Goal: Task Accomplishment & Management: Use online tool/utility

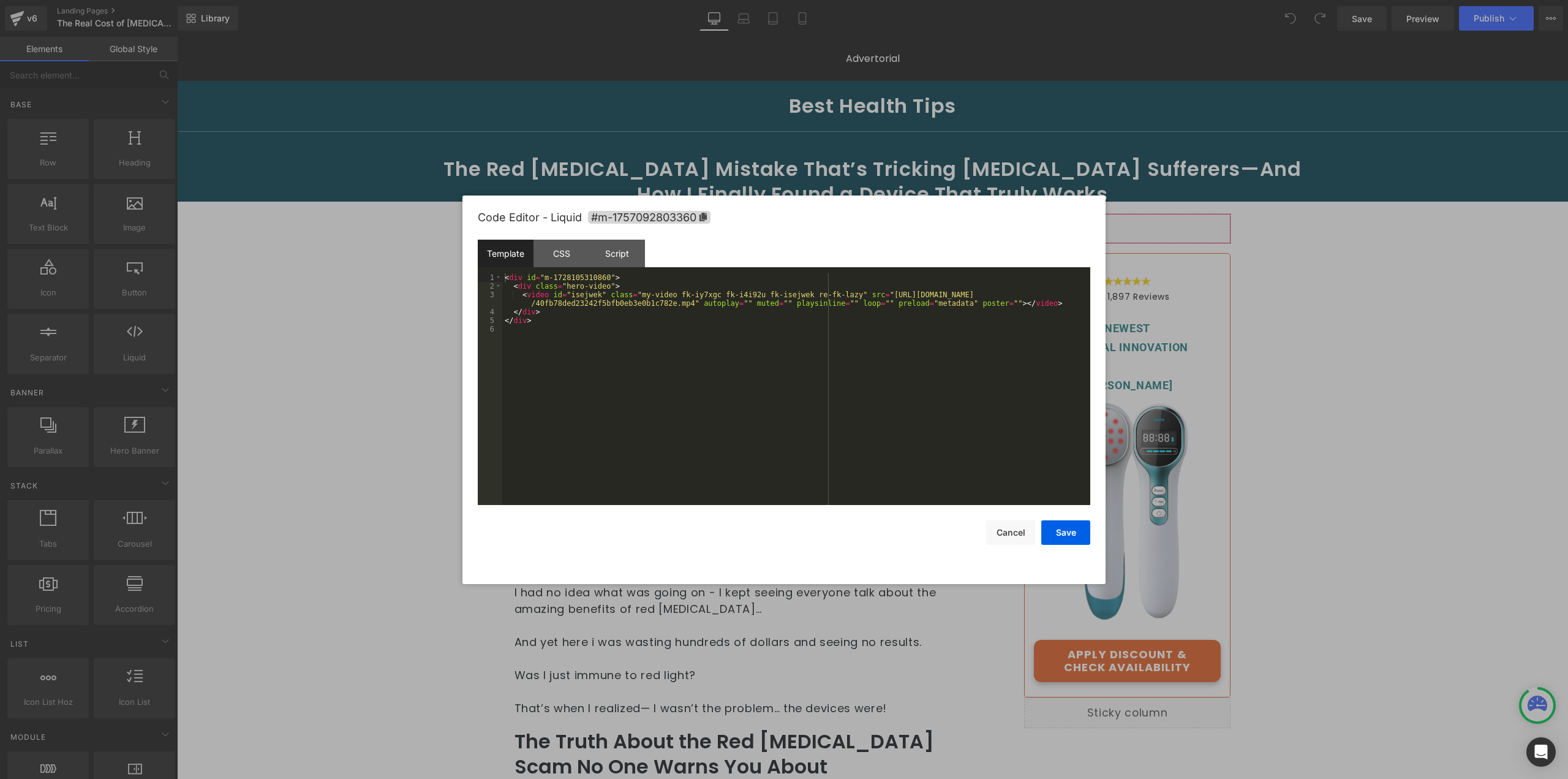
click at [906, 0] on div "You are previewing how the will restyle your page. You can not edit Elements in…" at bounding box center [784, 0] width 1568 height 0
click at [1014, 539] on button "Cancel" at bounding box center [1011, 532] width 49 height 25
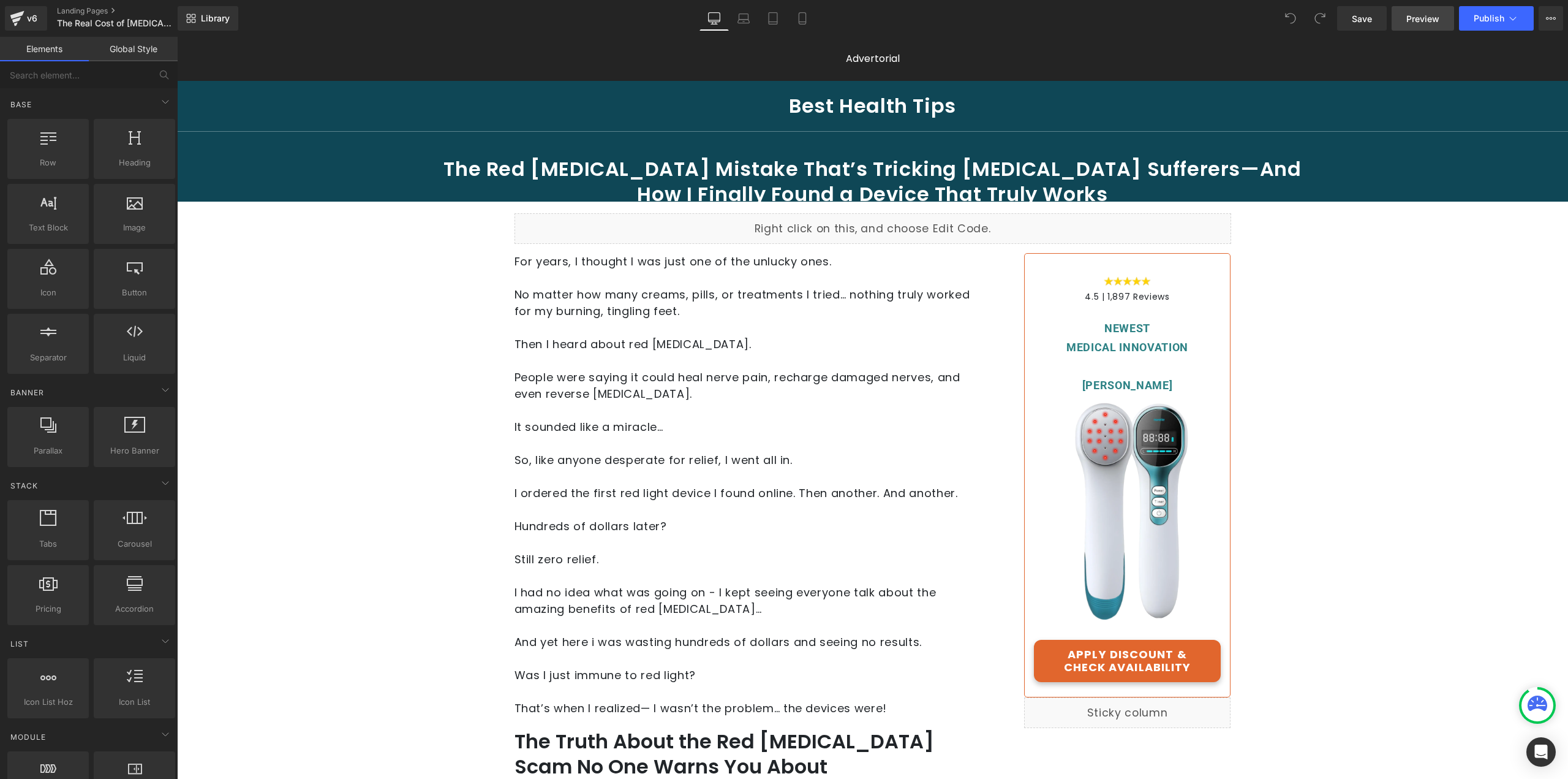
click at [1416, 19] on span "Preview" at bounding box center [1423, 18] width 33 height 13
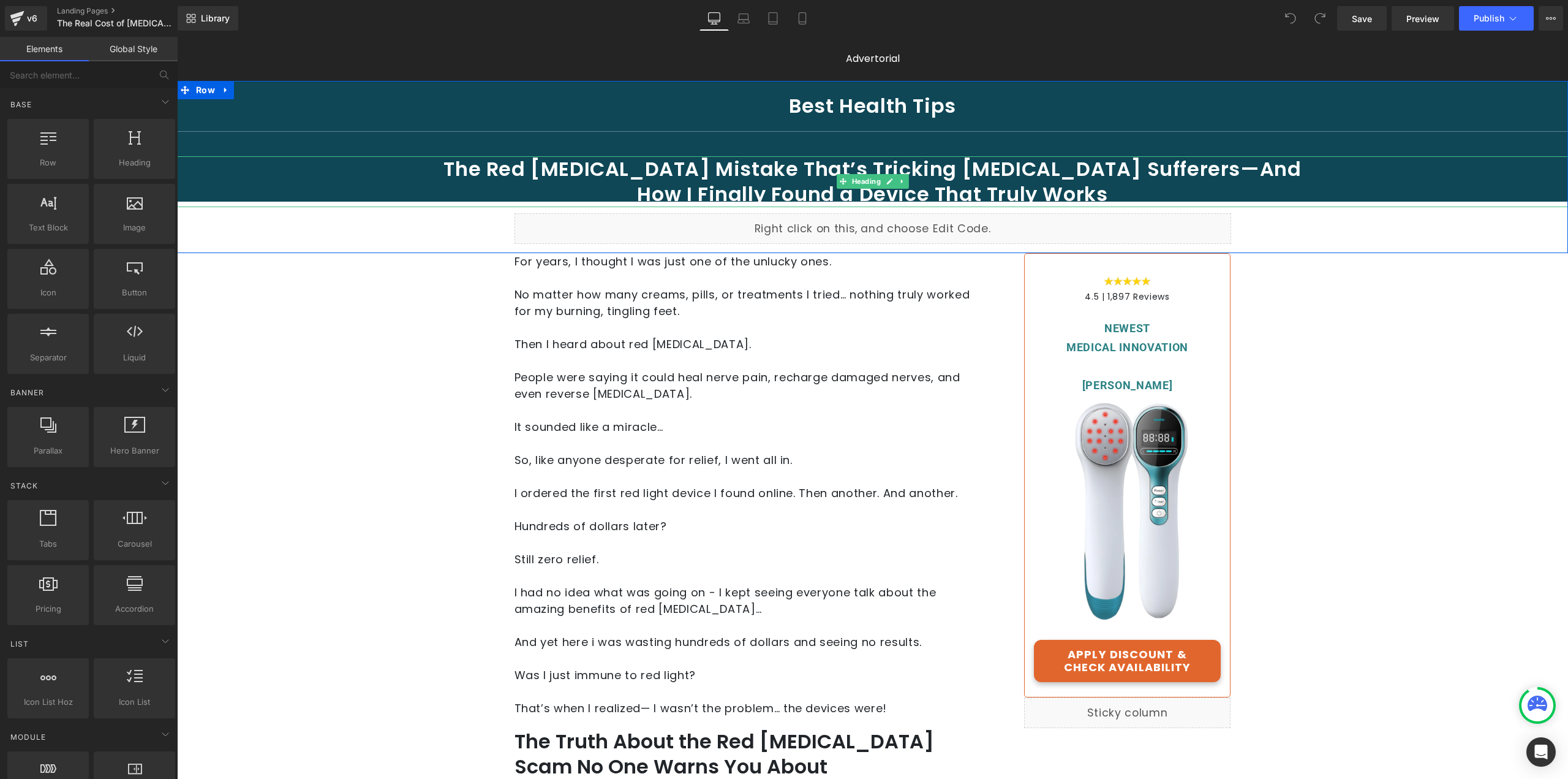
click at [809, 182] on h1 "The Red [MEDICAL_DATA] Mistake That’s Tricking [MEDICAL_DATA] Sufferers—And How…" at bounding box center [872, 182] width 904 height 51
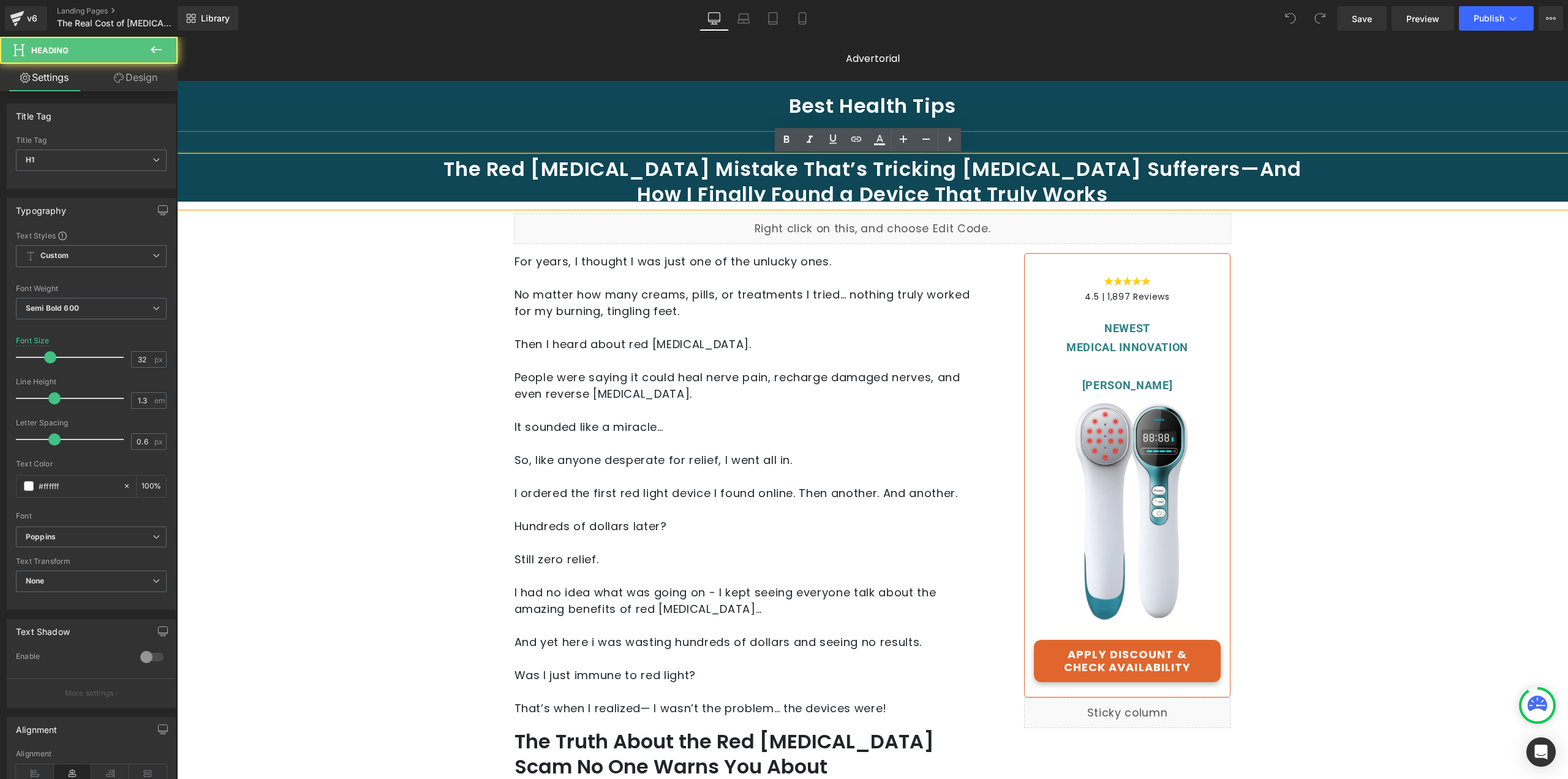
click at [789, 180] on h1 "The Red [MEDICAL_DATA] Mistake That’s Tricking [MEDICAL_DATA] Sufferers—And How…" at bounding box center [872, 182] width 904 height 51
click at [747, 171] on h1 "The Red [MEDICAL_DATA] Mistake That’s Tricking [MEDICAL_DATA] Sufferers—And How…" at bounding box center [872, 182] width 904 height 51
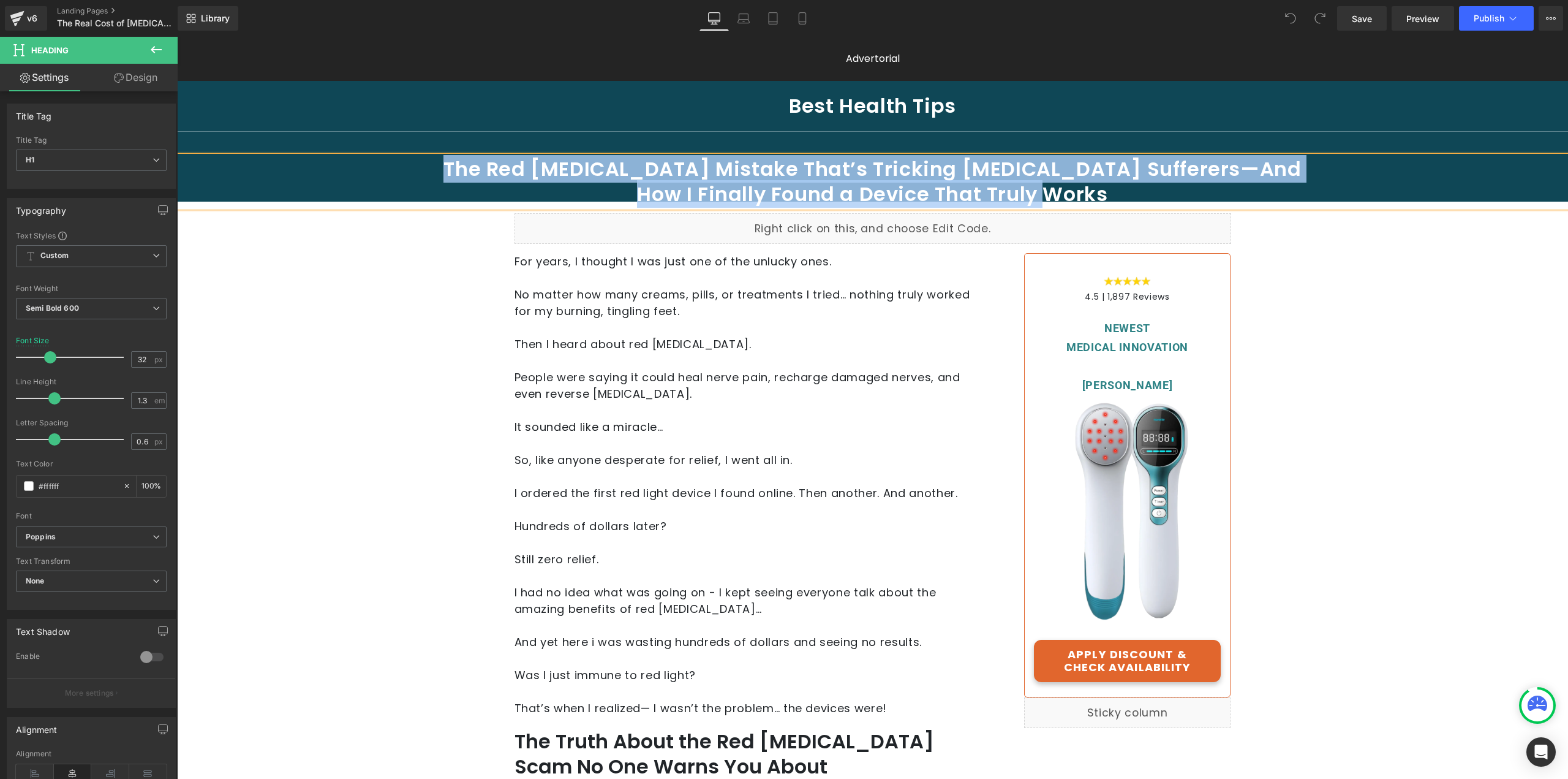
paste div
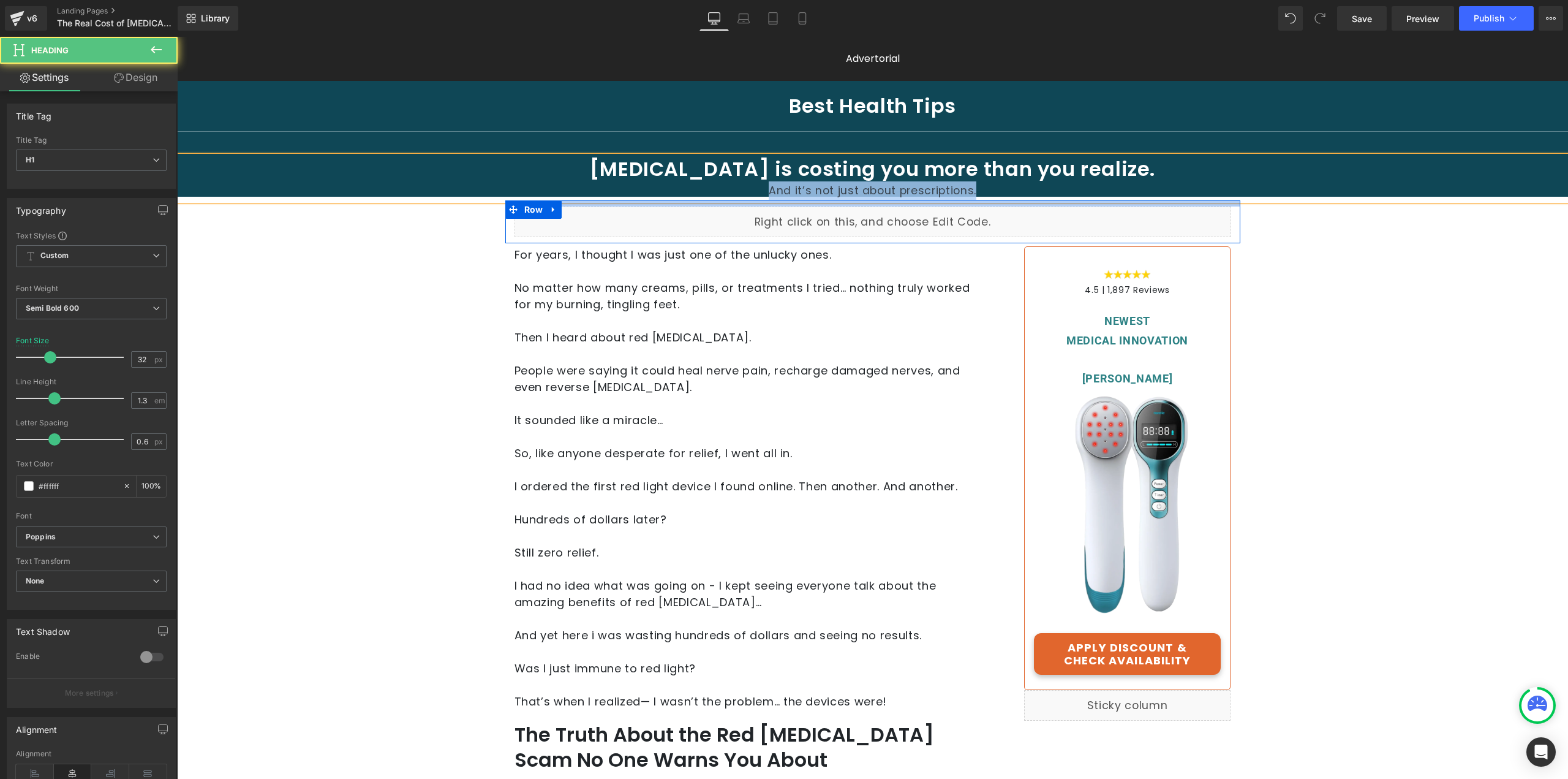
drag, startPoint x: 999, startPoint y: 184, endPoint x: 757, endPoint y: 200, distance: 242.5
click at [757, 200] on div "Best Health Tips Heading Separator [MEDICAL_DATA] is costing you more than you …" at bounding box center [872, 165] width 1391 height 156
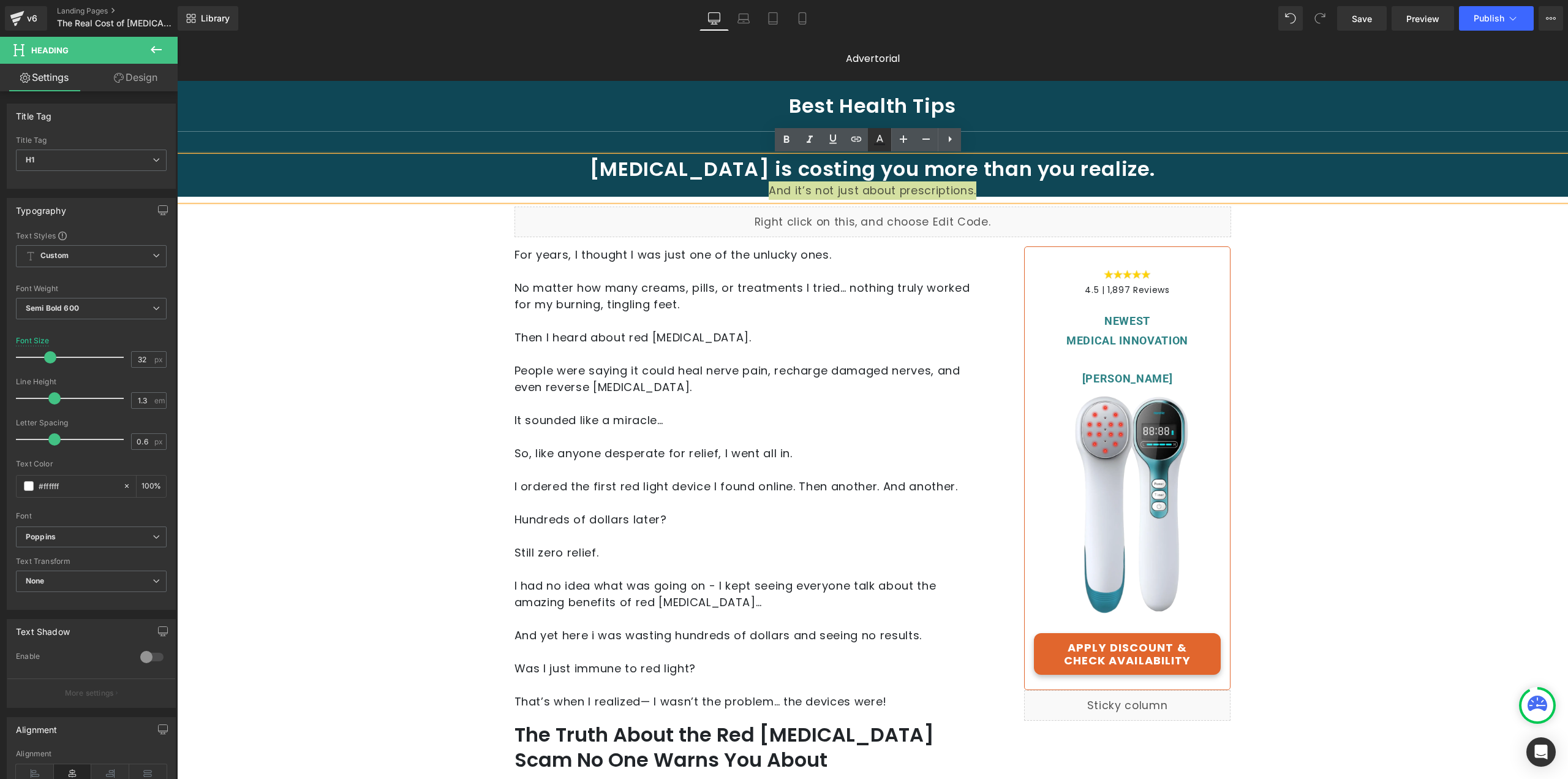
drag, startPoint x: 875, startPoint y: 141, endPoint x: 875, endPoint y: 148, distance: 7.0
click at [875, 141] on icon at bounding box center [880, 140] width 15 height 15
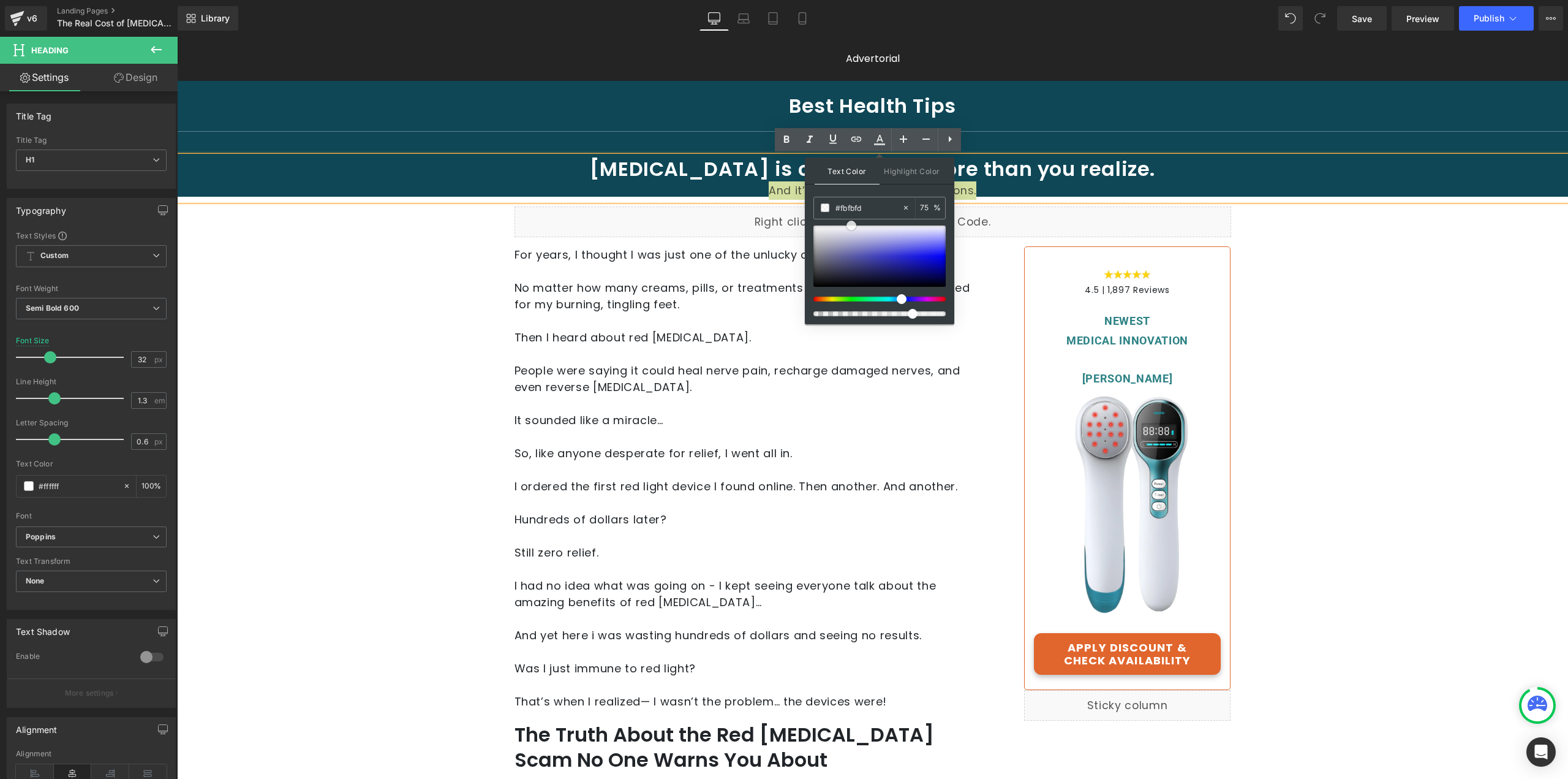
type input "#ffffff"
drag, startPoint x: 1029, startPoint y: 261, endPoint x: 716, endPoint y: 191, distance: 320.7
click at [902, 136] on icon at bounding box center [904, 139] width 15 height 15
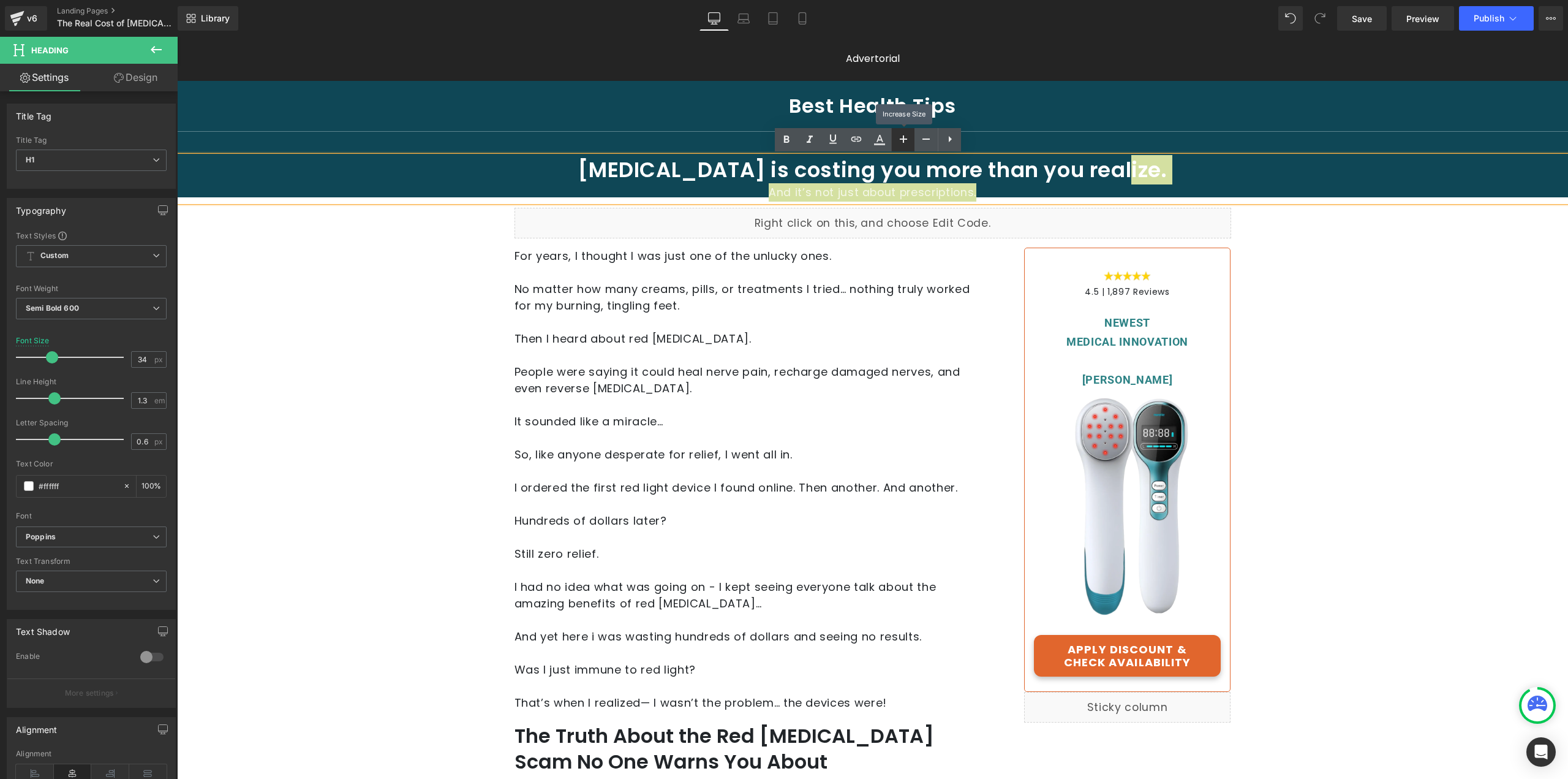
click at [902, 136] on icon at bounding box center [904, 139] width 15 height 15
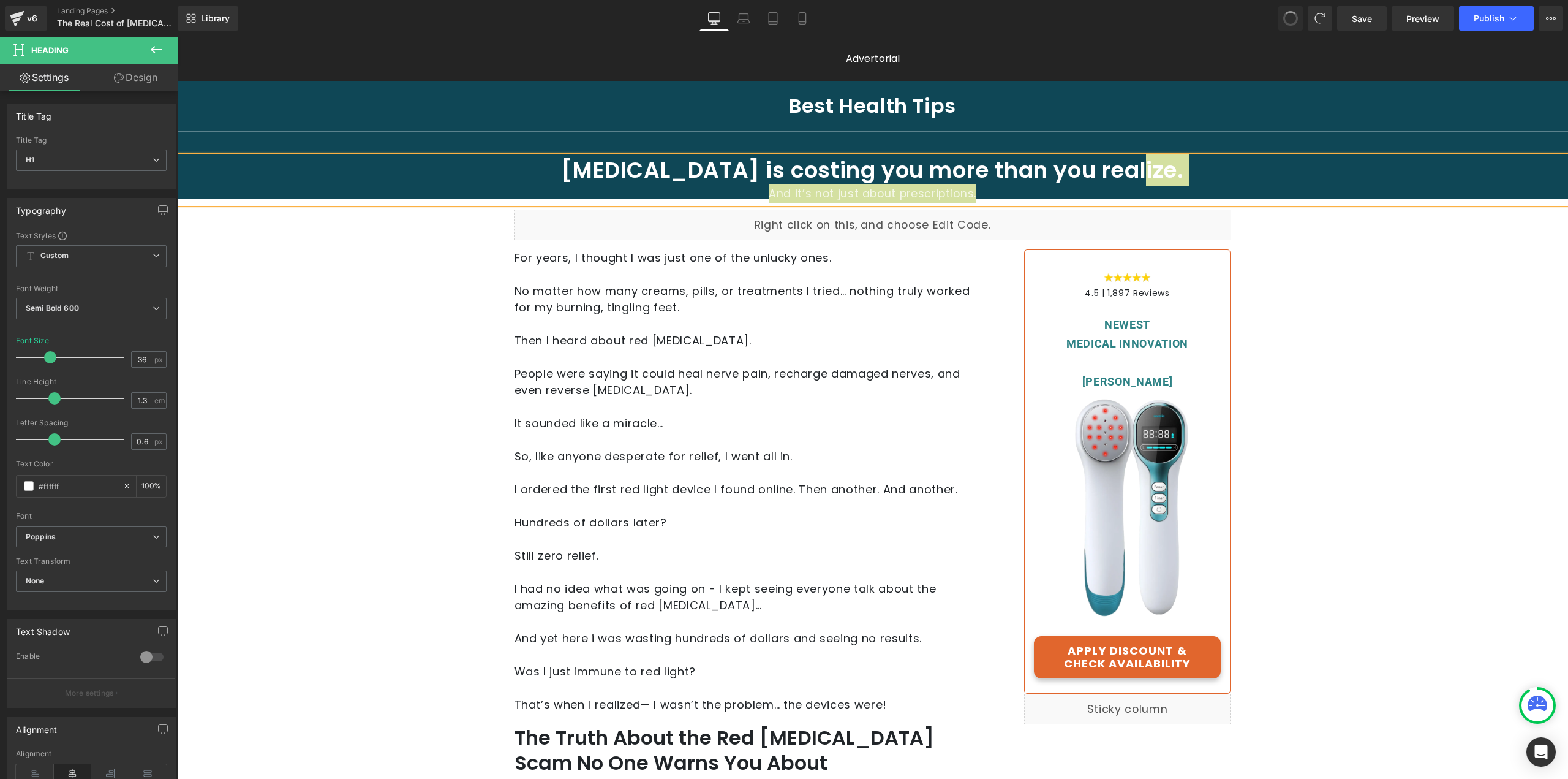
type input "32"
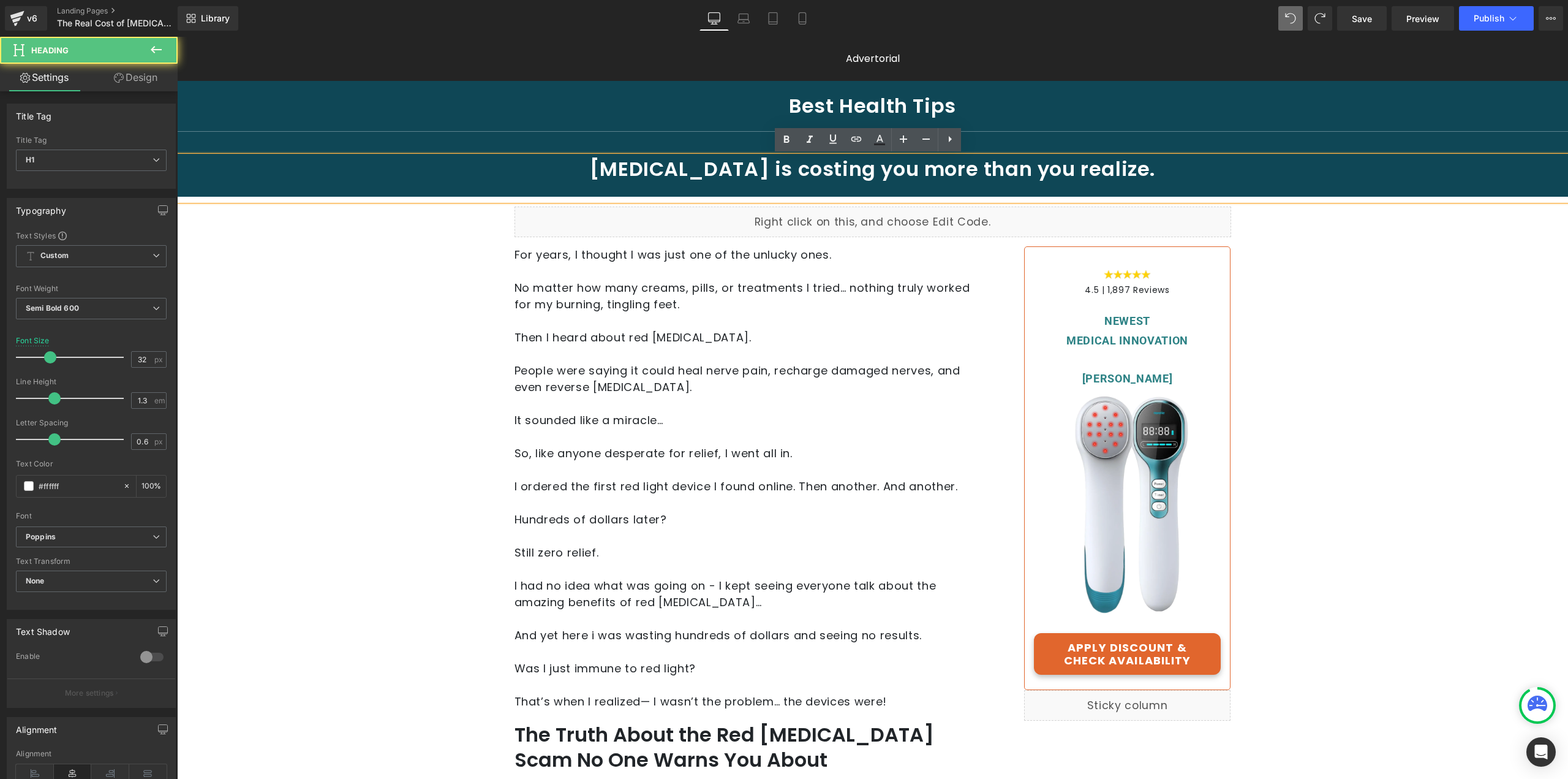
click at [1065, 183] on div at bounding box center [872, 191] width 1391 height 19
click at [1147, 168] on h1 "[MEDICAL_DATA] is costing you more than you realize." at bounding box center [872, 169] width 904 height 26
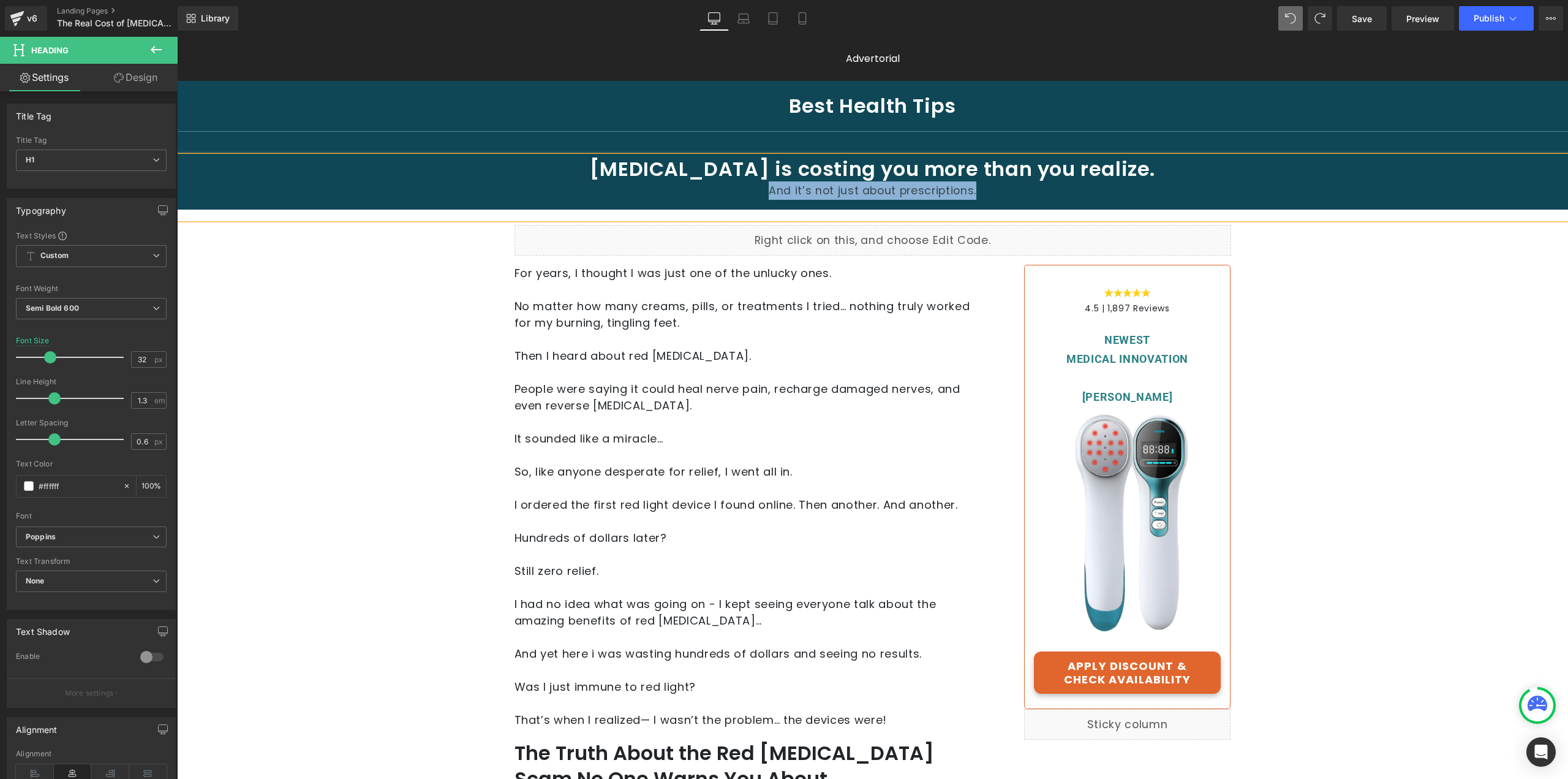
drag, startPoint x: 974, startPoint y: 190, endPoint x: 743, endPoint y: 199, distance: 231.2
click at [743, 199] on div "And it’s not just about prescriptions." at bounding box center [872, 191] width 1391 height 19
click at [876, 136] on icon at bounding box center [880, 140] width 15 height 15
type input "#1d1d1f"
type input "75"
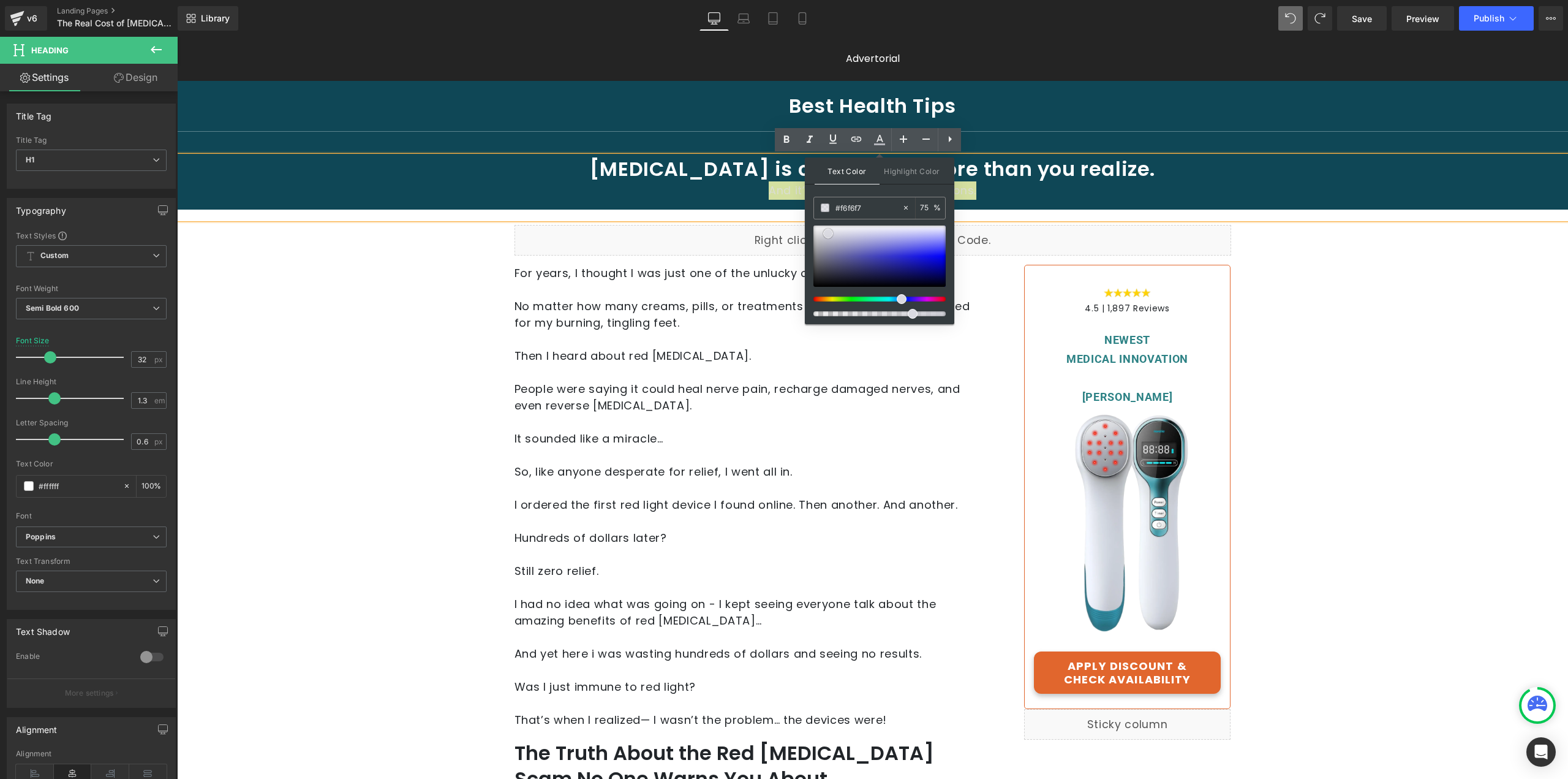
type input "#ffffff"
drag, startPoint x: 1005, startPoint y: 270, endPoint x: 764, endPoint y: 188, distance: 254.6
click at [903, 140] on icon at bounding box center [903, 139] width 7 height 7
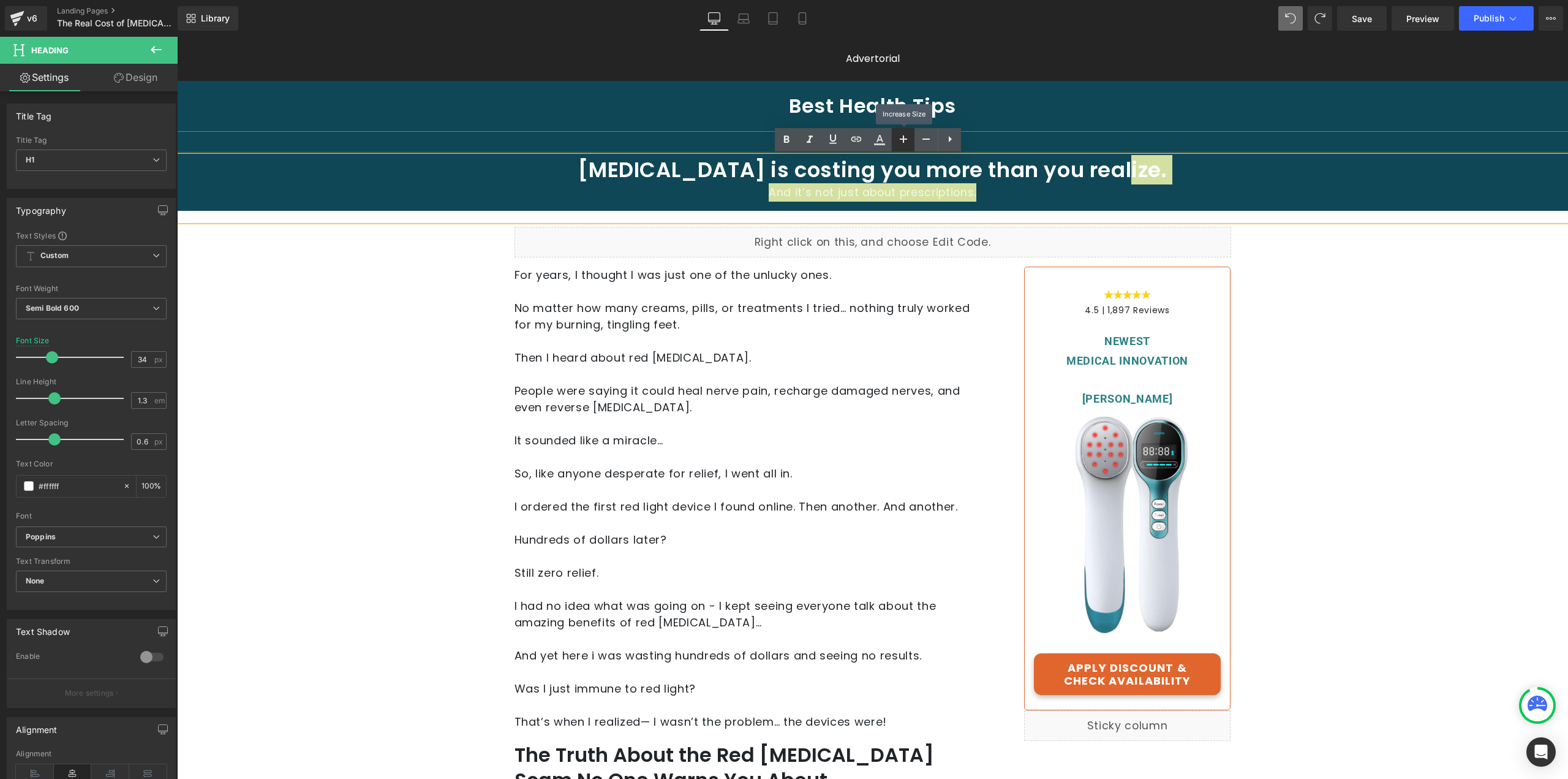
click at [903, 140] on icon at bounding box center [903, 139] width 7 height 7
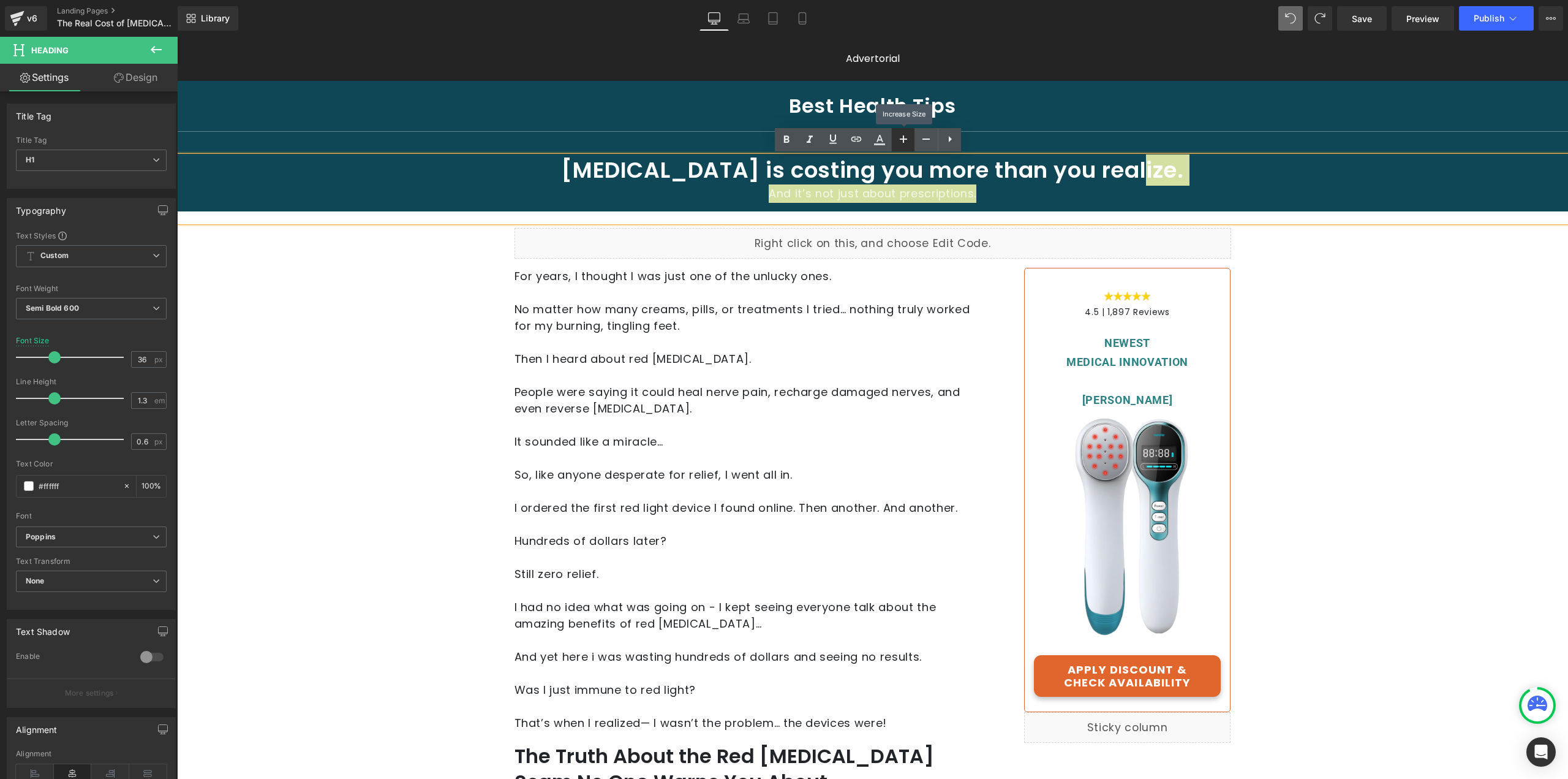
click at [903, 140] on icon at bounding box center [903, 139] width 7 height 7
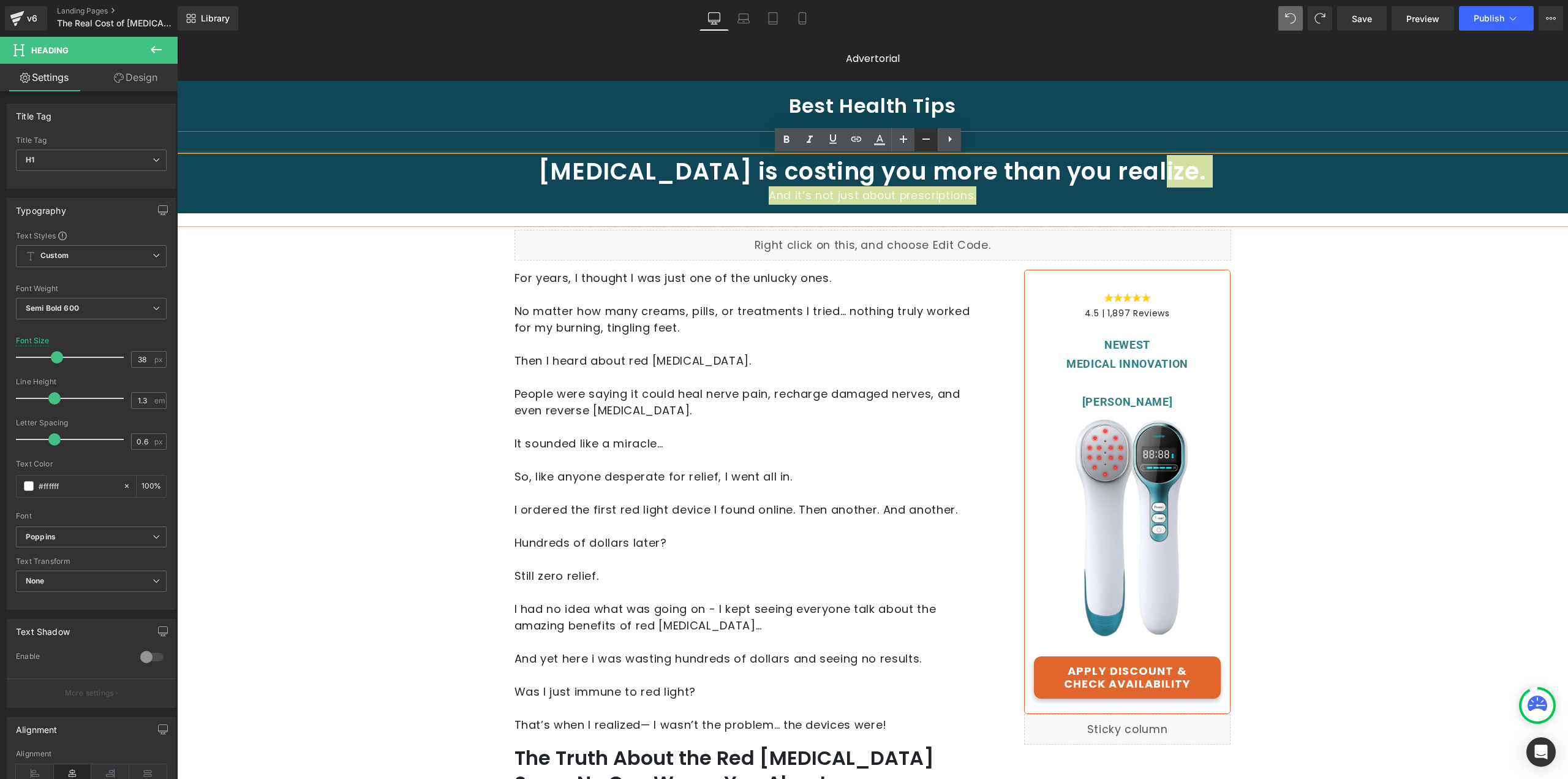
click at [922, 140] on icon at bounding box center [926, 139] width 15 height 15
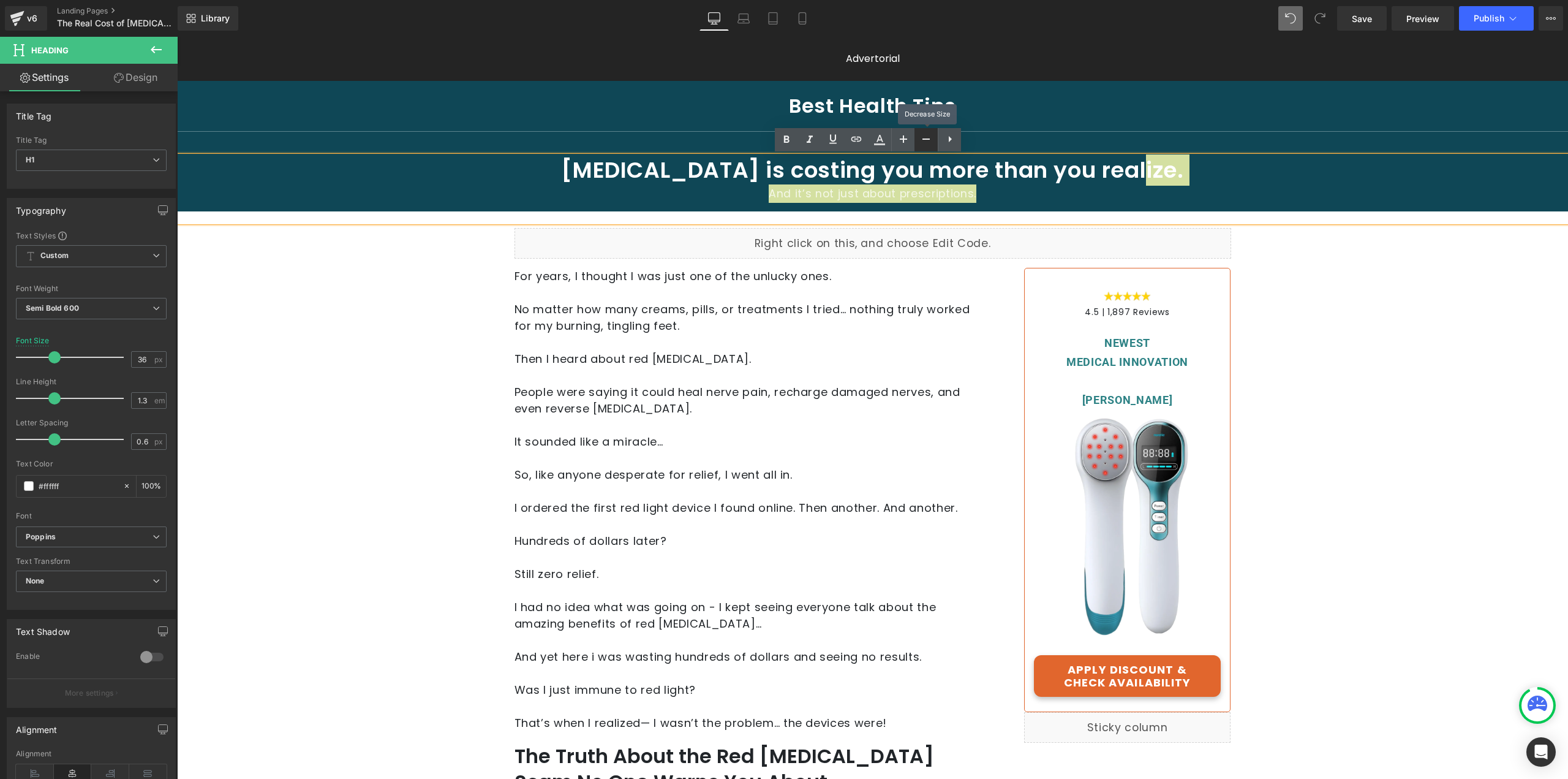
click at [922, 140] on icon at bounding box center [926, 139] width 15 height 15
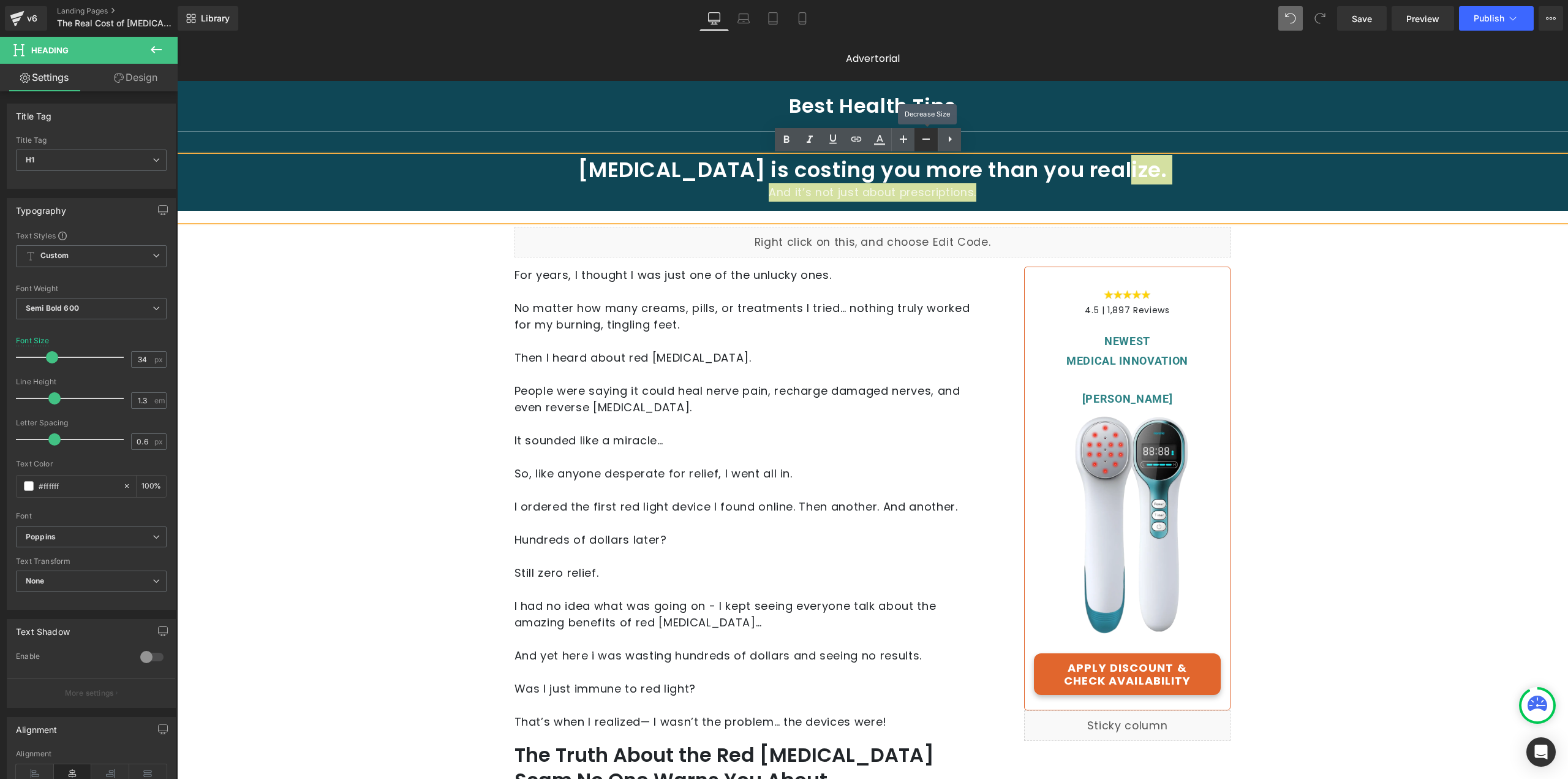
click at [922, 140] on icon at bounding box center [926, 139] width 15 height 15
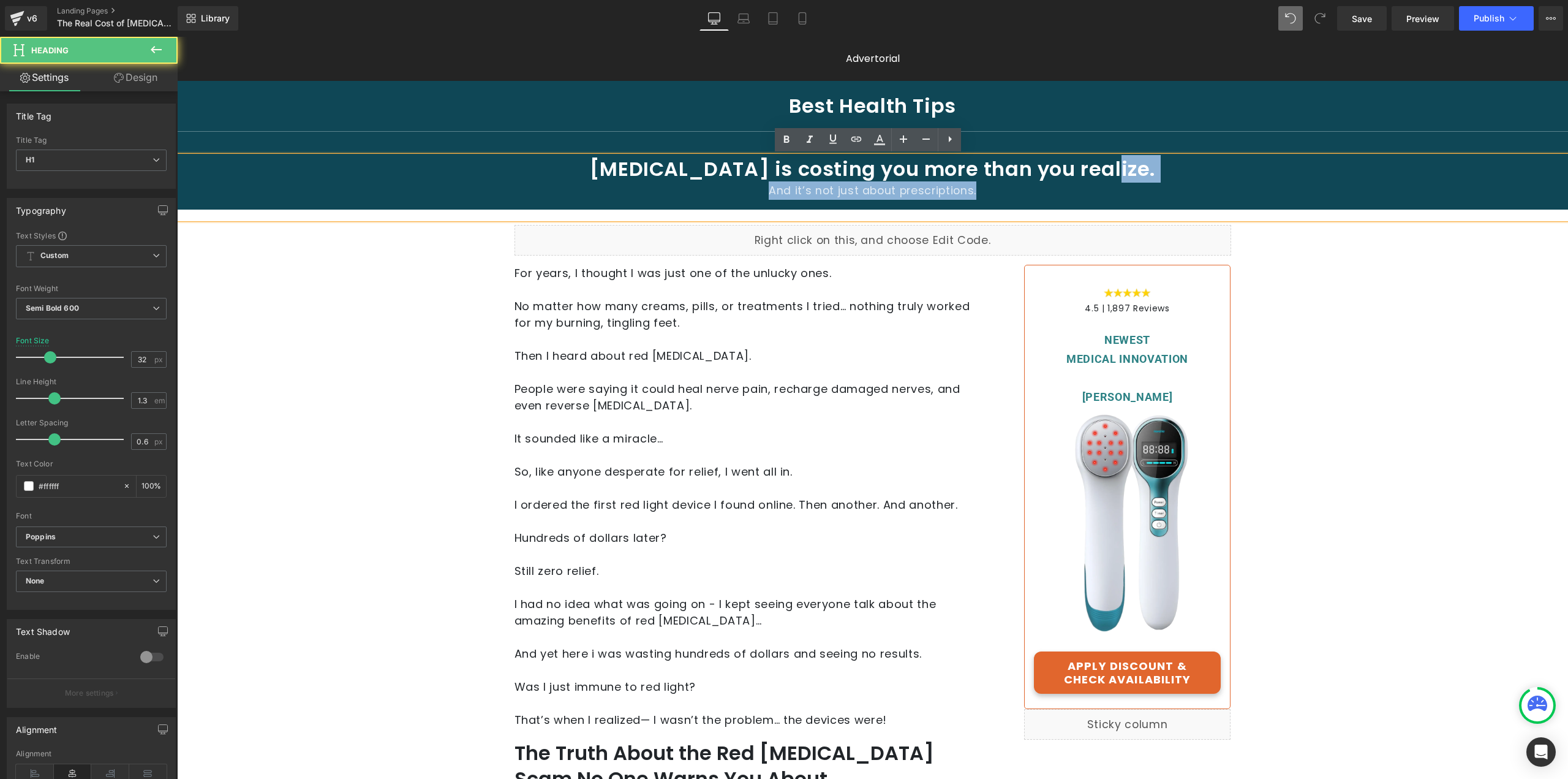
click at [936, 196] on span "And it’s not just about prescriptions." at bounding box center [872, 190] width 207 height 15
drag, startPoint x: 774, startPoint y: 192, endPoint x: 995, endPoint y: 210, distance: 221.7
click at [995, 210] on div "[MEDICAL_DATA] is costing you more than you realize. And it’s not just about pr…" at bounding box center [872, 188] width 1391 height 63
copy span "And it’s not just about prescriptions."
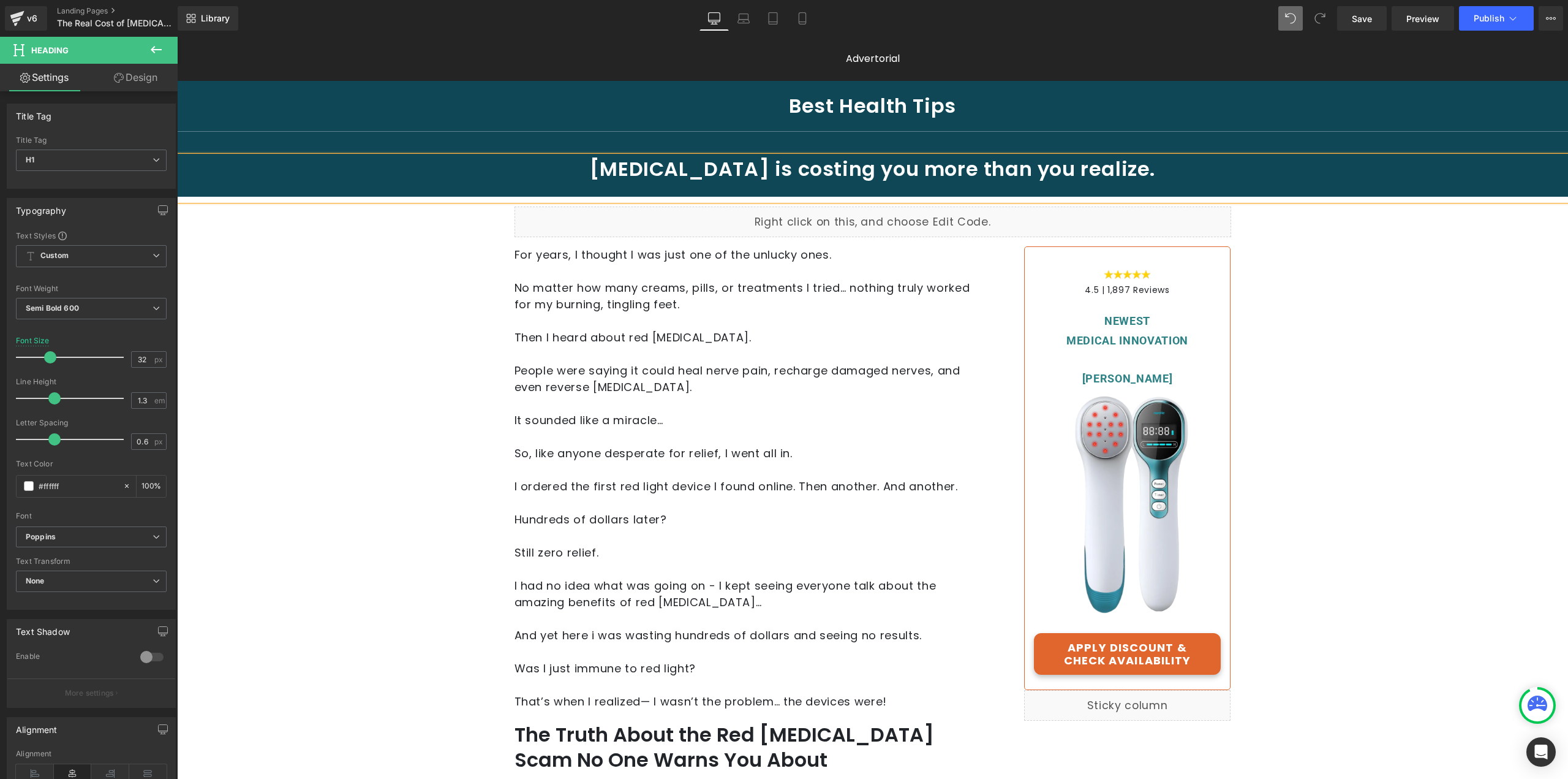
click at [1045, 171] on h1 "[MEDICAL_DATA] is costing you more than you realize." at bounding box center [872, 169] width 904 height 26
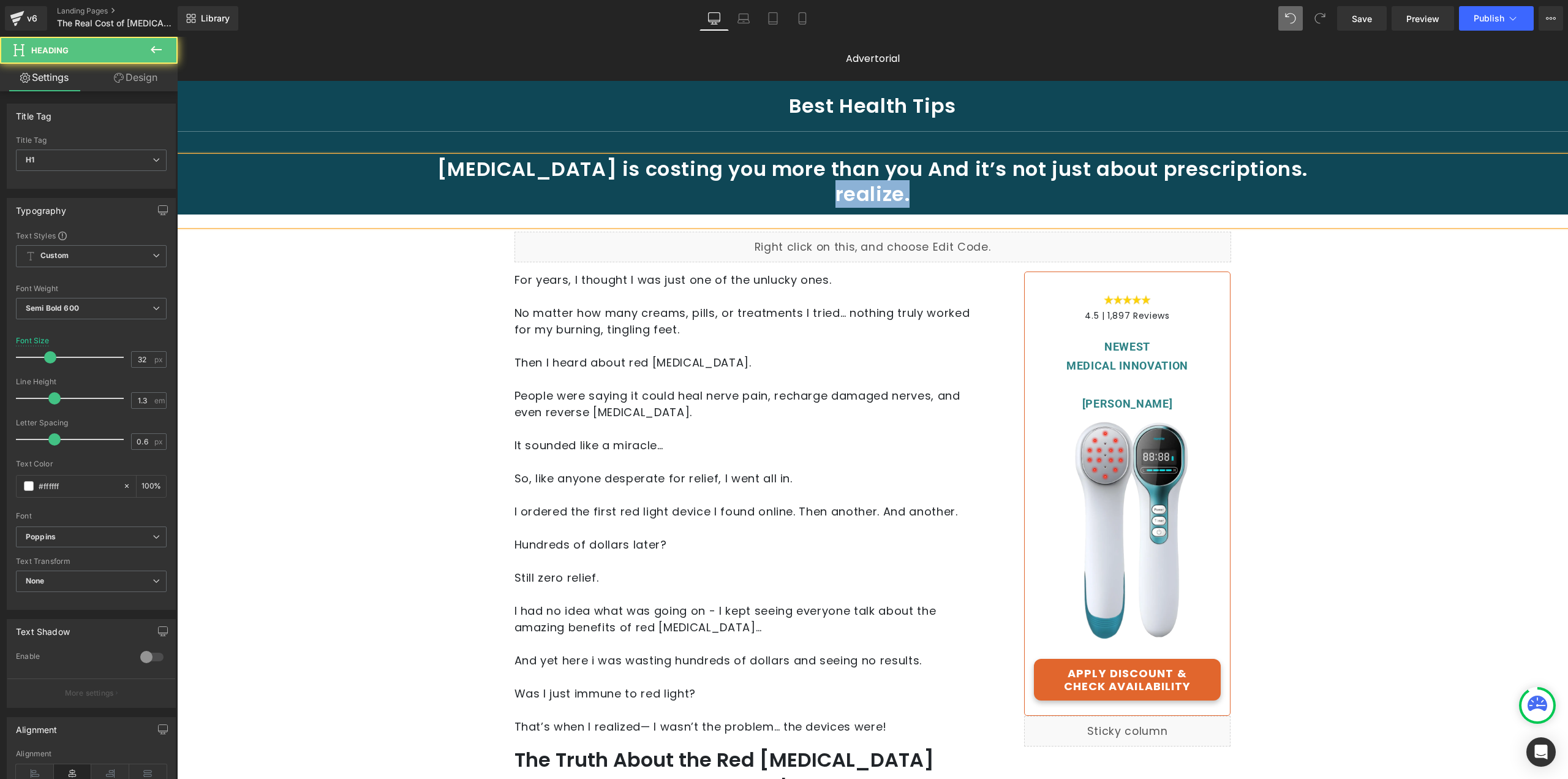
drag, startPoint x: 904, startPoint y: 198, endPoint x: 833, endPoint y: 193, distance: 71.2
click at [833, 193] on h1 "realize." at bounding box center [872, 194] width 904 height 26
copy h1 "realize."
click at [897, 168] on h1 "[MEDICAL_DATA] is costing you more than you And it’s not just about prescriptio…" at bounding box center [872, 169] width 904 height 26
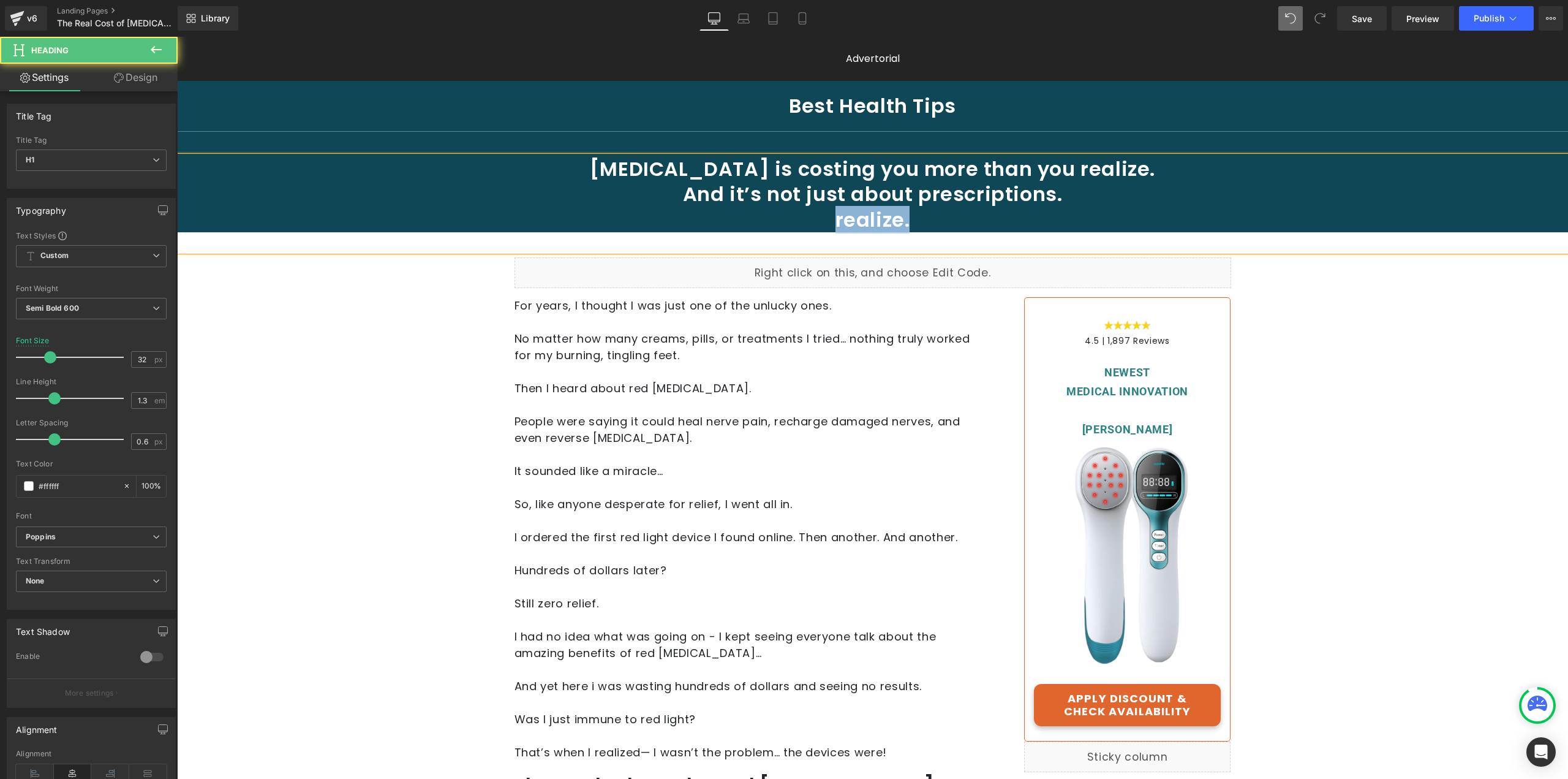
drag, startPoint x: 932, startPoint y: 223, endPoint x: 796, endPoint y: 221, distance: 136.0
click at [796, 221] on h1 "realize." at bounding box center [872, 220] width 904 height 26
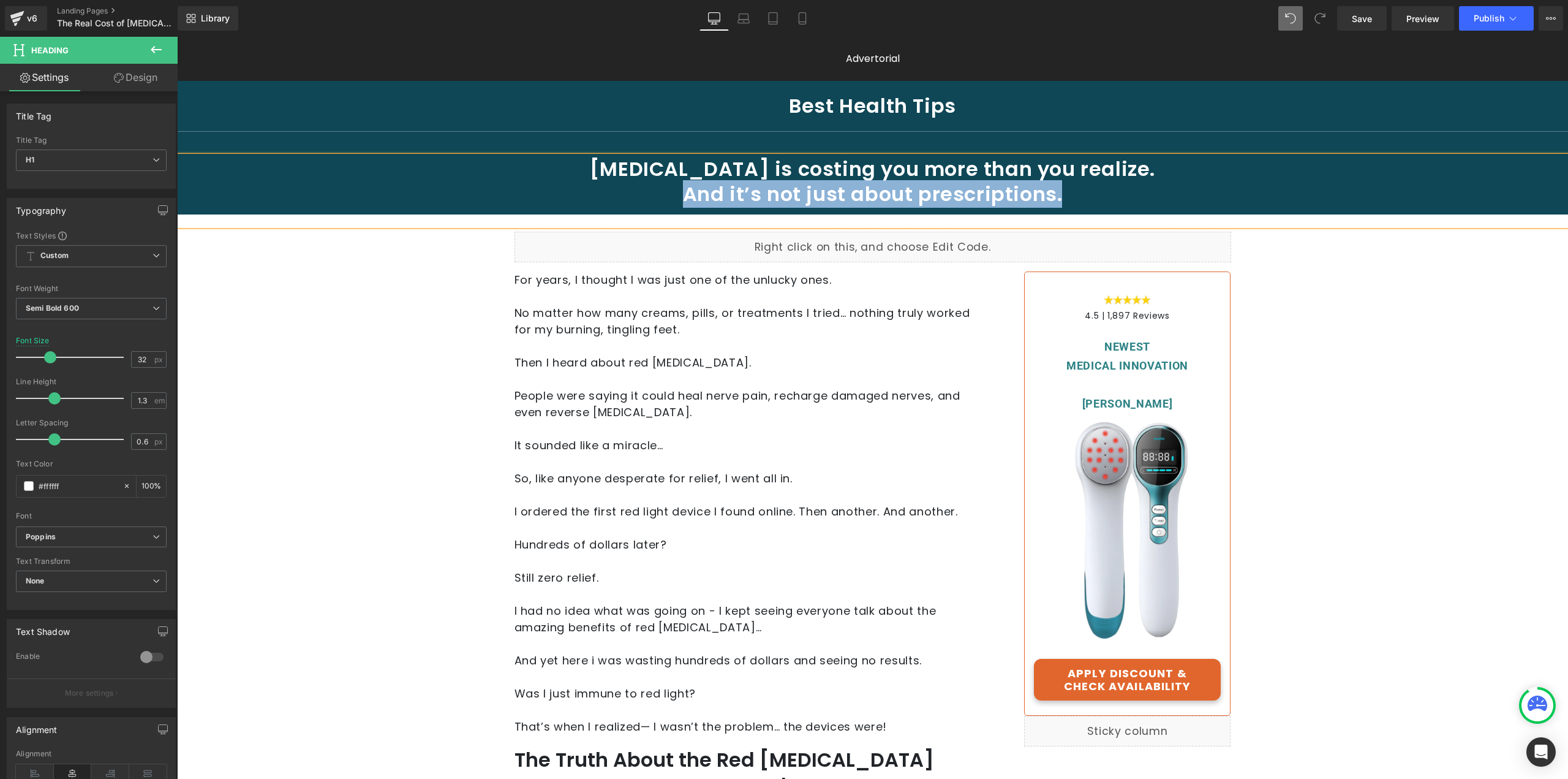
drag, startPoint x: 1067, startPoint y: 195, endPoint x: 675, endPoint y: 193, distance: 392.0
click at [675, 193] on h1 "[MEDICAL_DATA] is costing you more than you realize. And it’s not just about pr…" at bounding box center [872, 182] width 904 height 51
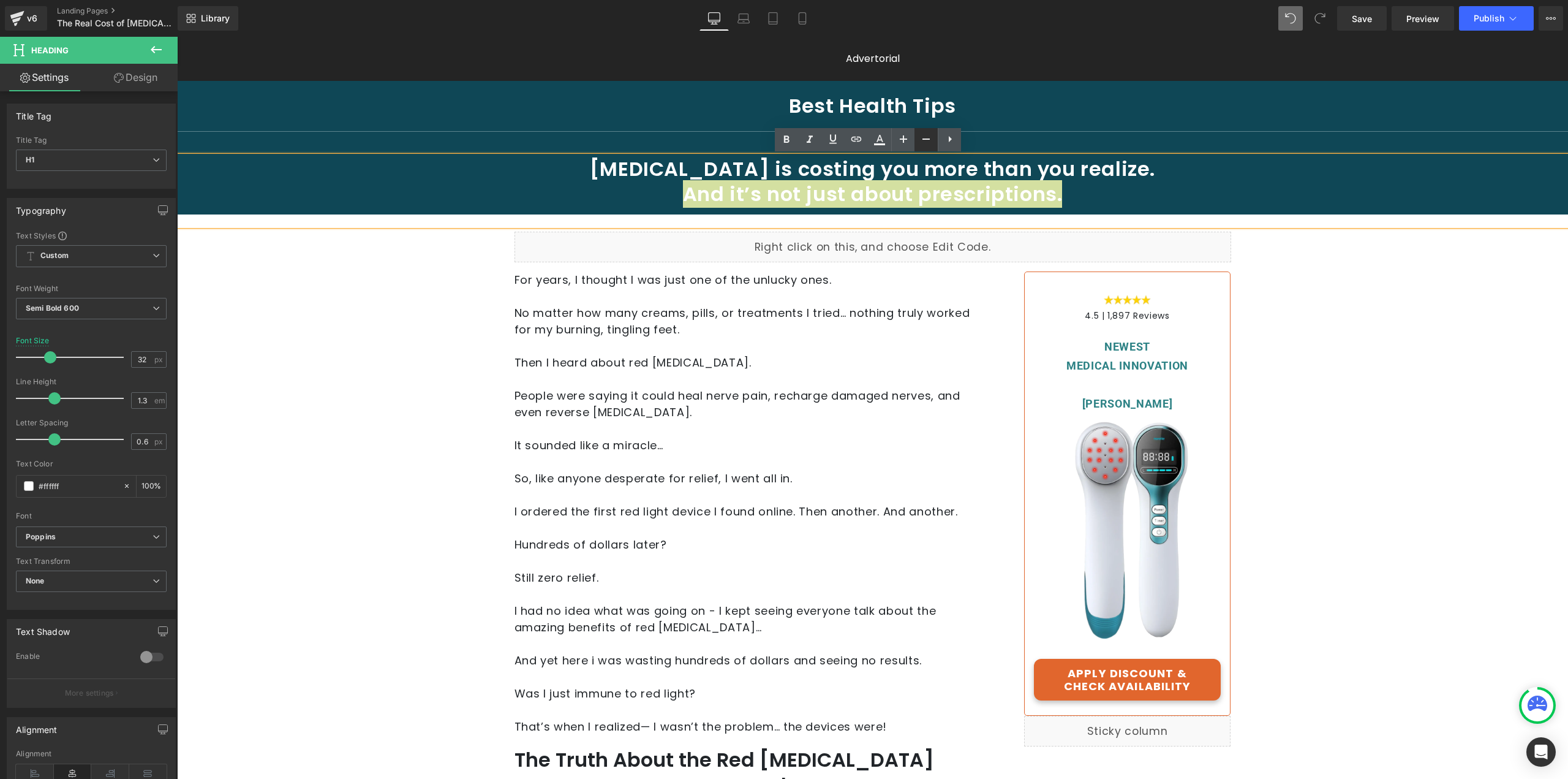
click at [919, 136] on icon at bounding box center [926, 139] width 15 height 15
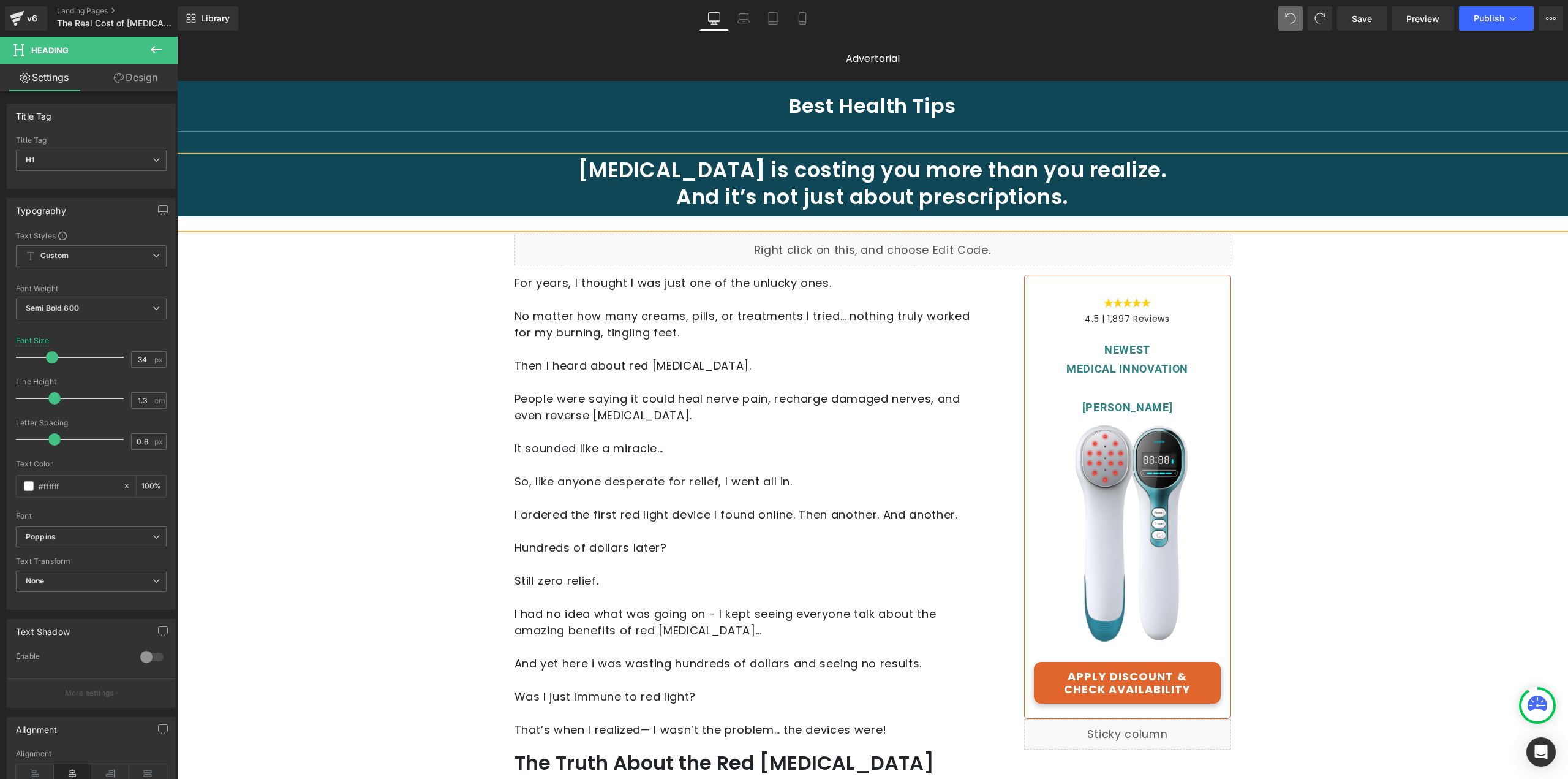
click at [983, 191] on h1 "[MEDICAL_DATA] is costing you more than you realize. And it’s not just about pr…" at bounding box center [872, 183] width 904 height 54
click at [763, 206] on h1 "[MEDICAL_DATA] is costing you more than you realize. And it’s not just about pr…" at bounding box center [872, 183] width 904 height 54
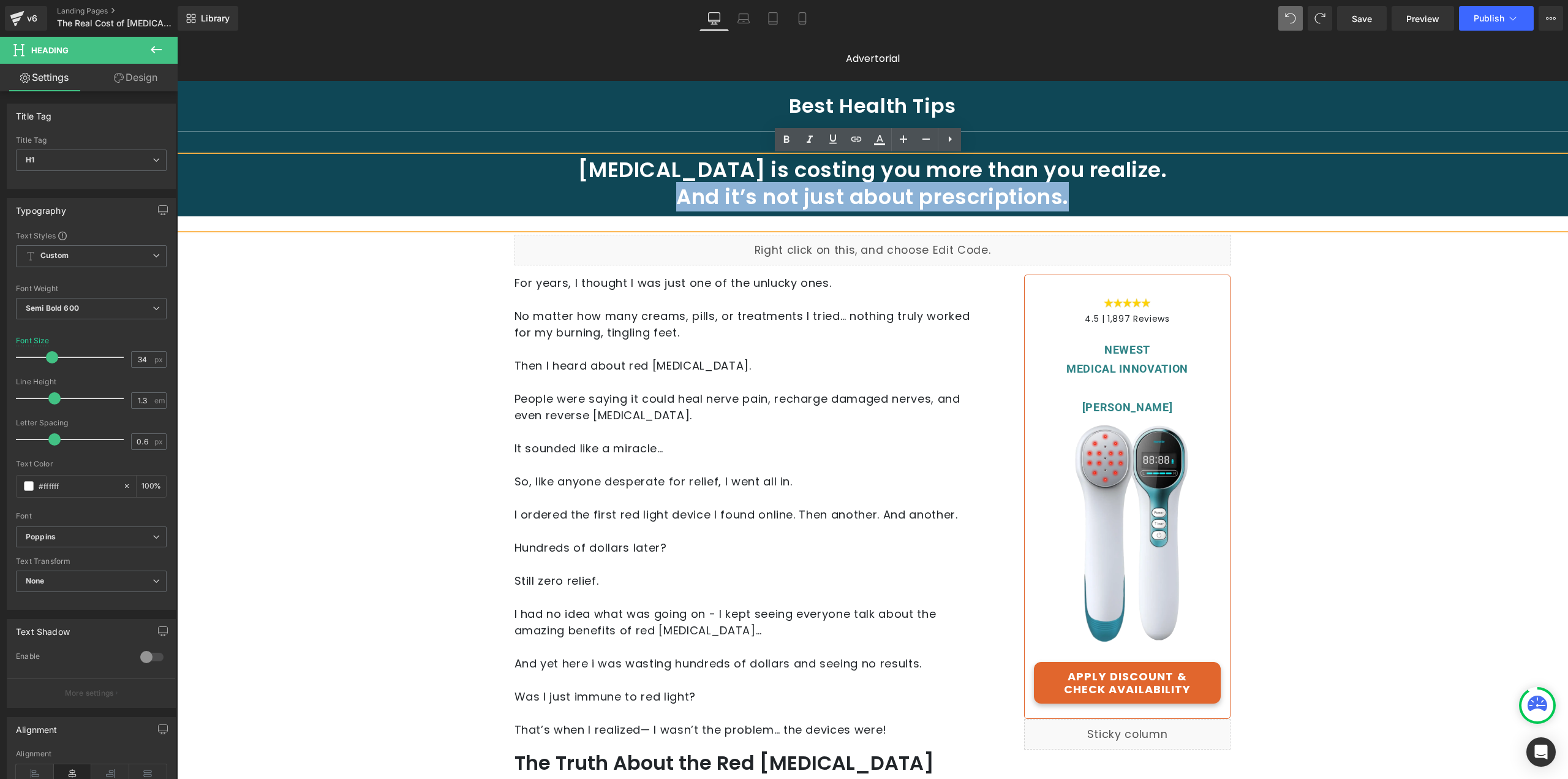
drag, startPoint x: 674, startPoint y: 195, endPoint x: 1071, endPoint y: 198, distance: 397.0
click at [1071, 198] on h1 "[MEDICAL_DATA] is costing you more than you realize. And it’s not just about pr…" at bounding box center [872, 183] width 904 height 54
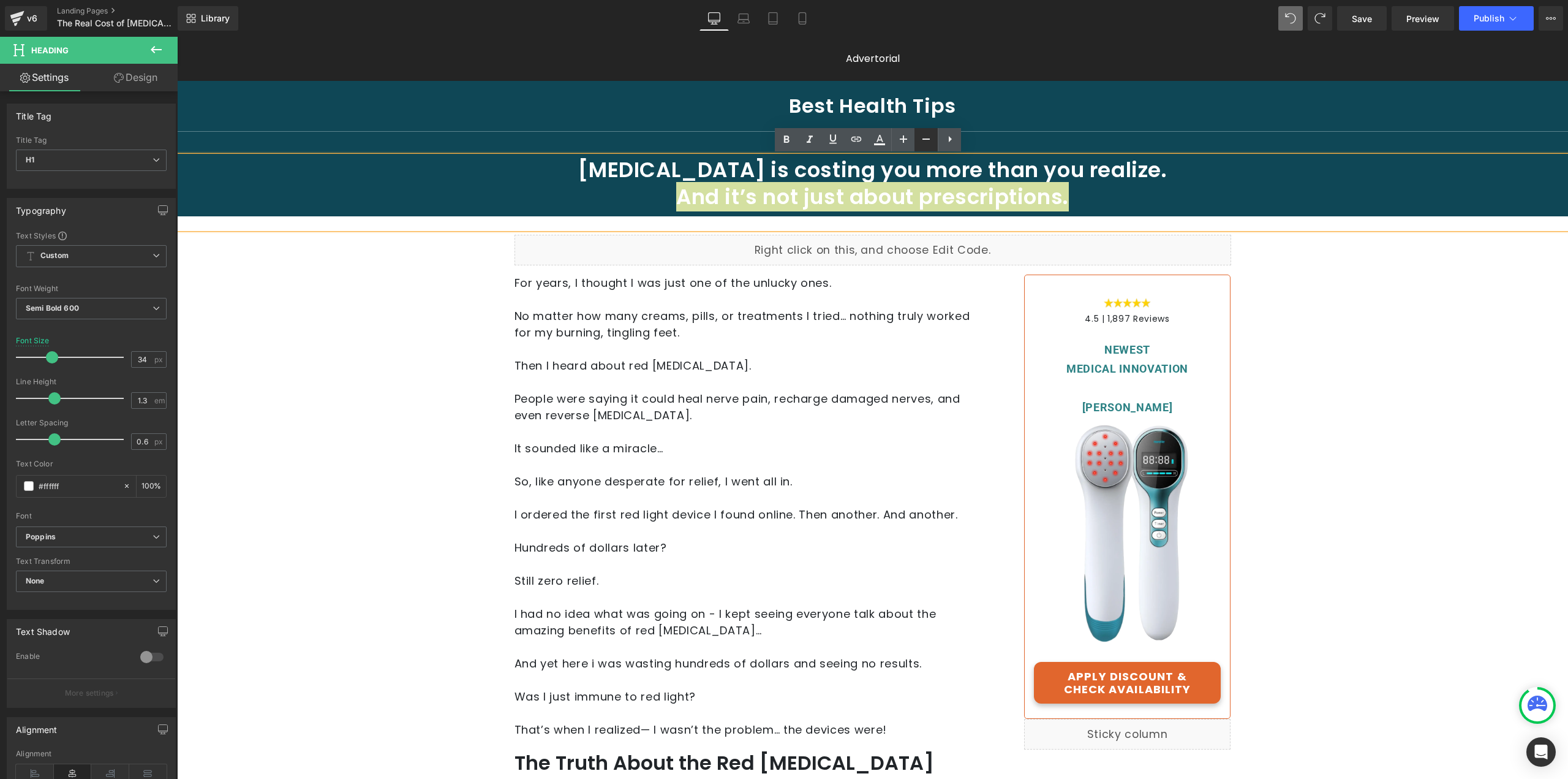
click at [922, 139] on icon at bounding box center [926, 139] width 15 height 15
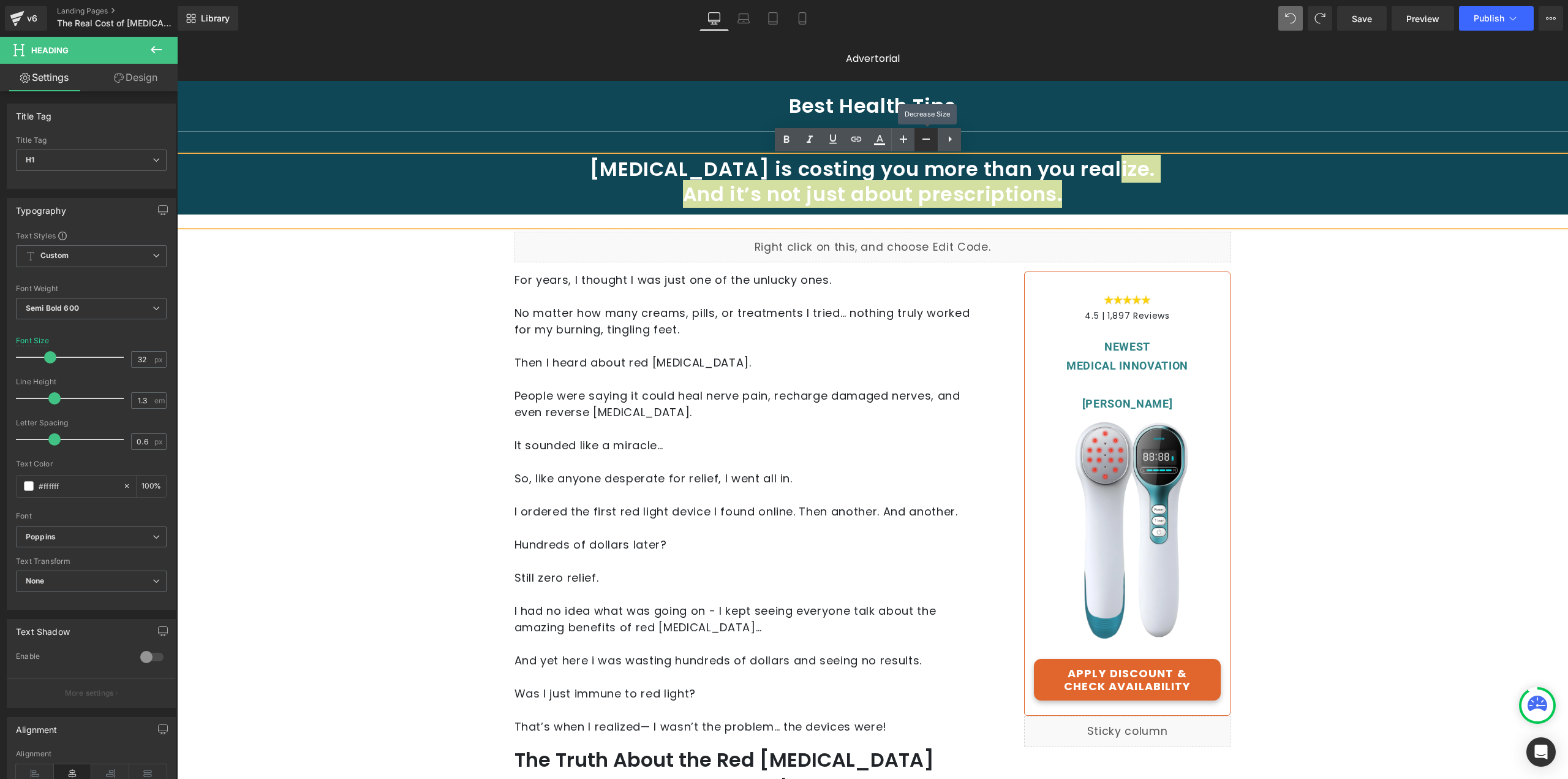
click at [922, 139] on icon at bounding box center [926, 139] width 15 height 15
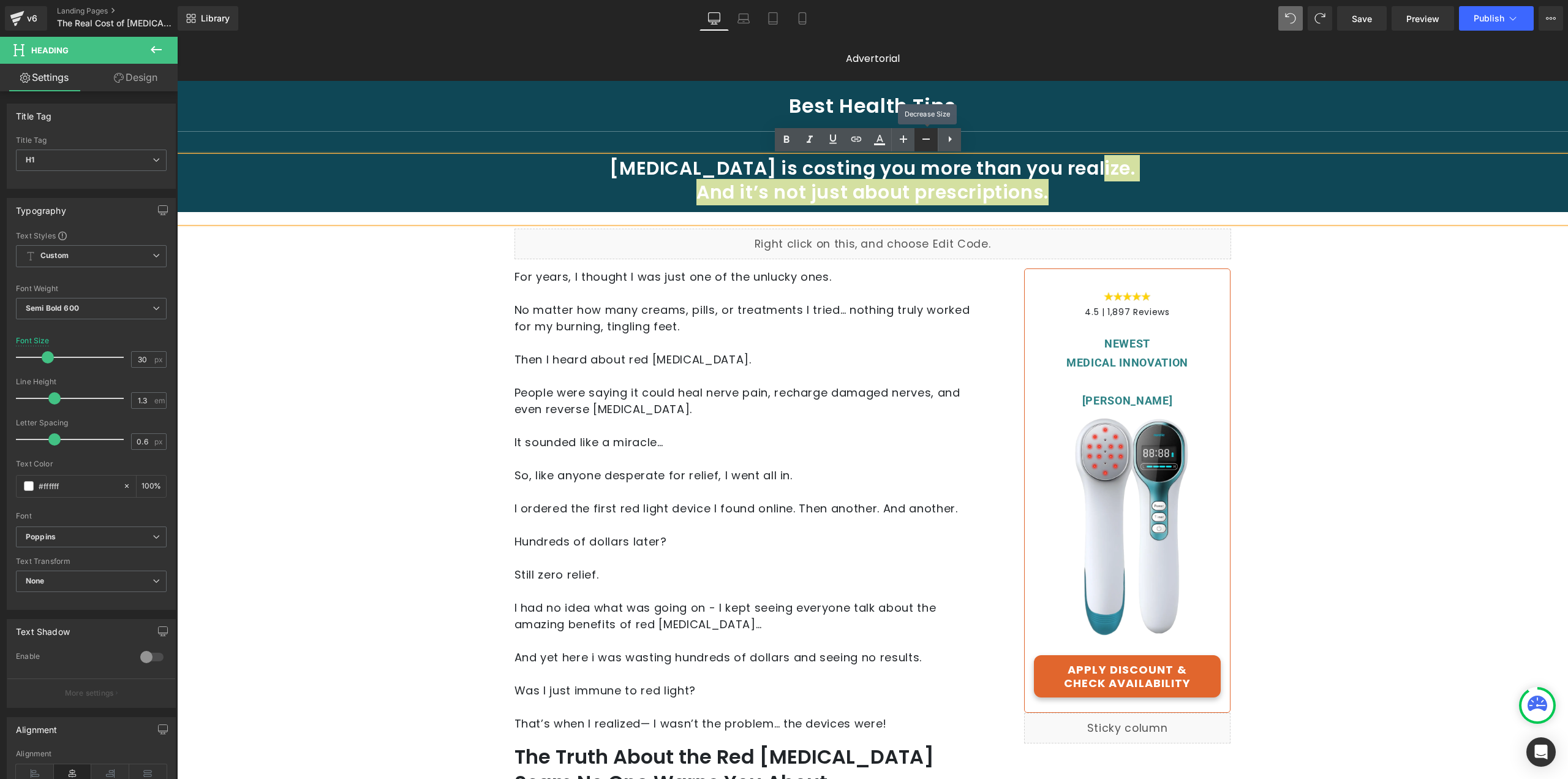
click at [922, 139] on icon at bounding box center [926, 139] width 15 height 15
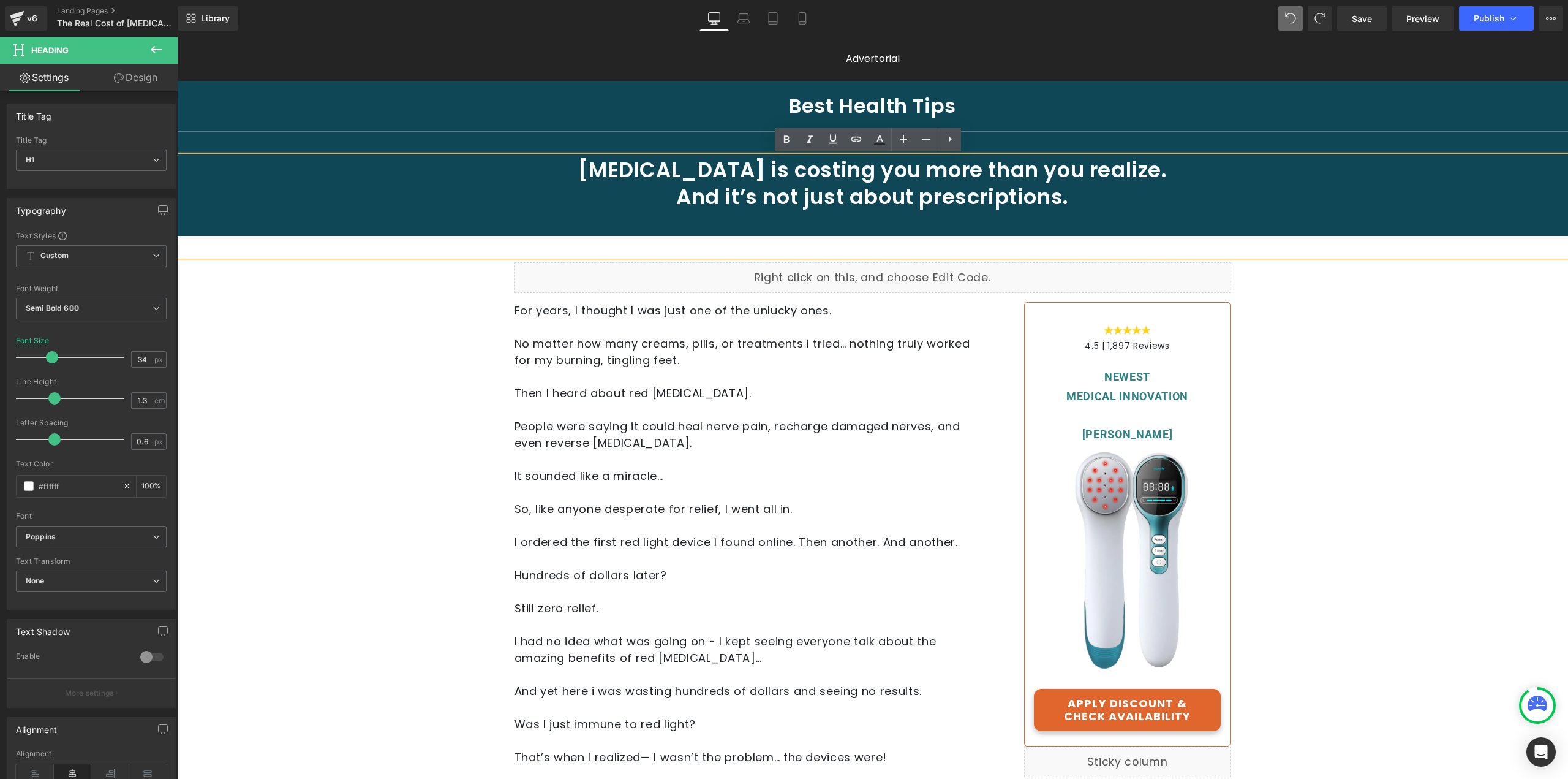
click at [973, 220] on h1 at bounding box center [872, 224] width 904 height 27
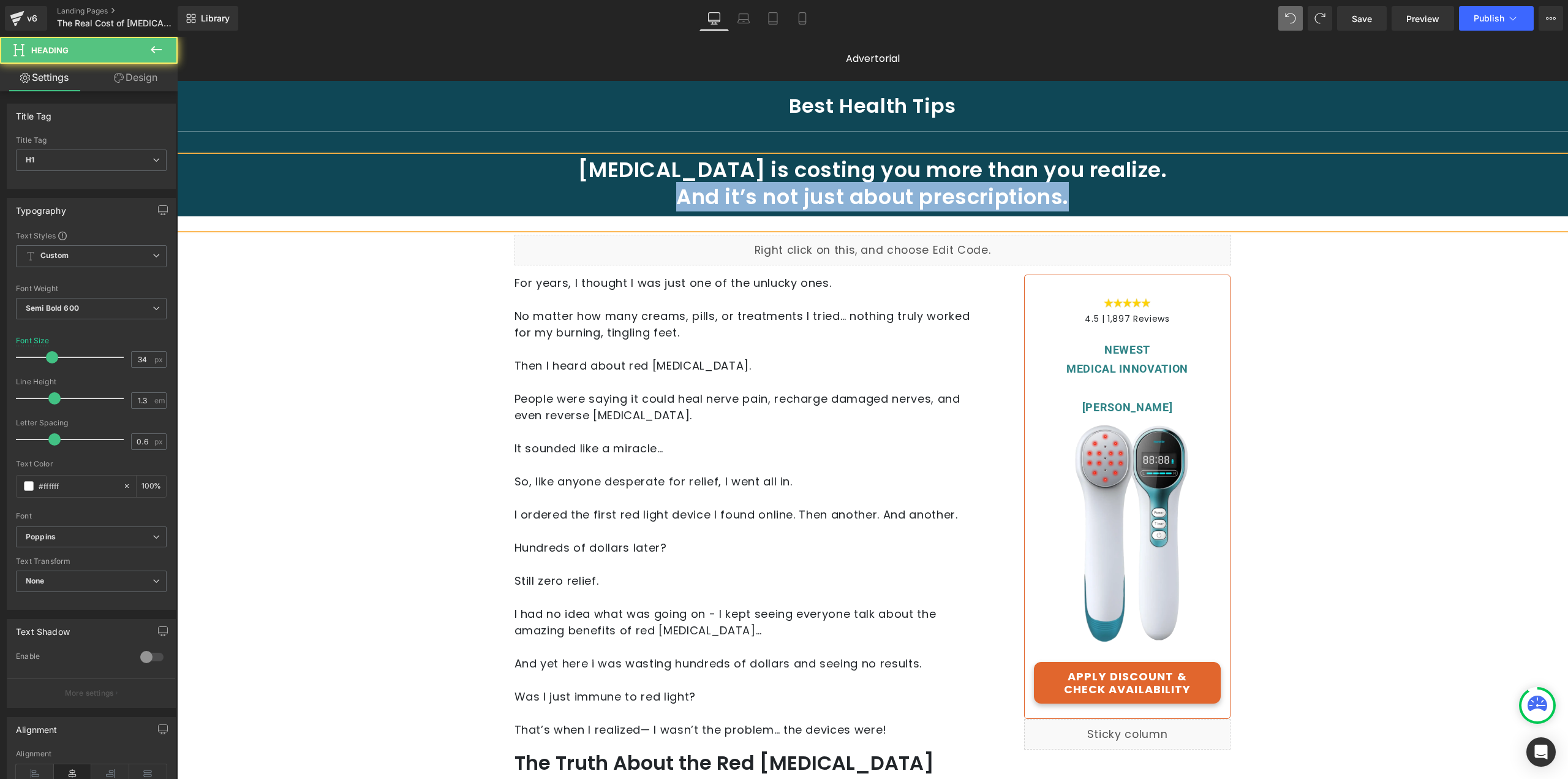
drag, startPoint x: 1093, startPoint y: 190, endPoint x: 669, endPoint y: 198, distance: 424.1
click at [669, 198] on h1 "[MEDICAL_DATA] is costing you more than you realize. And it’s not just about pr…" at bounding box center [872, 183] width 904 height 54
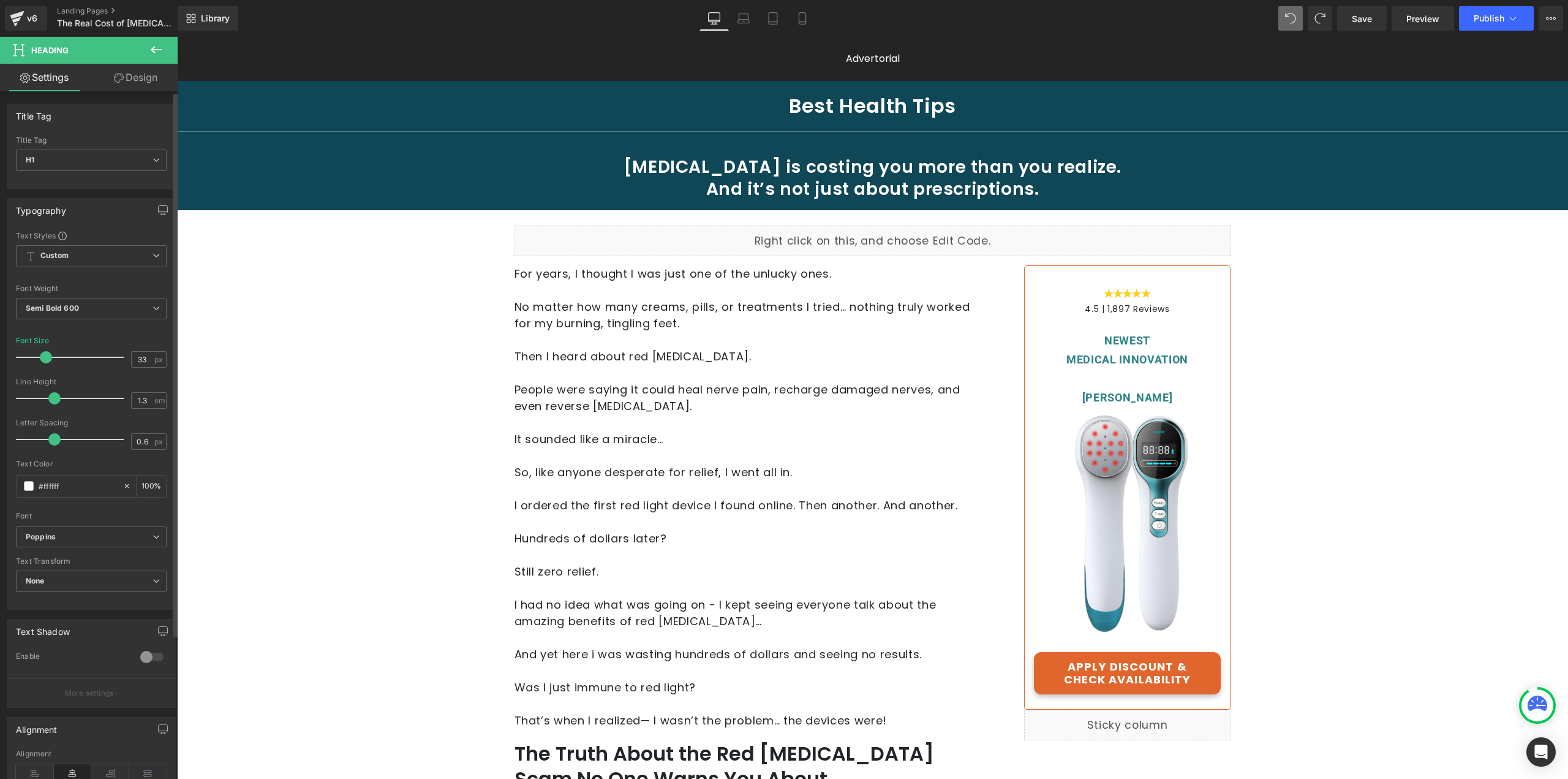
type input "34"
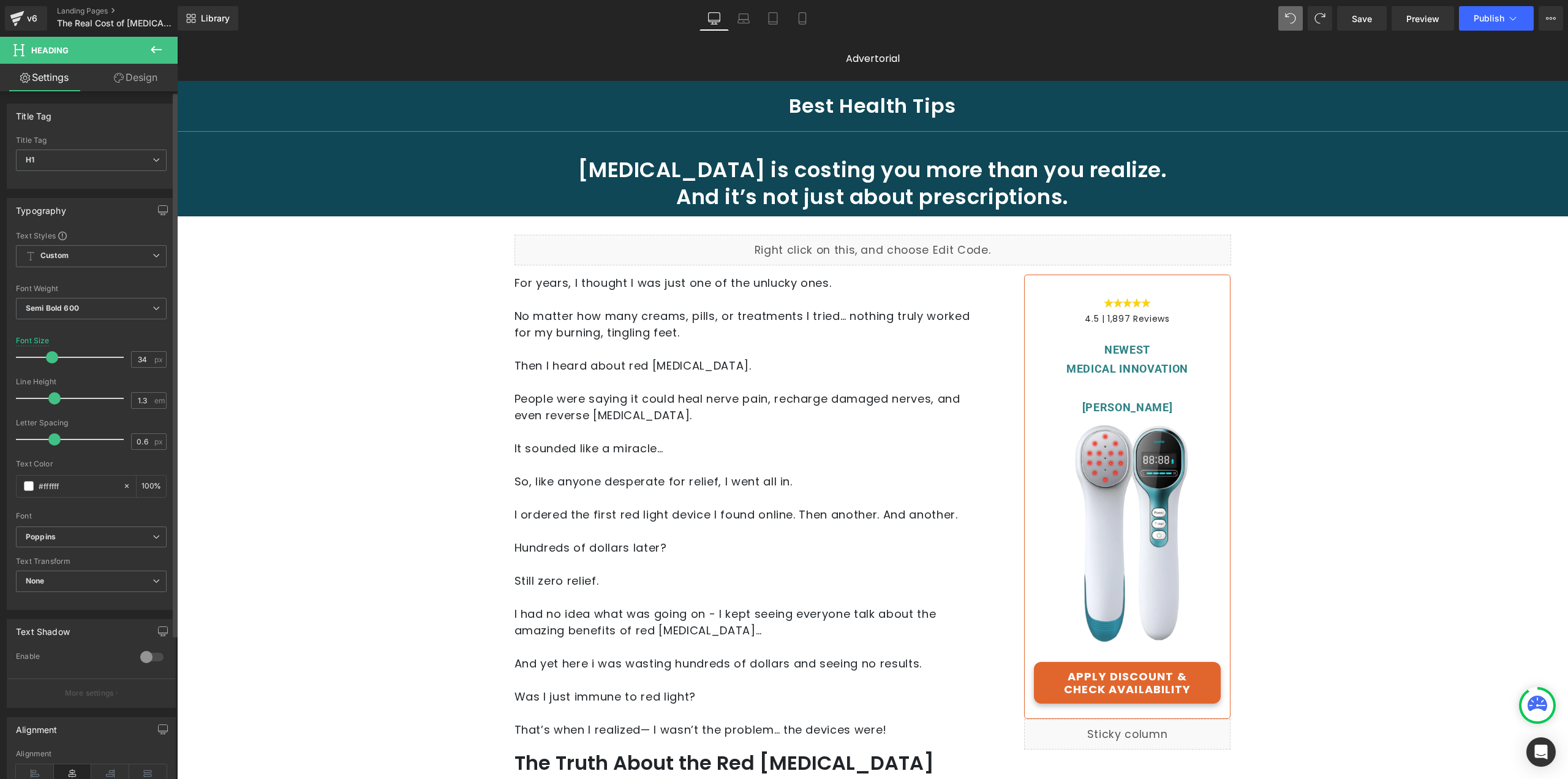
click at [48, 358] on span at bounding box center [52, 357] width 12 height 12
click at [860, 198] on span "Heading" at bounding box center [866, 192] width 34 height 15
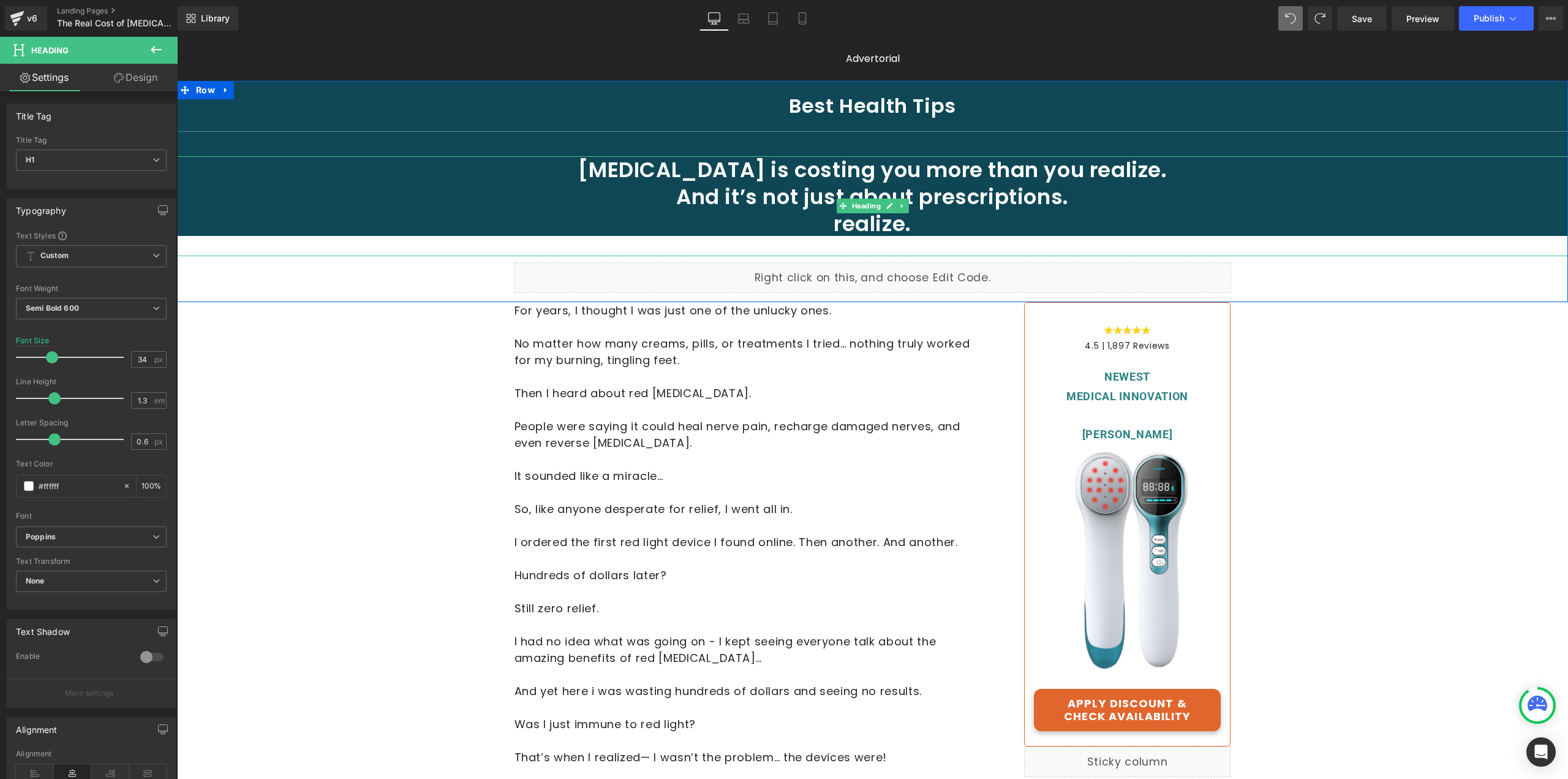
click at [892, 222] on h1 "realize." at bounding box center [872, 224] width 904 height 27
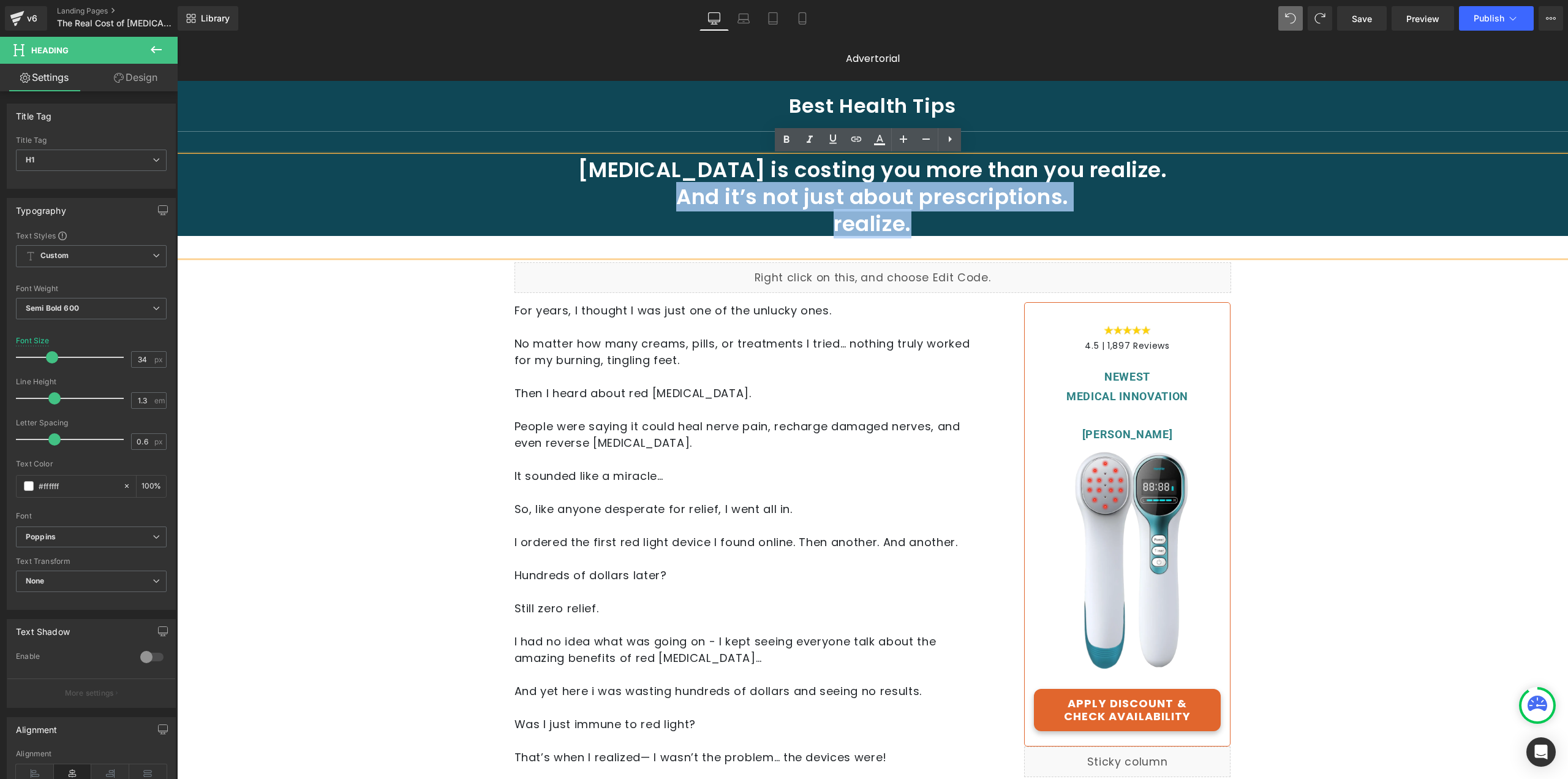
drag, startPoint x: 904, startPoint y: 222, endPoint x: 618, endPoint y: 194, distance: 287.4
click at [618, 194] on div "[MEDICAL_DATA] is costing you more than you realize. And it’s not just about pr…" at bounding box center [872, 206] width 1391 height 100
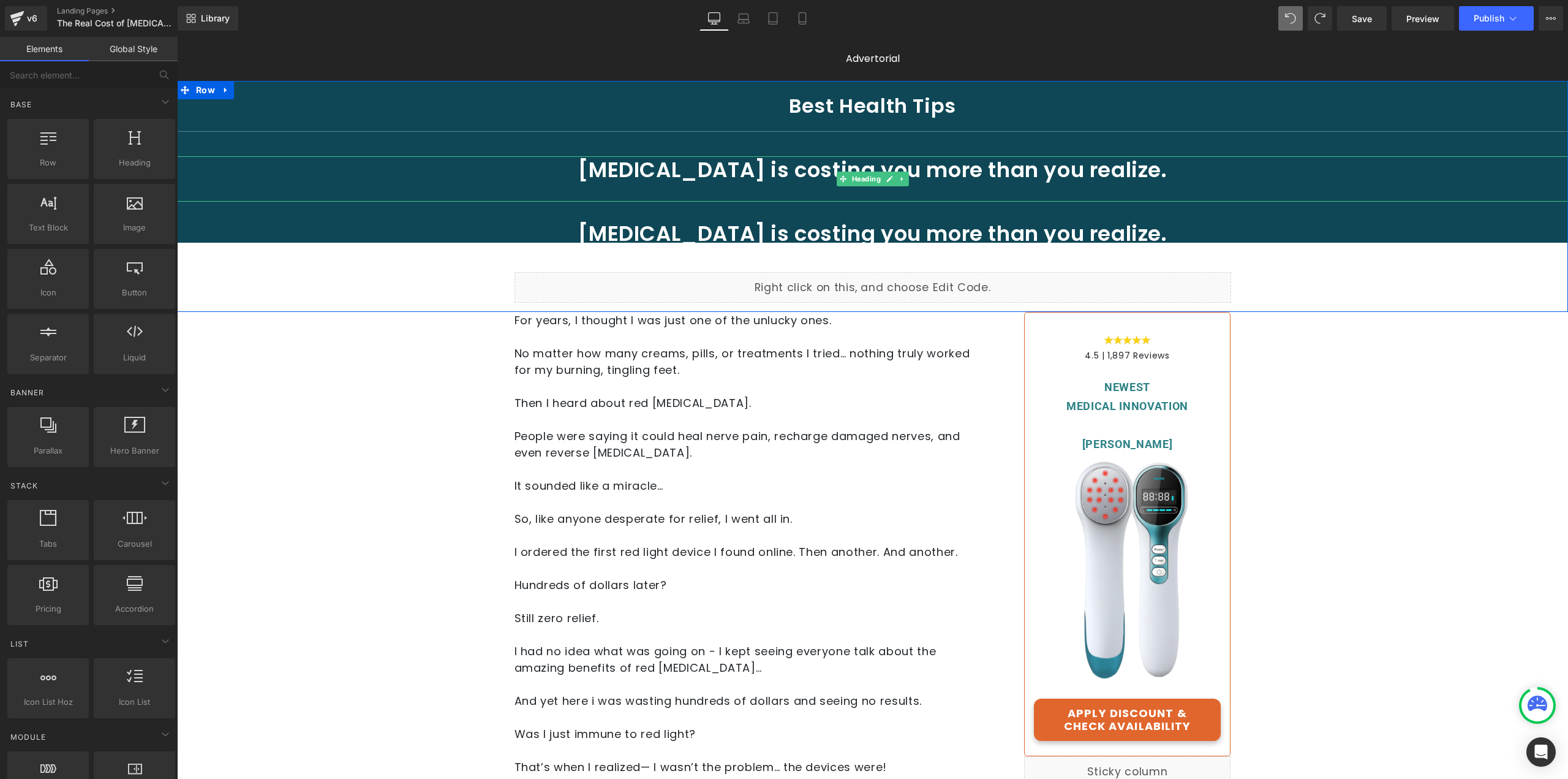
click at [874, 188] on div at bounding box center [872, 192] width 1391 height 19
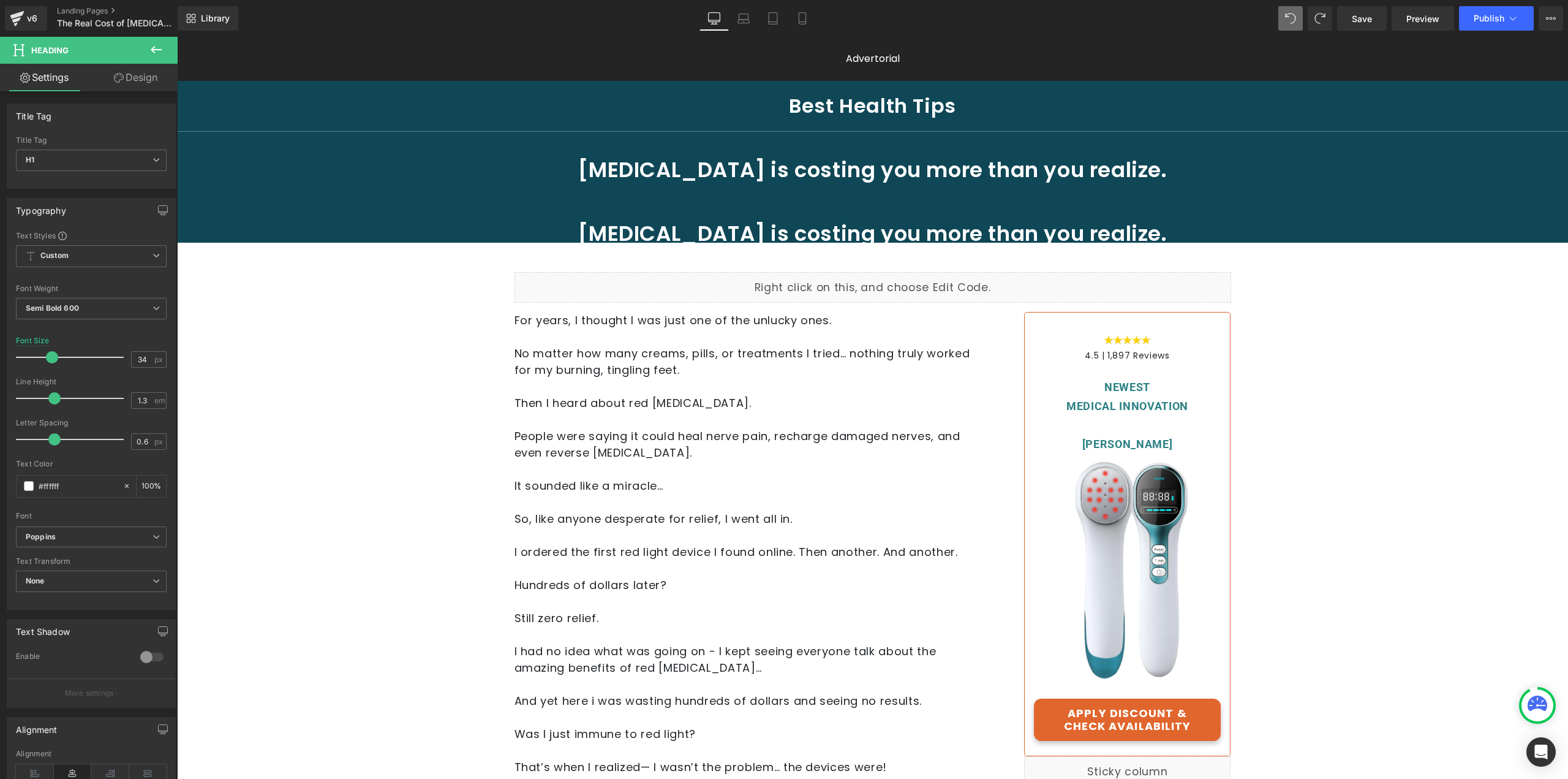
click at [154, 83] on link "Design" at bounding box center [136, 77] width 89 height 27
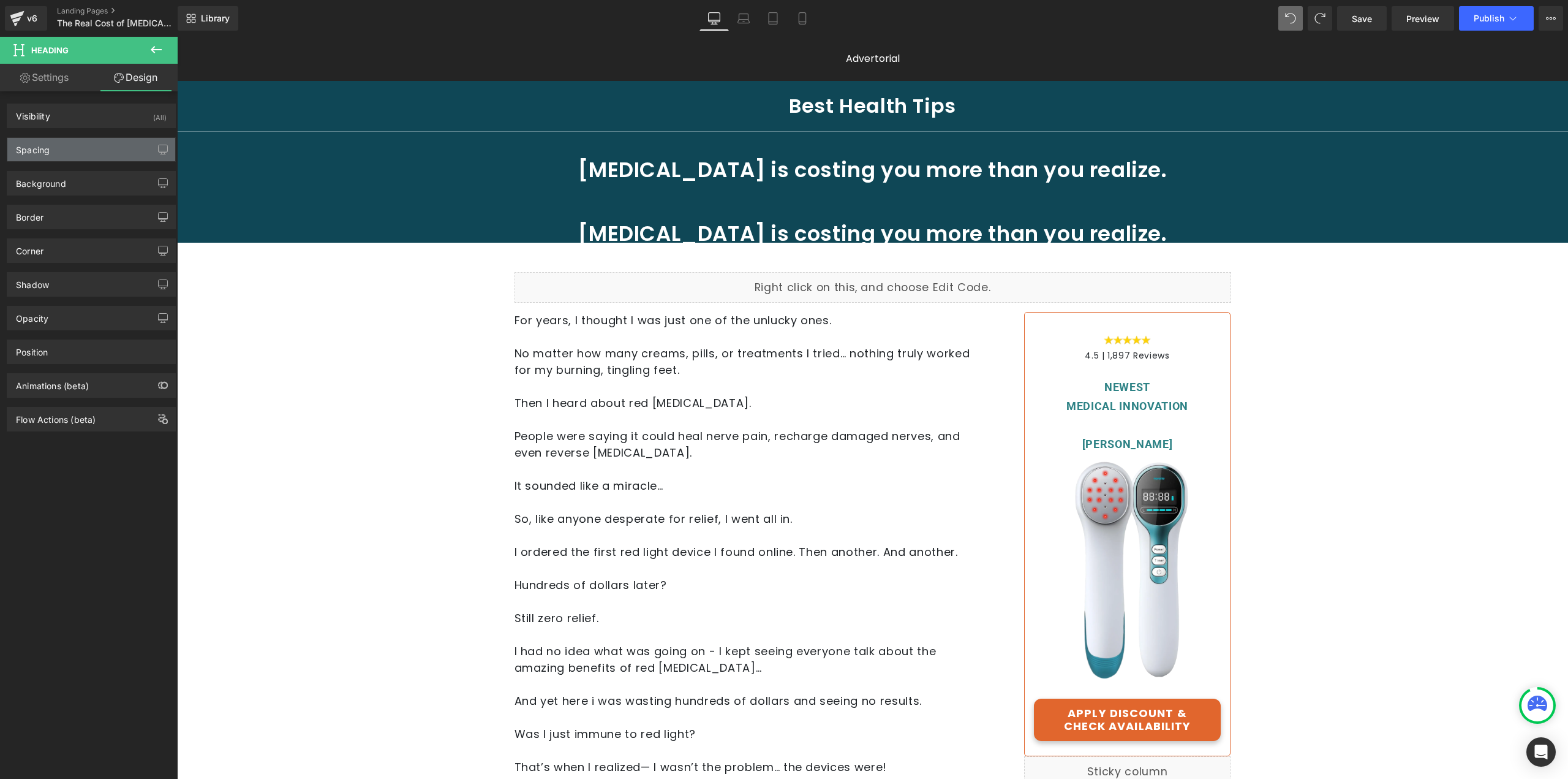
click at [80, 153] on div "Spacing" at bounding box center [91, 149] width 168 height 23
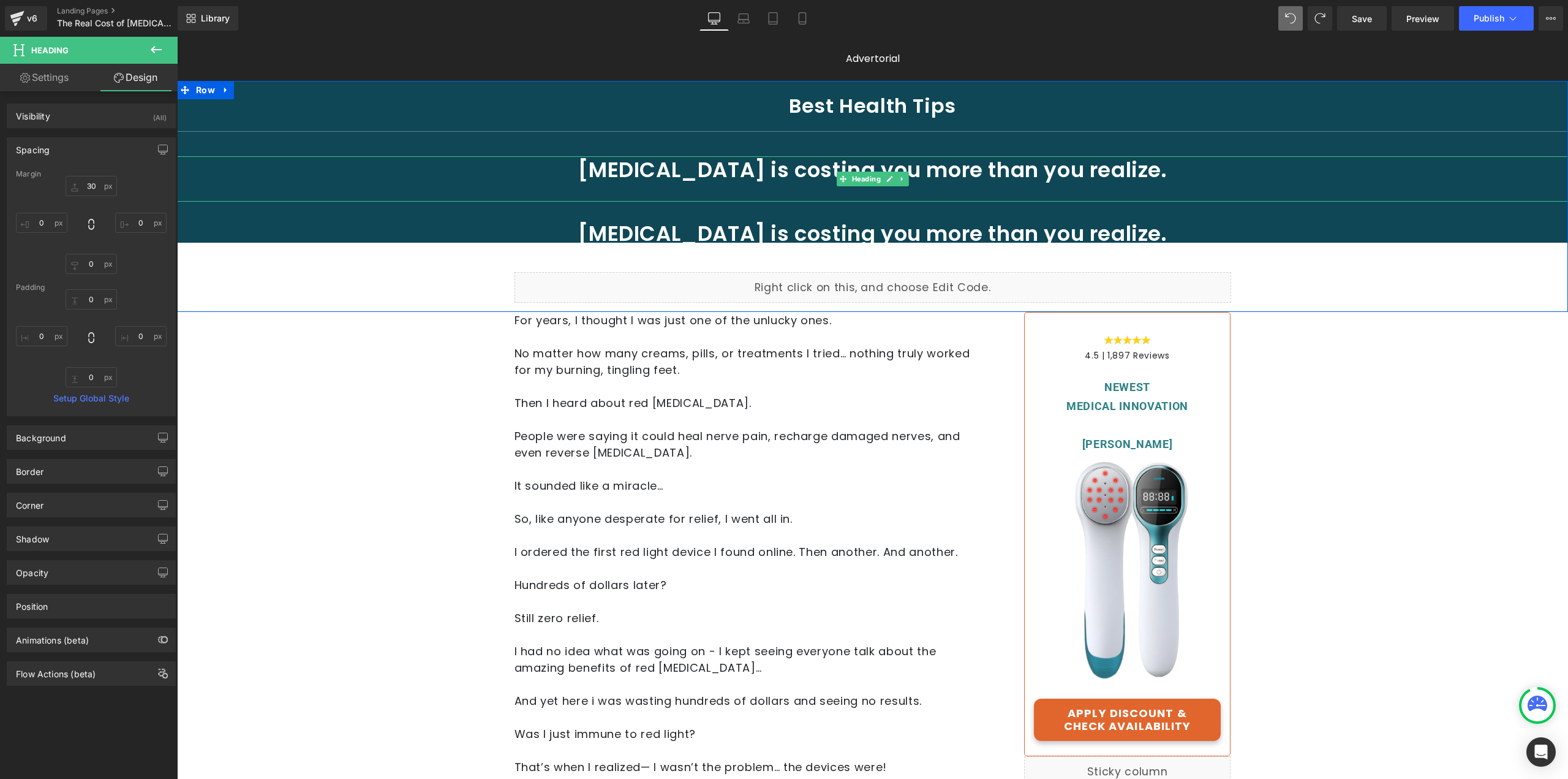
click at [807, 192] on div at bounding box center [872, 192] width 1391 height 19
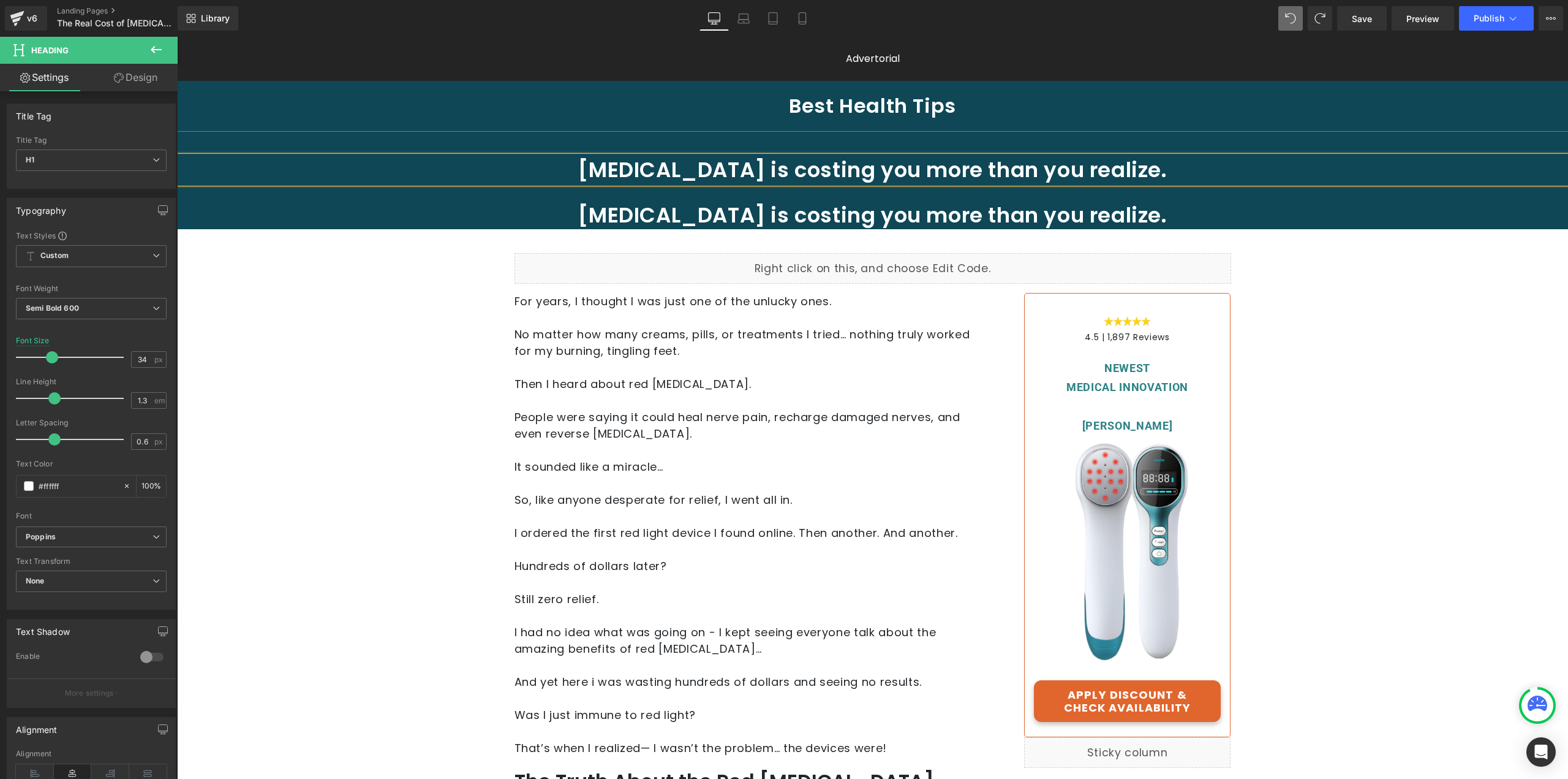
drag, startPoint x: 1312, startPoint y: 325, endPoint x: 1029, endPoint y: 231, distance: 298.2
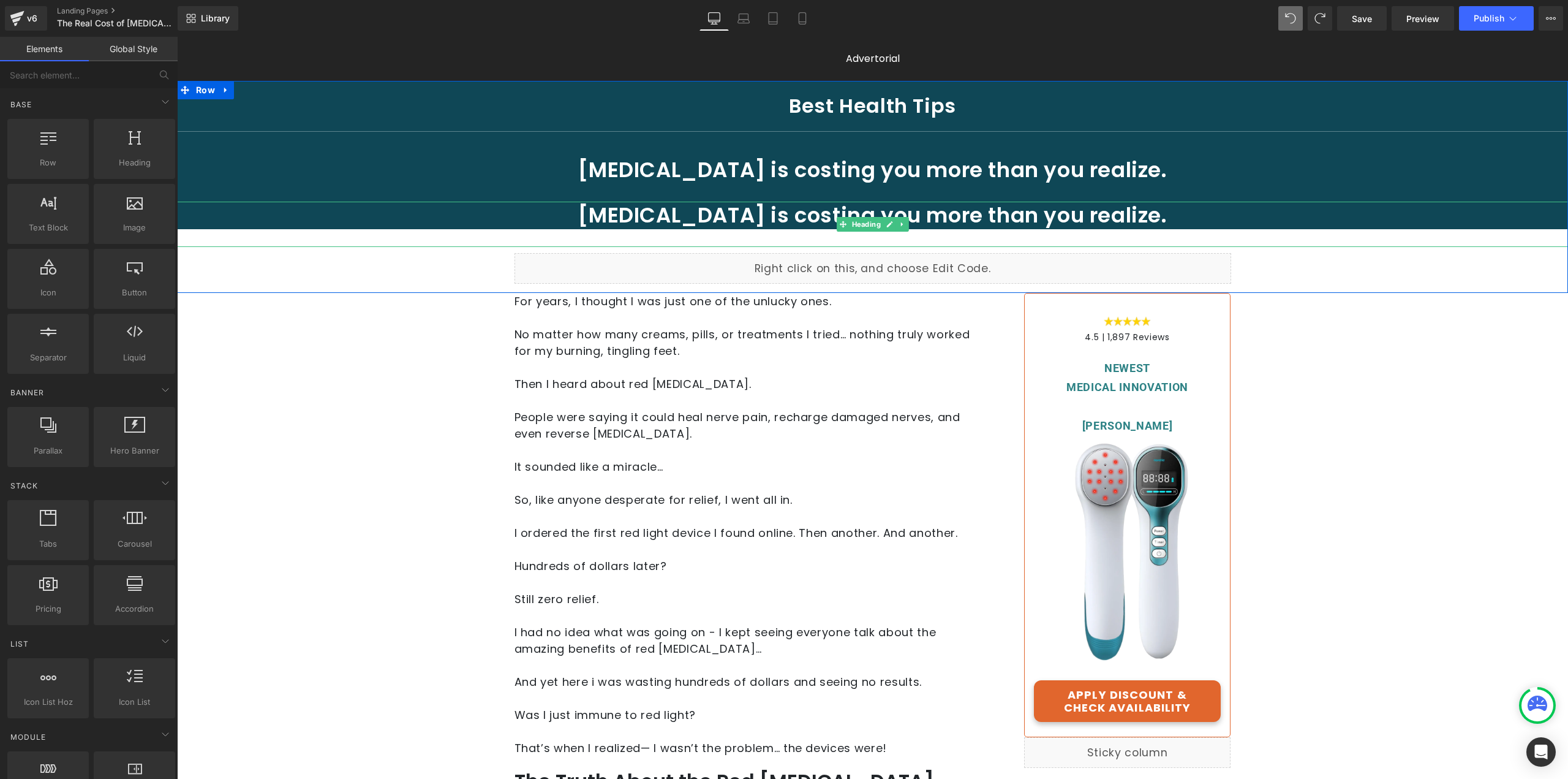
click at [982, 214] on h1 "[MEDICAL_DATA] is costing you more than you realize." at bounding box center [872, 215] width 904 height 27
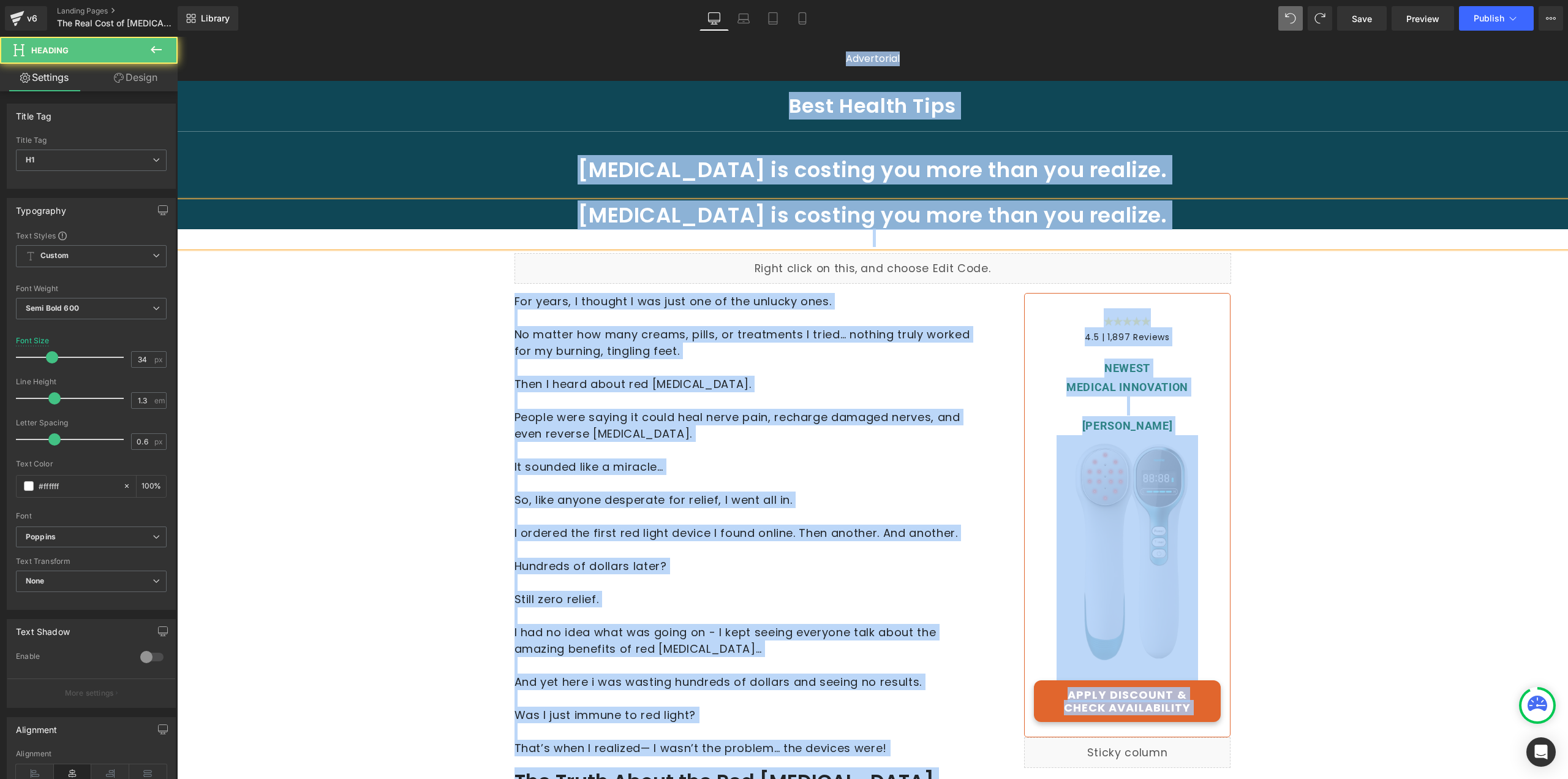
click at [988, 218] on h1 "[MEDICAL_DATA] is costing you more than you realize." at bounding box center [872, 215] width 904 height 27
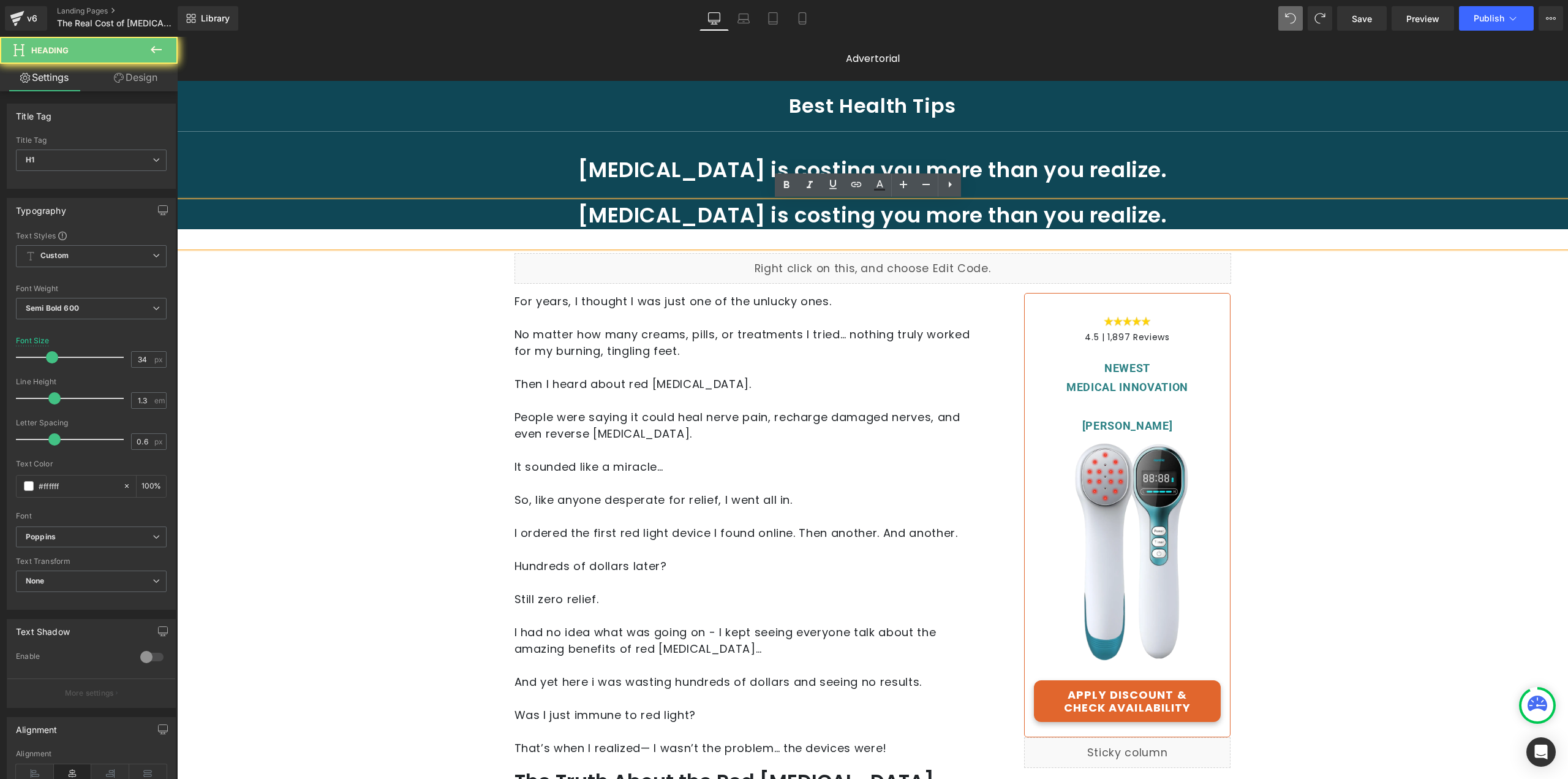
click at [985, 207] on h1 "[MEDICAL_DATA] is costing you more than you realize." at bounding box center [872, 215] width 904 height 27
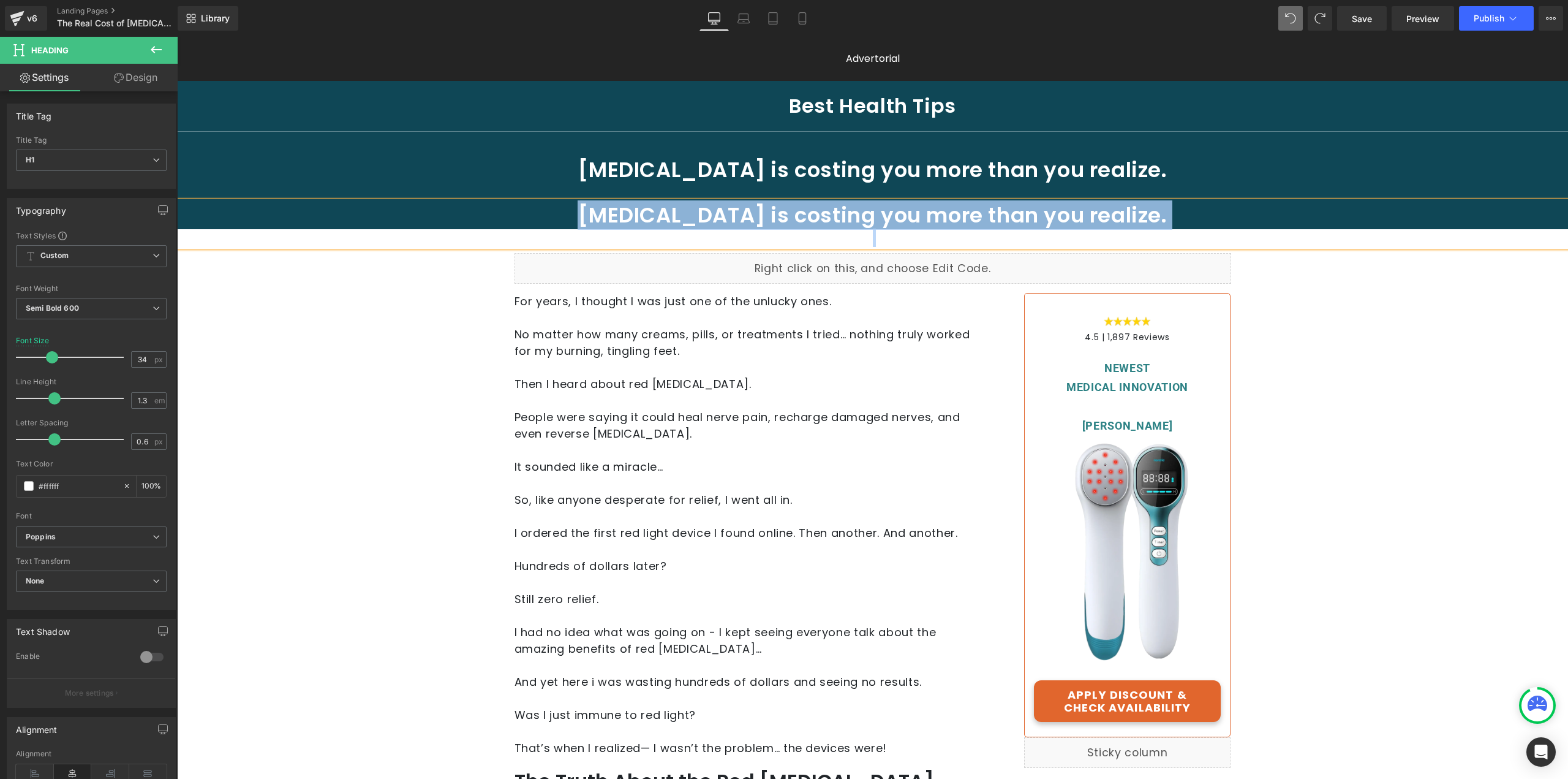
paste div
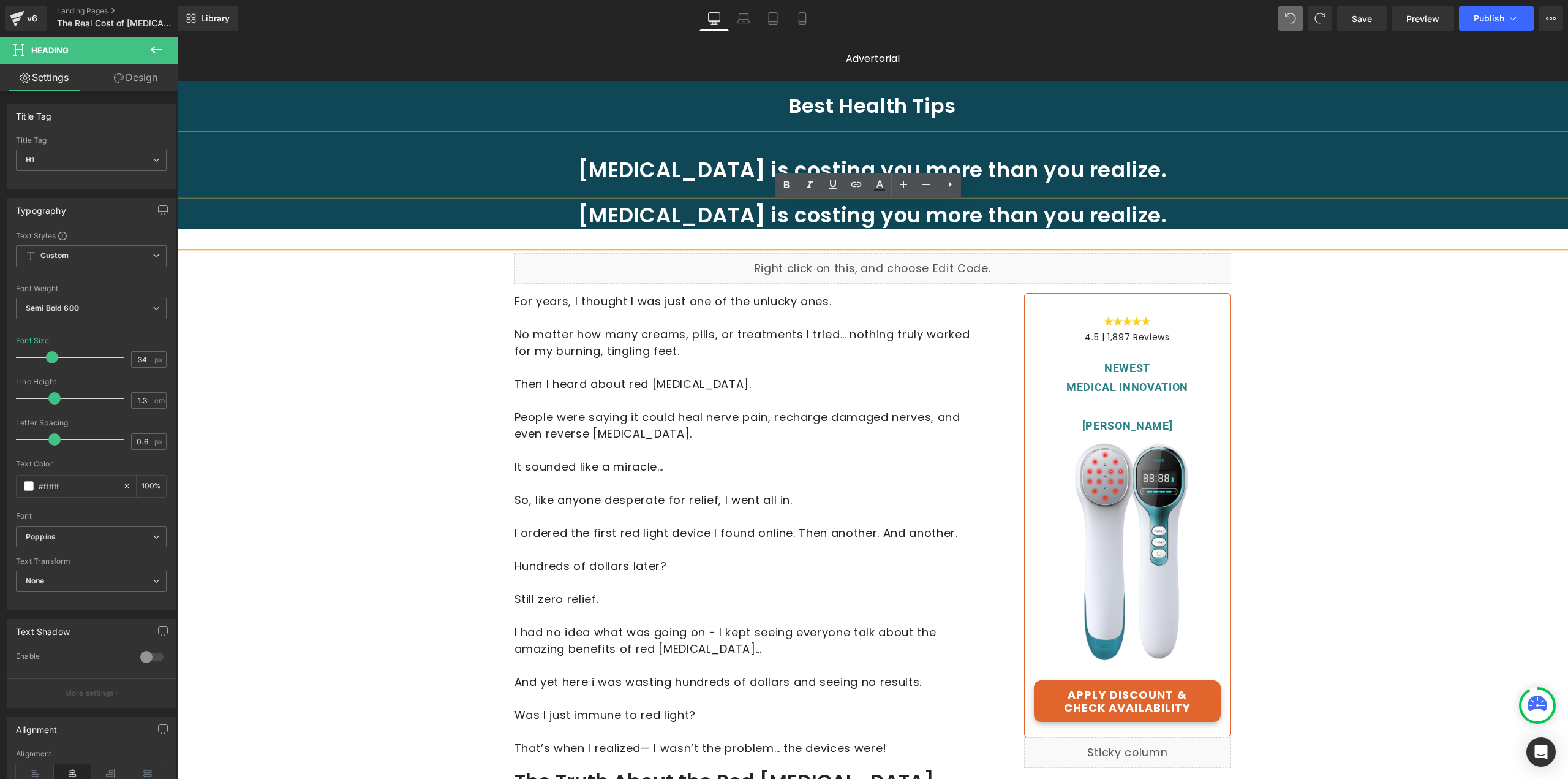
click at [706, 171] on h1 "[MEDICAL_DATA] is costing you more than you realize." at bounding box center [872, 170] width 904 height 27
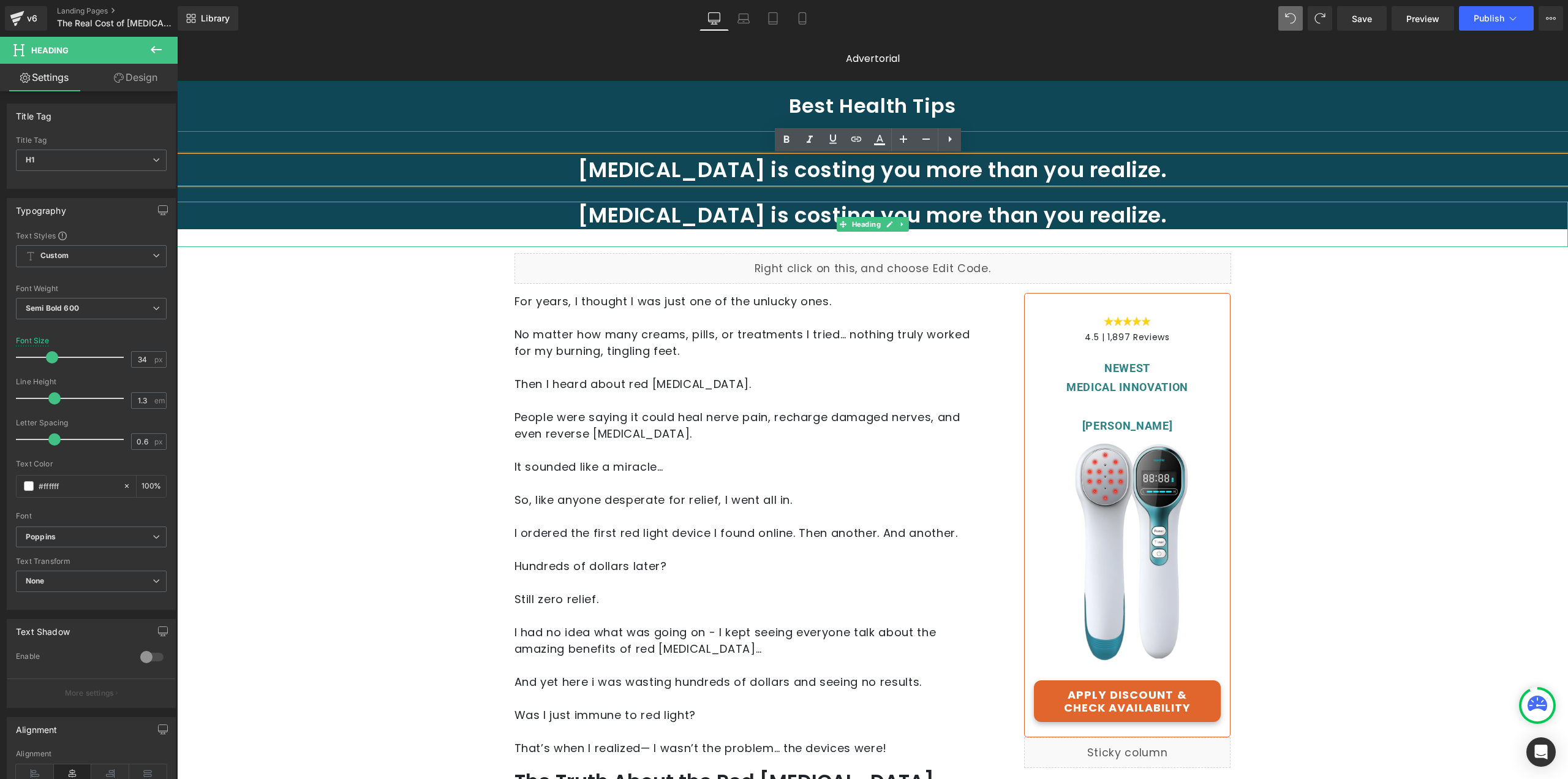
click at [668, 215] on h1 "[MEDICAL_DATA] is costing you more than you realize." at bounding box center [872, 215] width 904 height 27
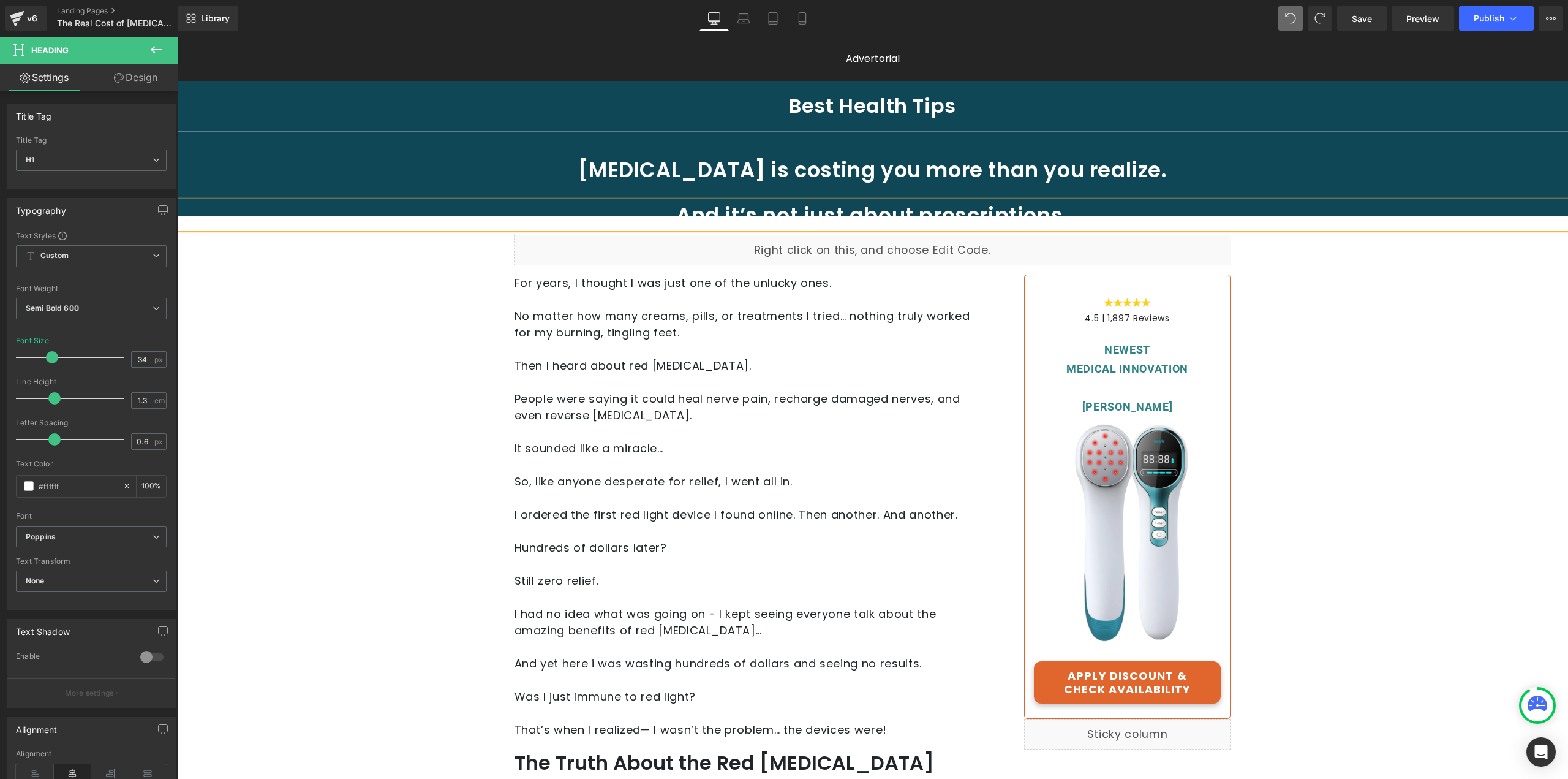
click at [1341, 259] on div "Best Health Tips Heading Separator [MEDICAL_DATA] is costing you more than you …" at bounding box center [872, 179] width 1391 height 184
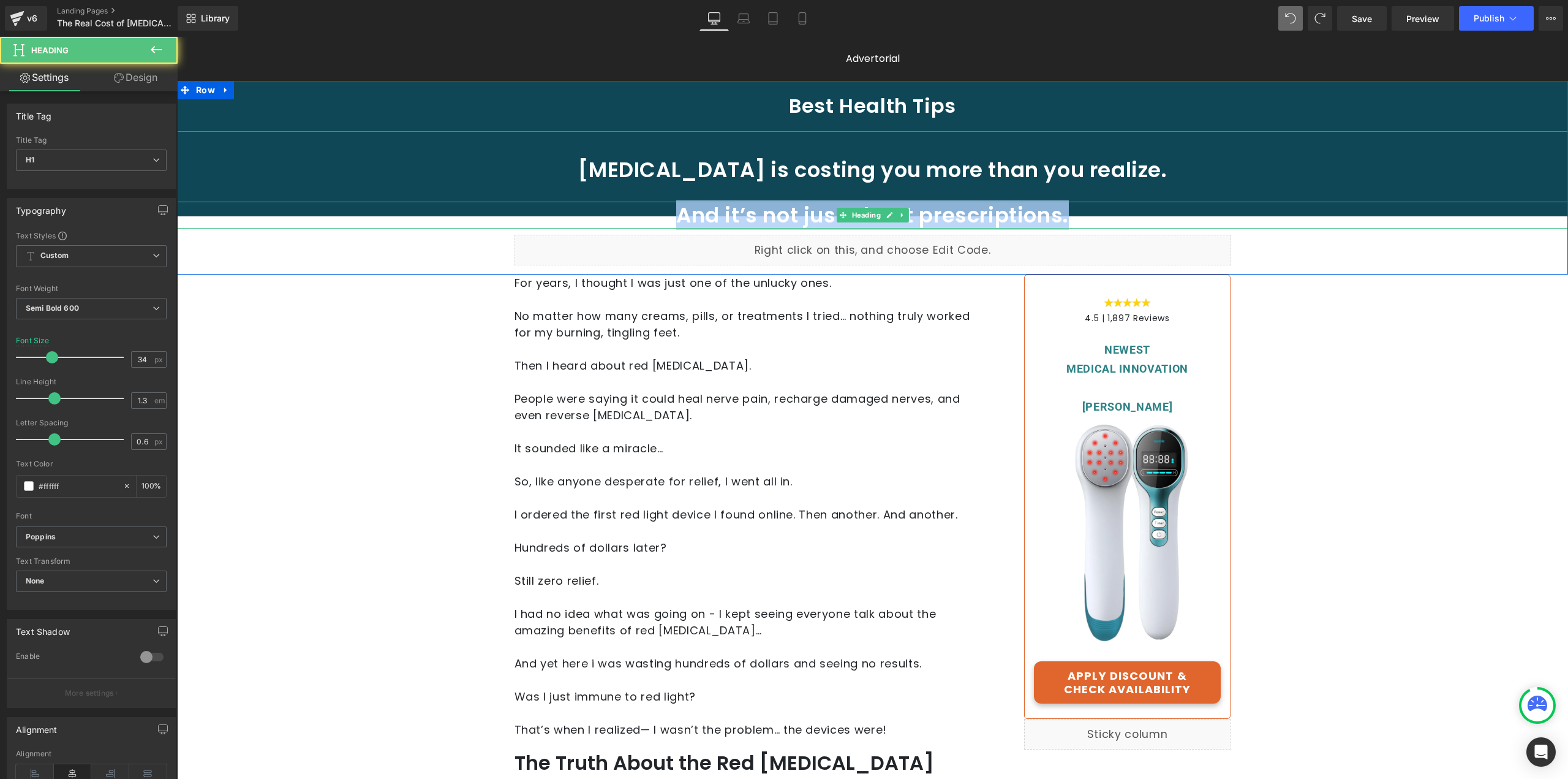
drag, startPoint x: 1067, startPoint y: 210, endPoint x: 632, endPoint y: 210, distance: 435.0
click at [632, 210] on h1 "And it’s not just about prescriptions." at bounding box center [872, 215] width 904 height 27
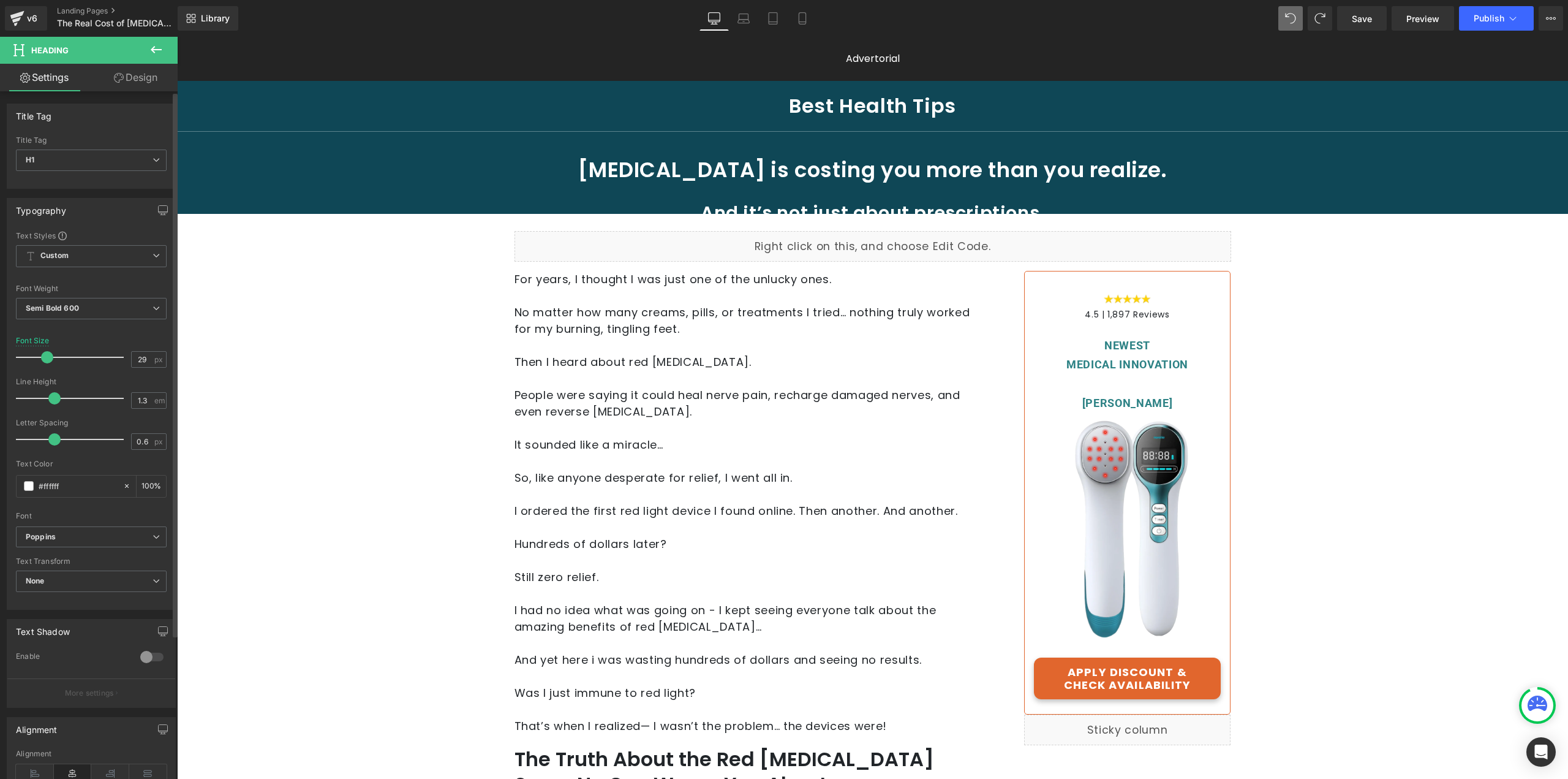
type input "28"
drag, startPoint x: 55, startPoint y: 355, endPoint x: 49, endPoint y: 355, distance: 6.0
click at [49, 355] on span at bounding box center [46, 357] width 12 height 12
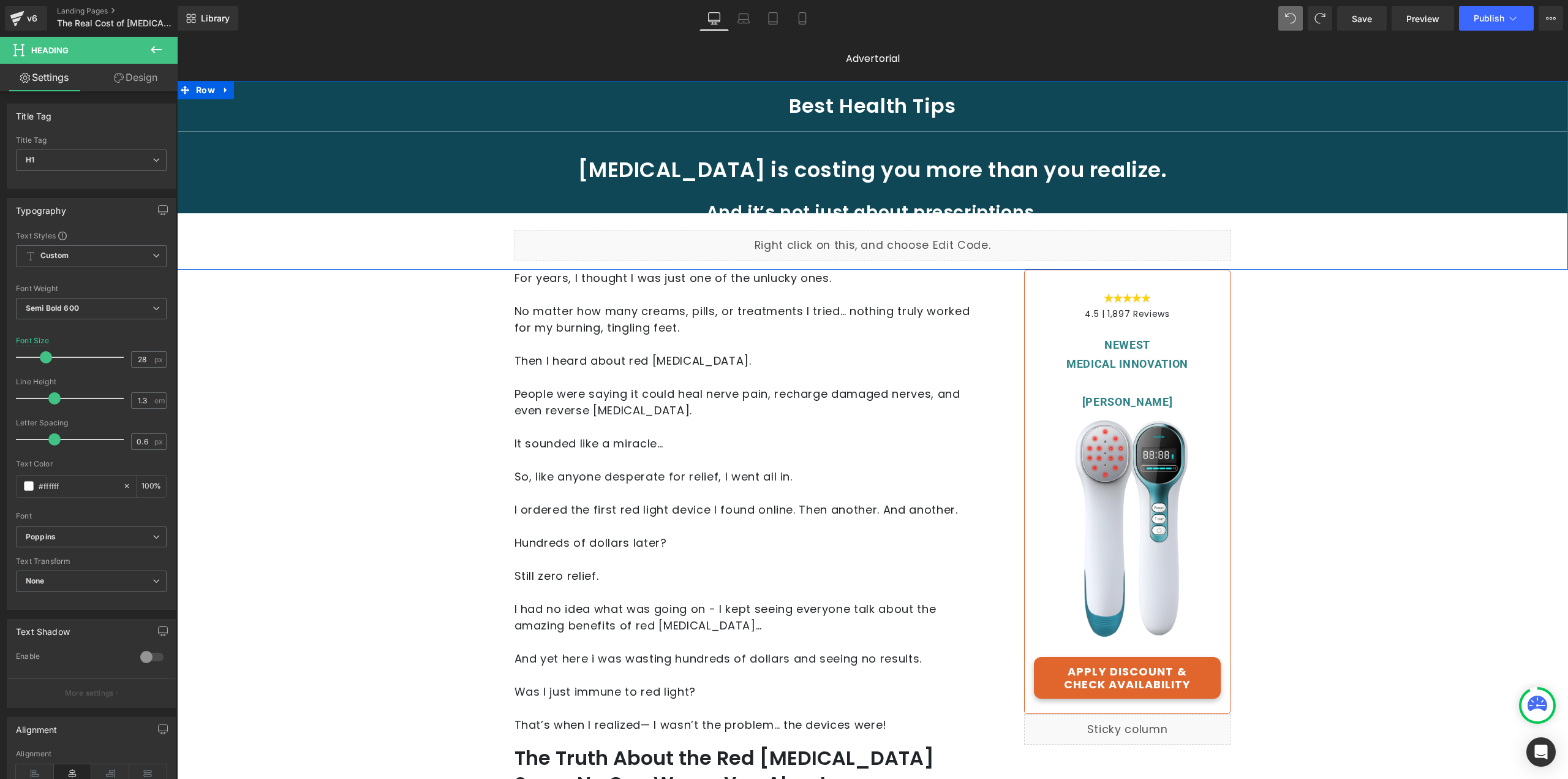
click at [944, 194] on div "Best Health Tips Heading Separator [MEDICAL_DATA] is costing you more than you …" at bounding box center [872, 177] width 1391 height 180
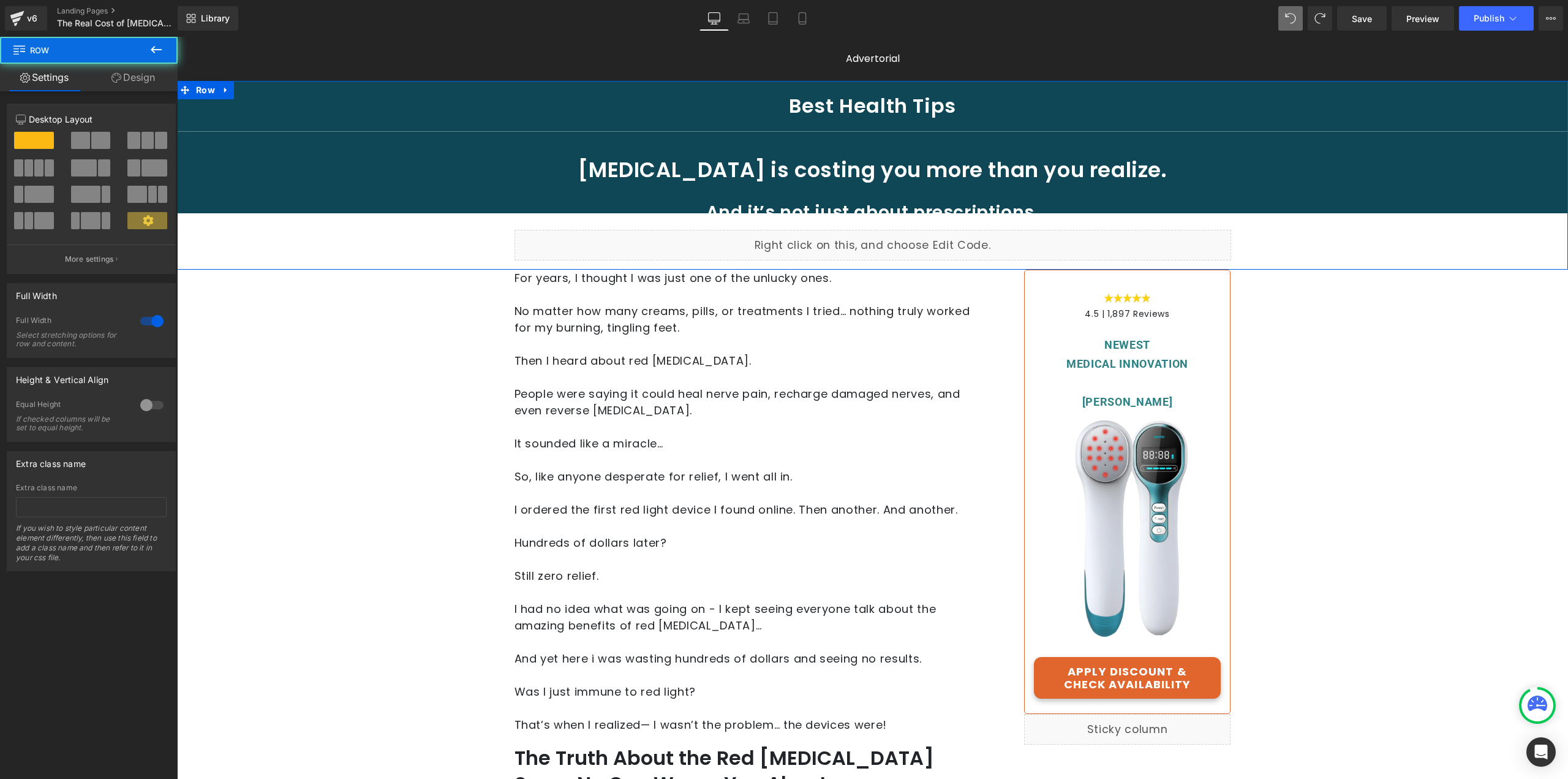
click at [177, 37] on div at bounding box center [177, 37] width 0 height 0
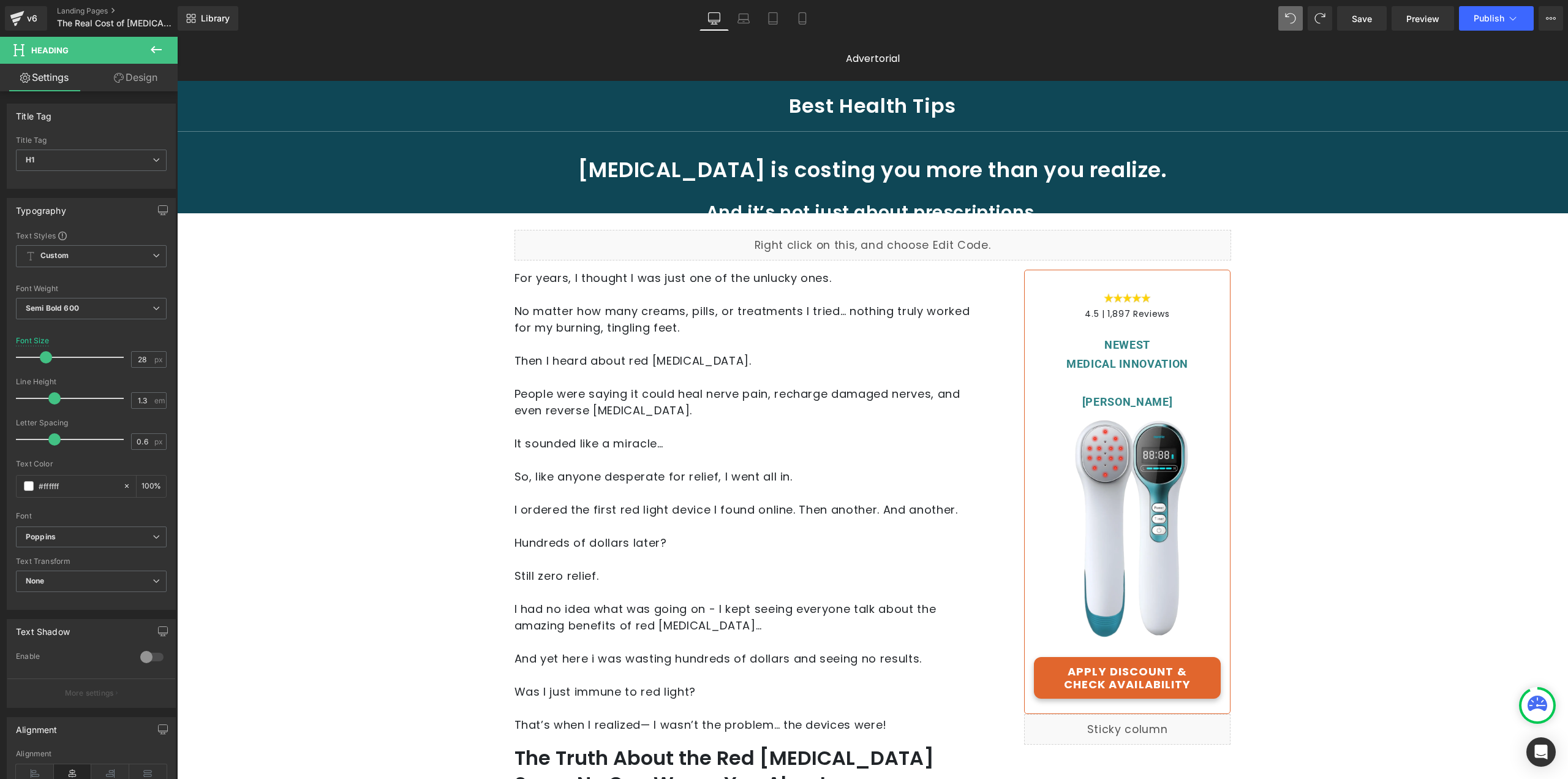
click at [142, 71] on link "Design" at bounding box center [136, 77] width 89 height 27
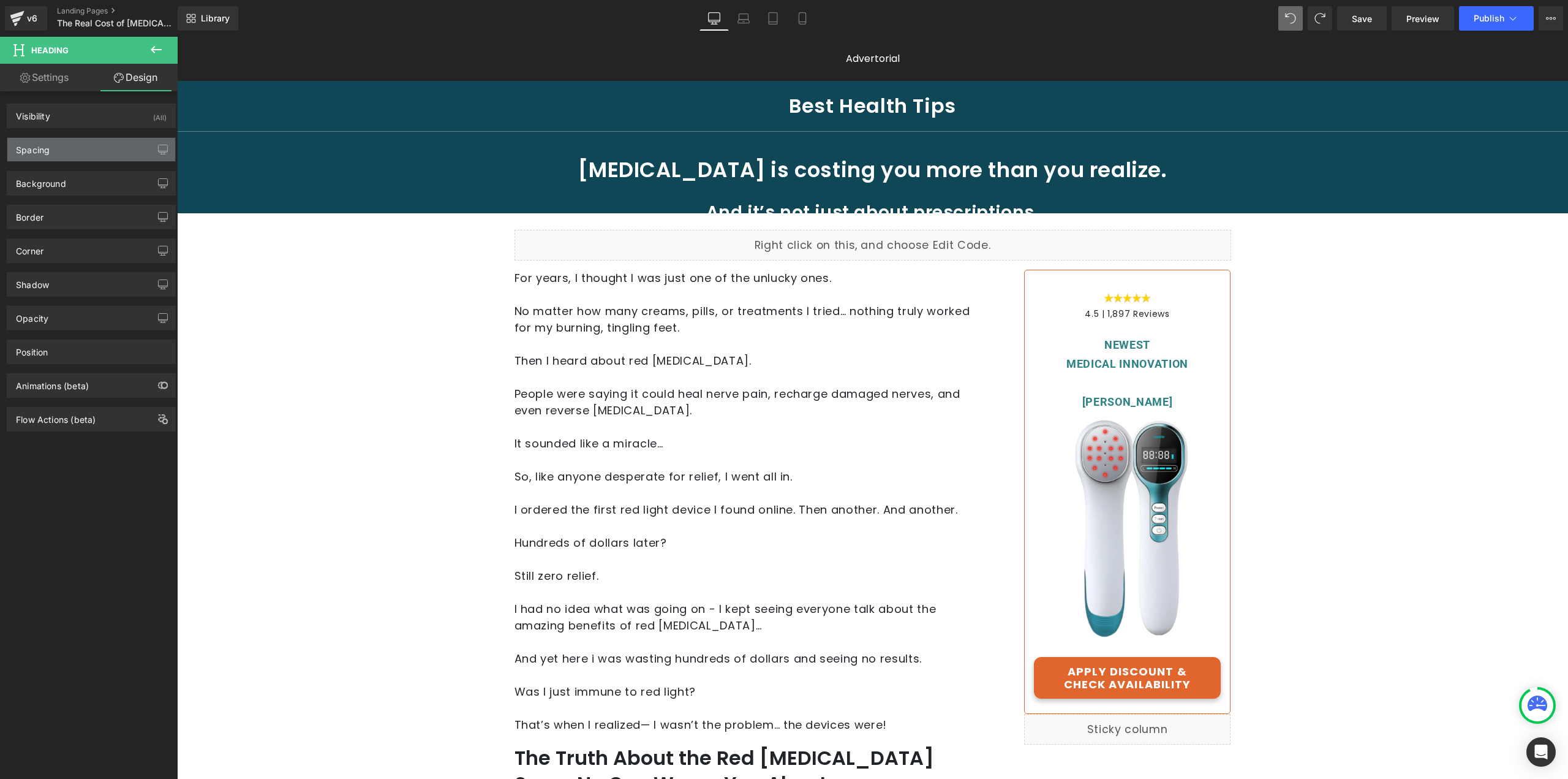
type input "30"
type input "0"
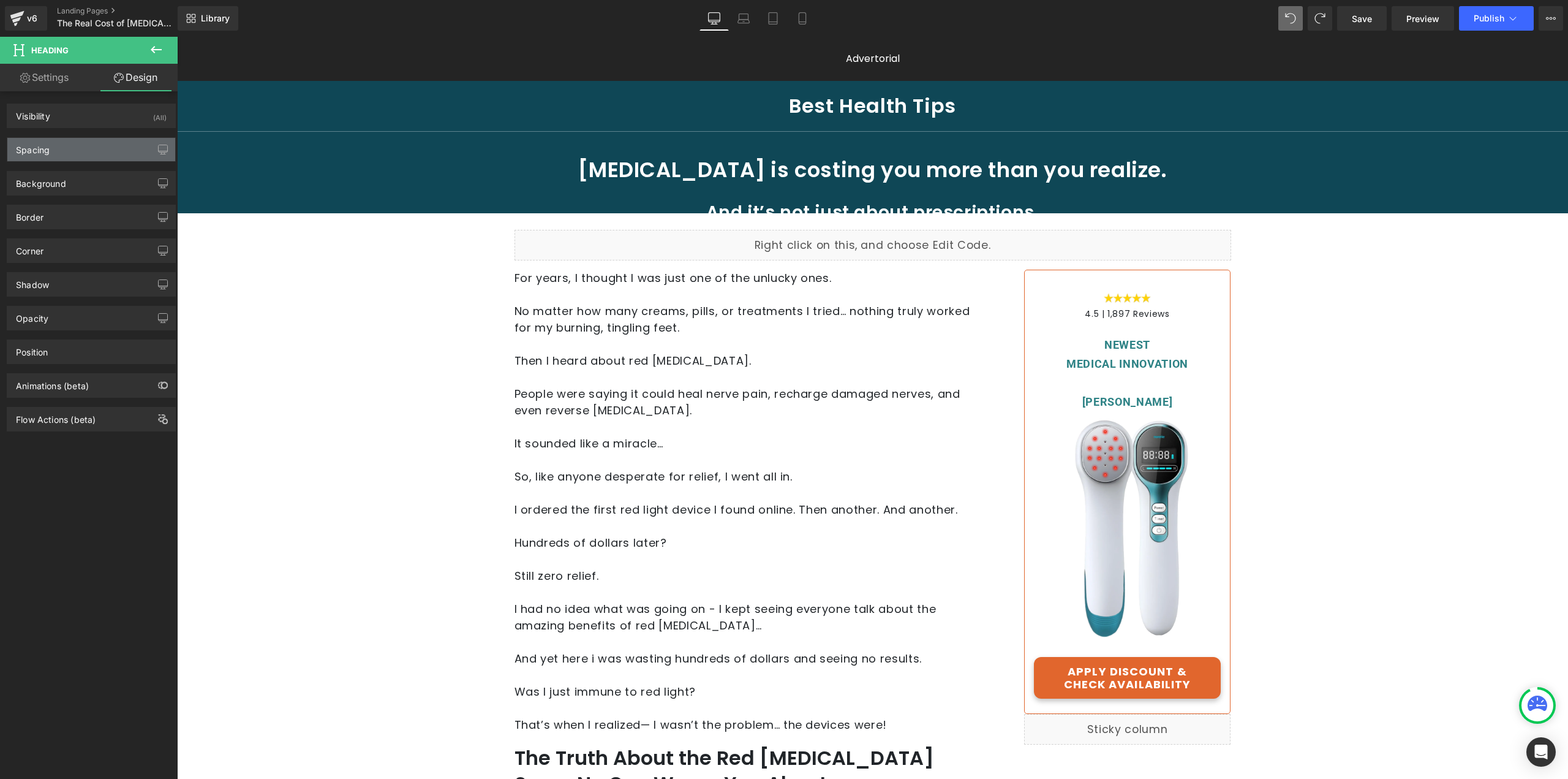
type input "0"
click at [96, 160] on div "Spacing" at bounding box center [91, 149] width 168 height 23
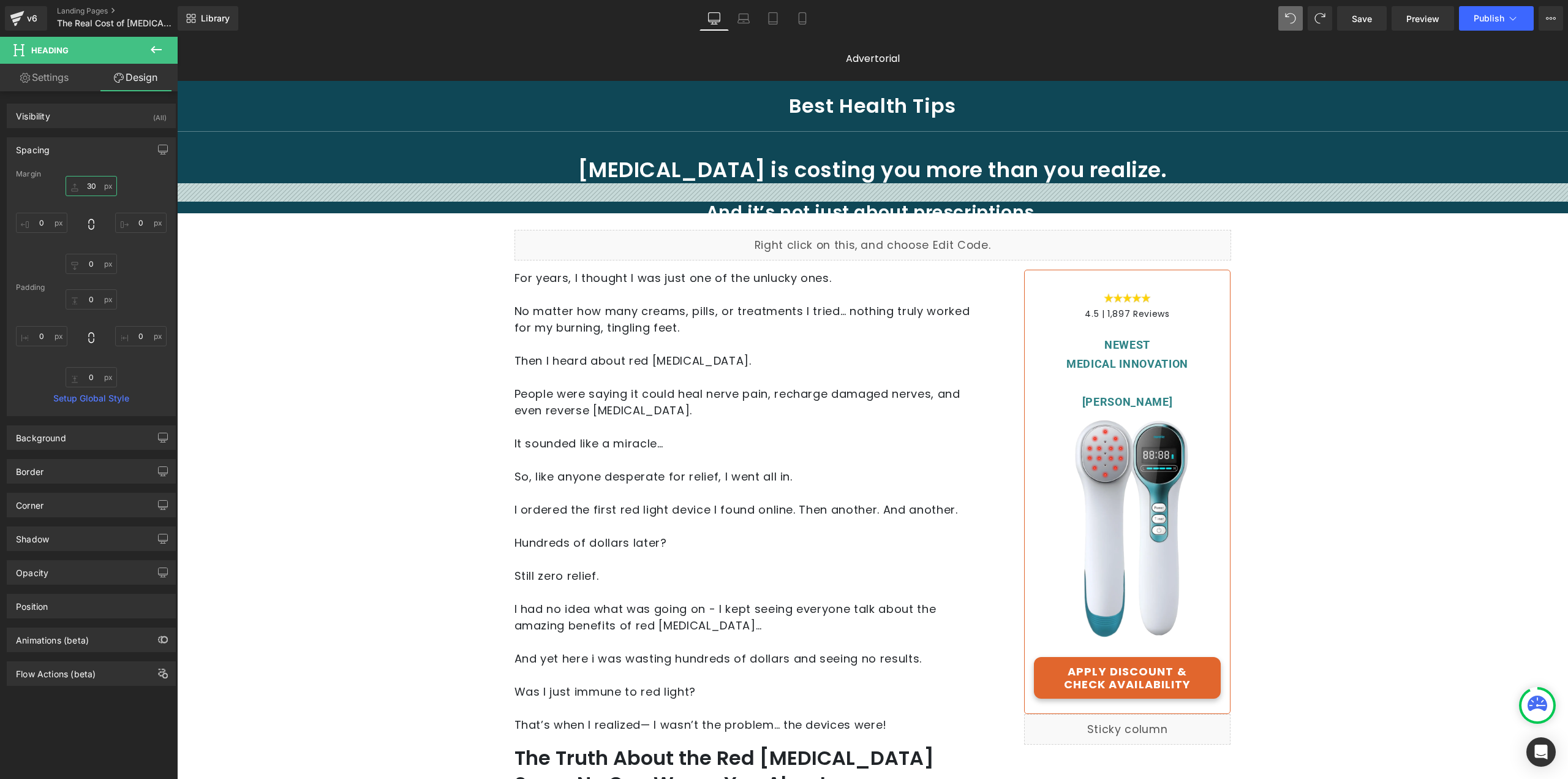
click at [92, 182] on input "30" at bounding box center [91, 186] width 51 height 20
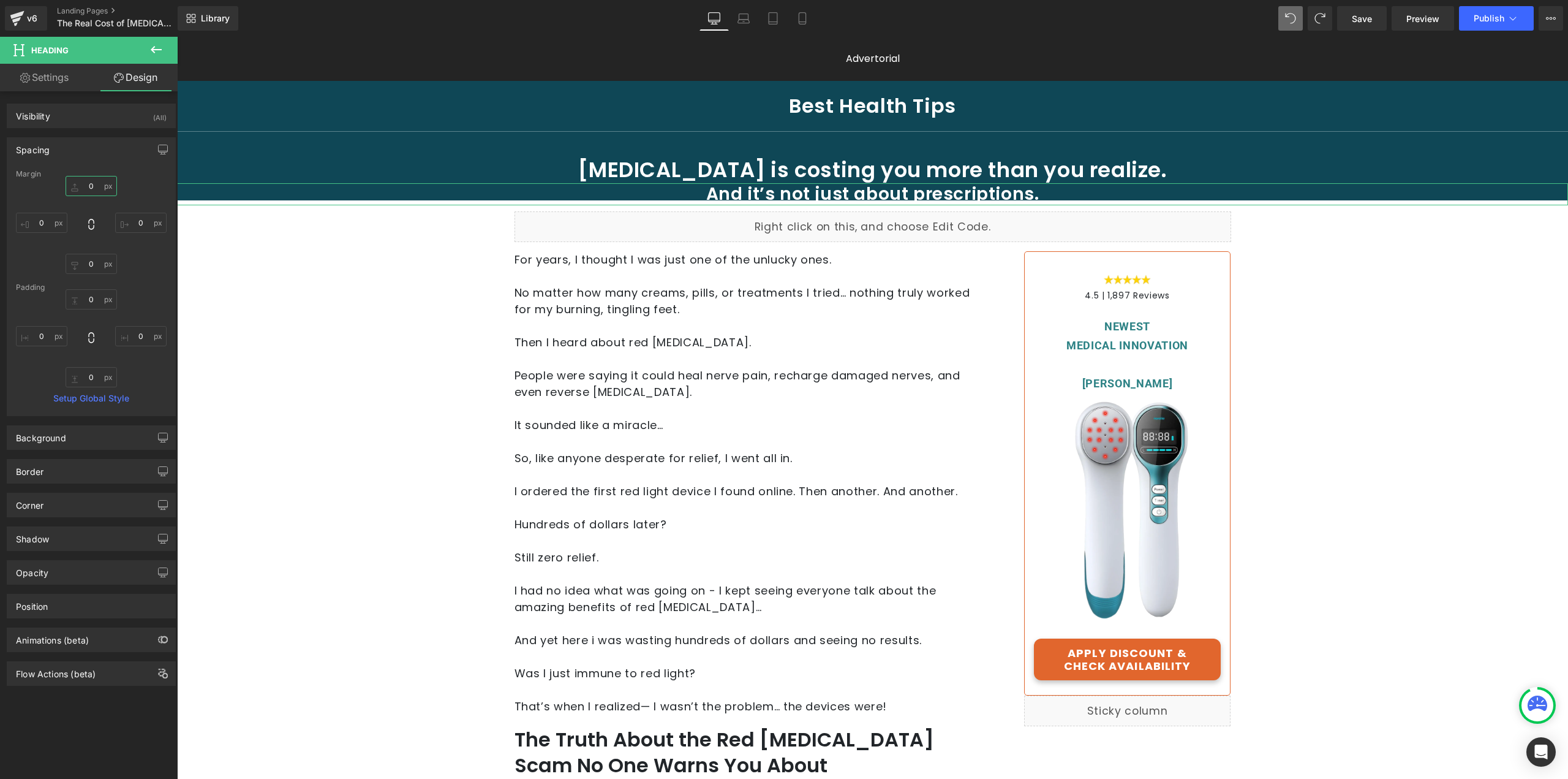
drag, startPoint x: 88, startPoint y: 190, endPoint x: 81, endPoint y: 191, distance: 7.1
click at [81, 191] on input "0" at bounding box center [91, 186] width 51 height 20
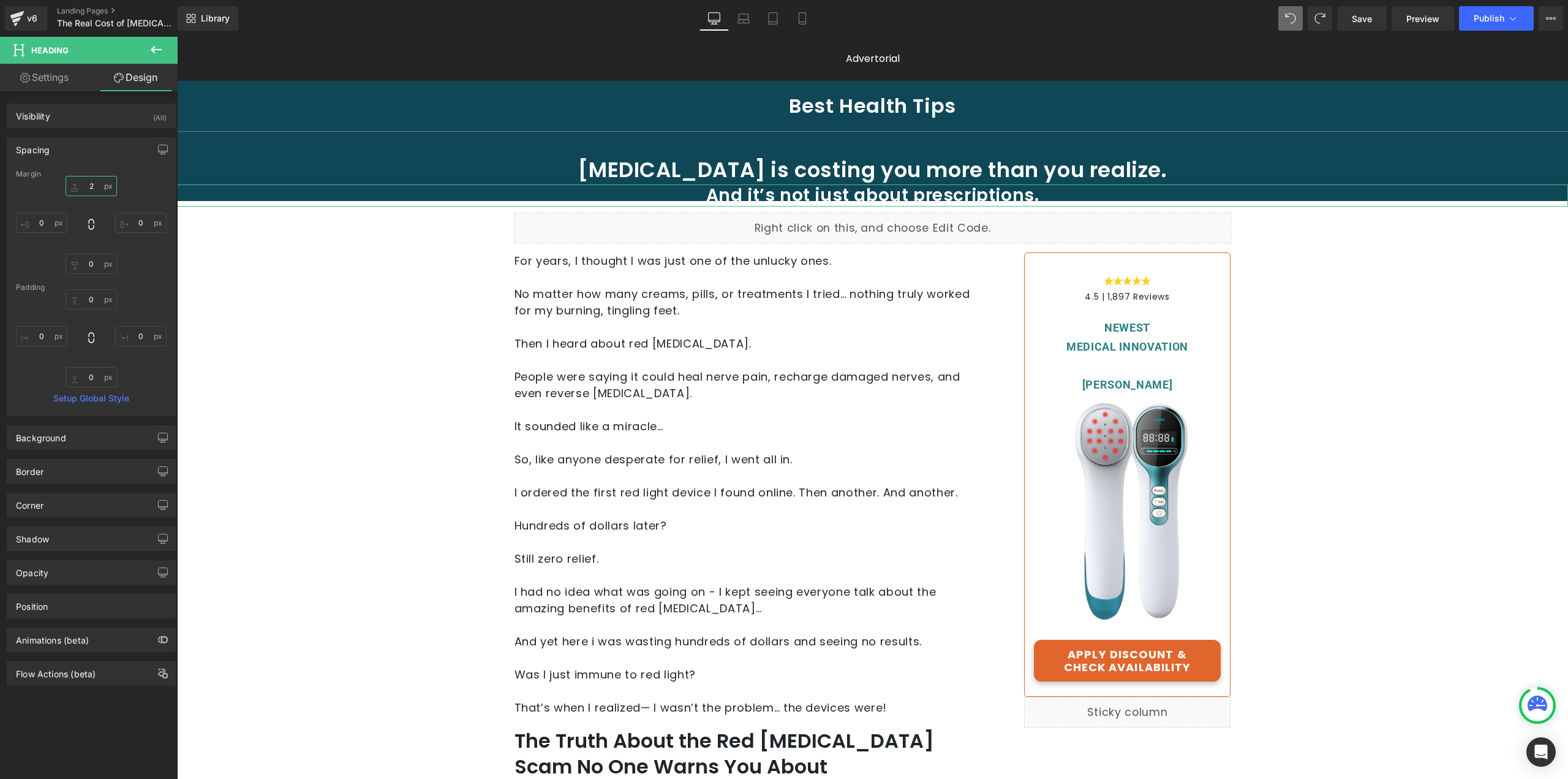
type input "24"
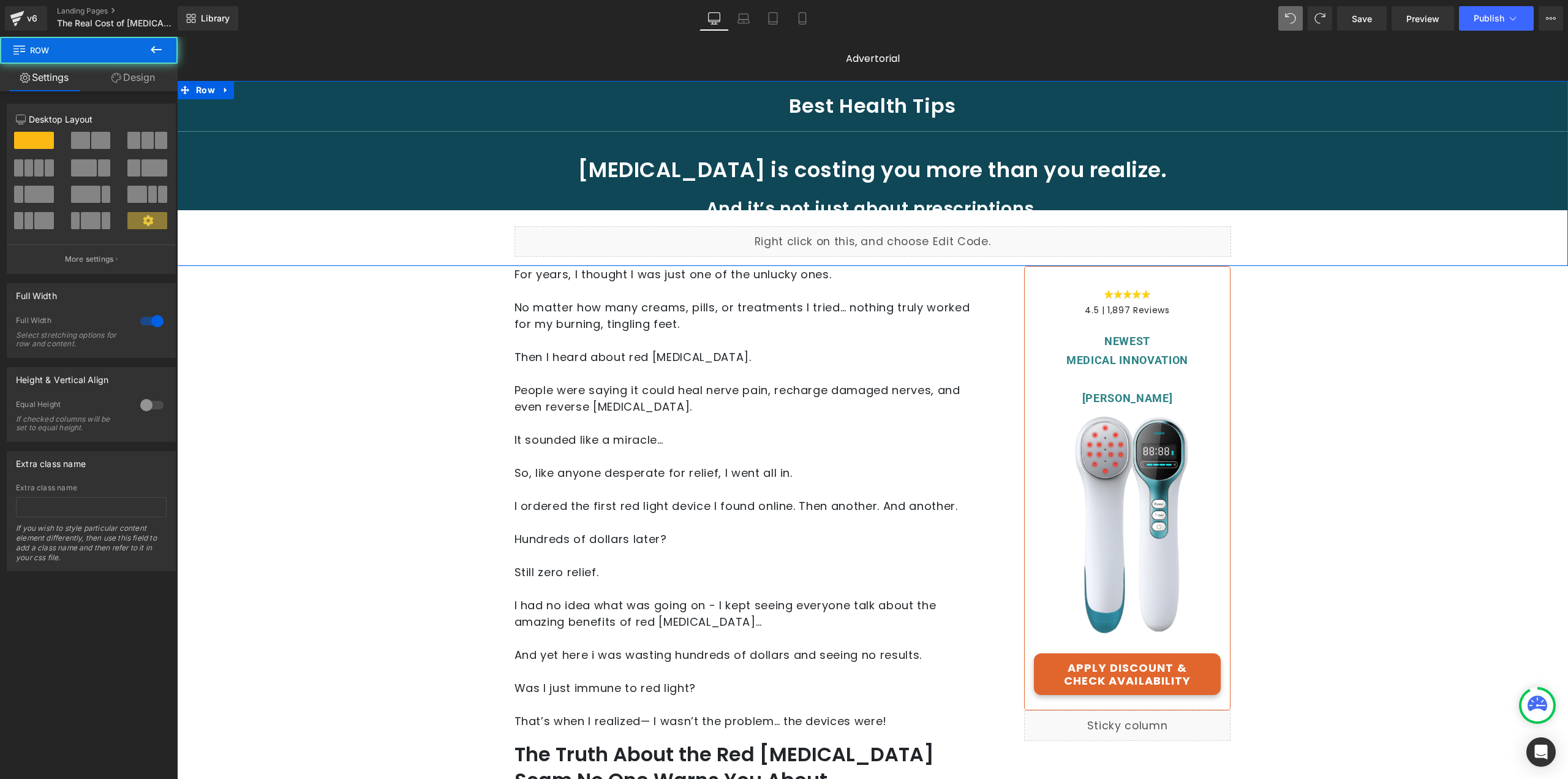
click at [1464, 234] on div "Best Health Tips Heading Separator [MEDICAL_DATA] is costing you more than you …" at bounding box center [872, 175] width 1391 height 176
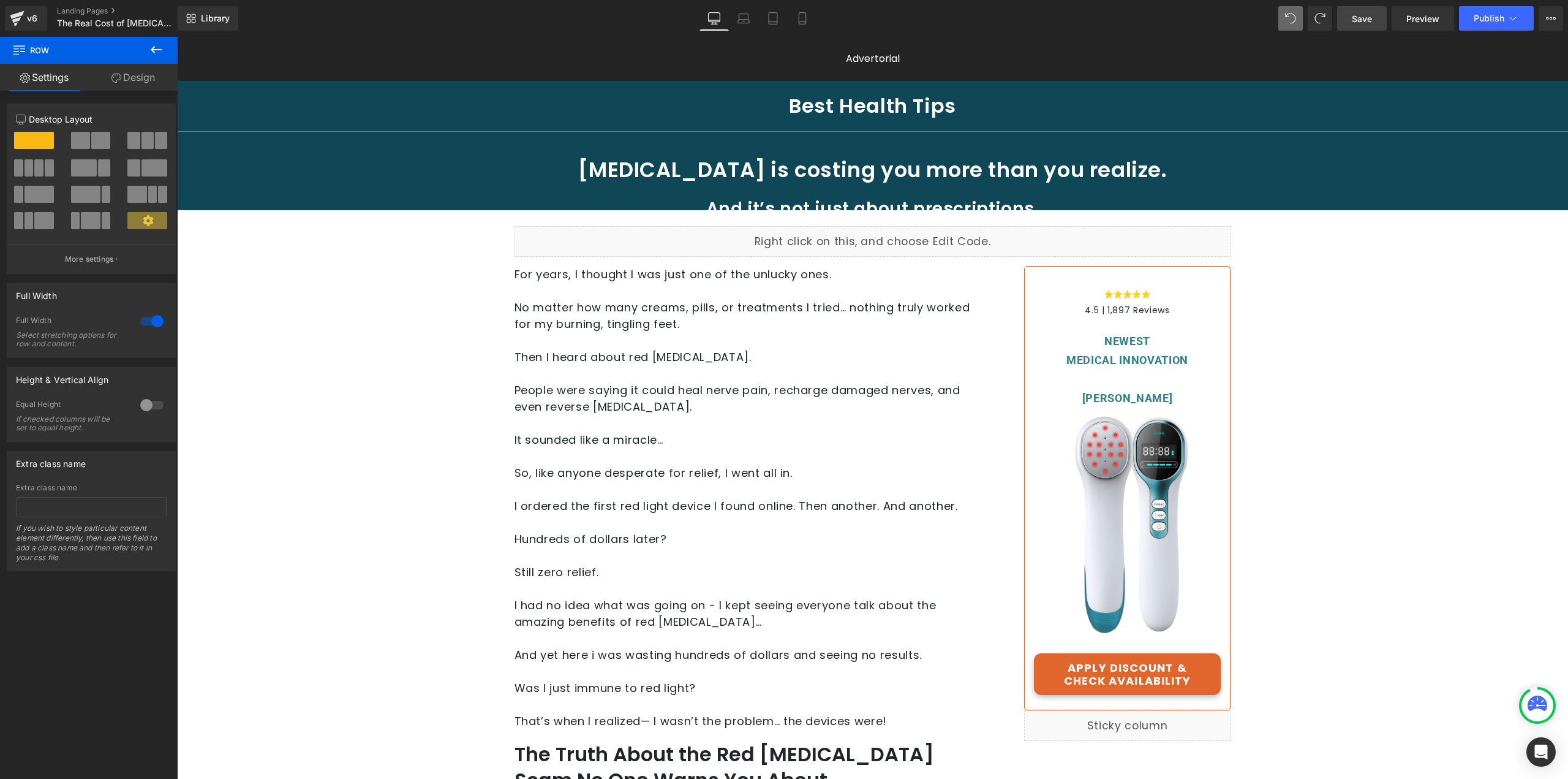
click at [1381, 15] on link "Save" at bounding box center [1362, 18] width 50 height 25
click at [1436, 20] on span "Preview" at bounding box center [1423, 18] width 33 height 13
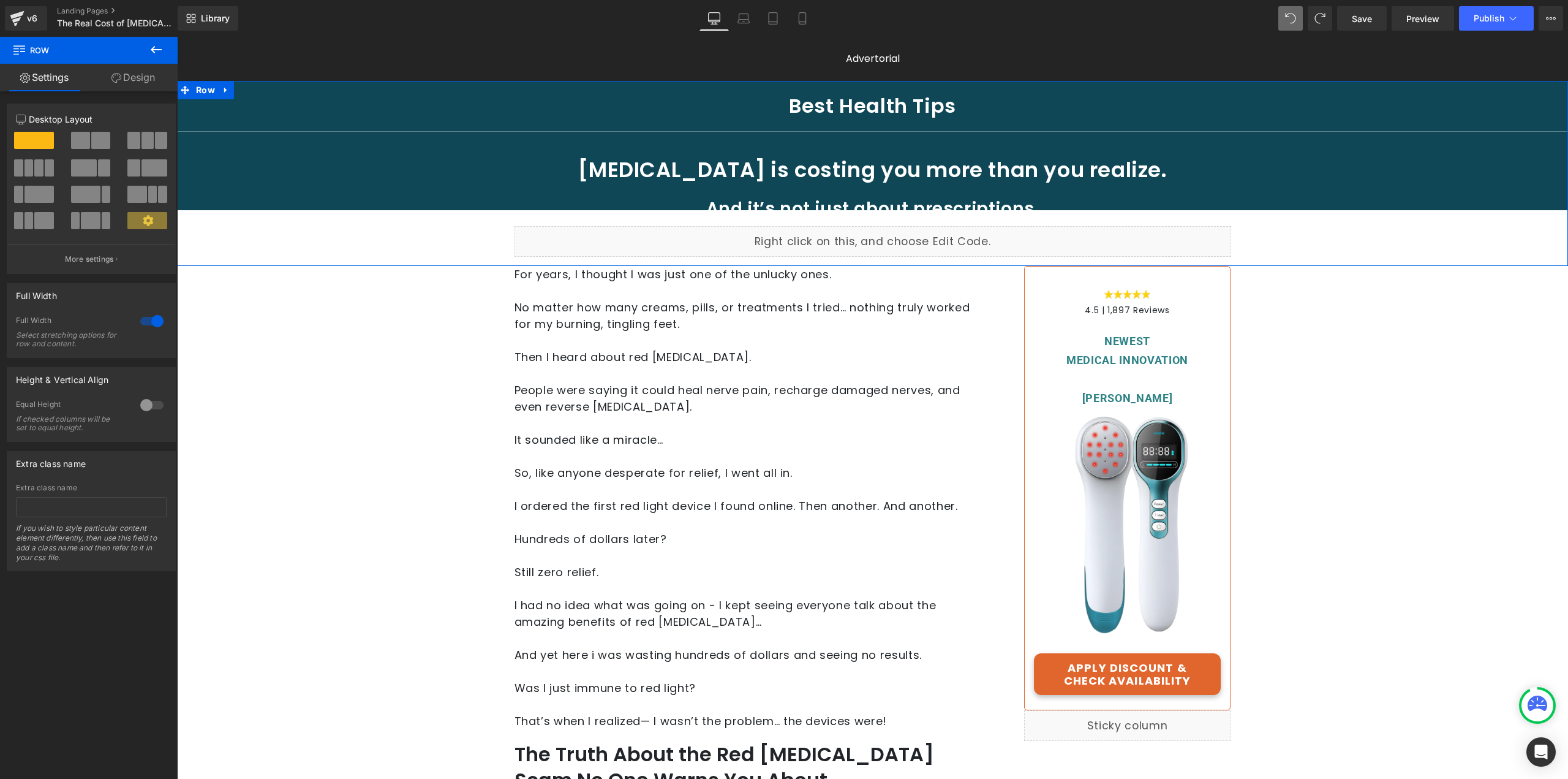
click at [731, 202] on h1 "And it’s not just about prescriptions." at bounding box center [872, 209] width 904 height 22
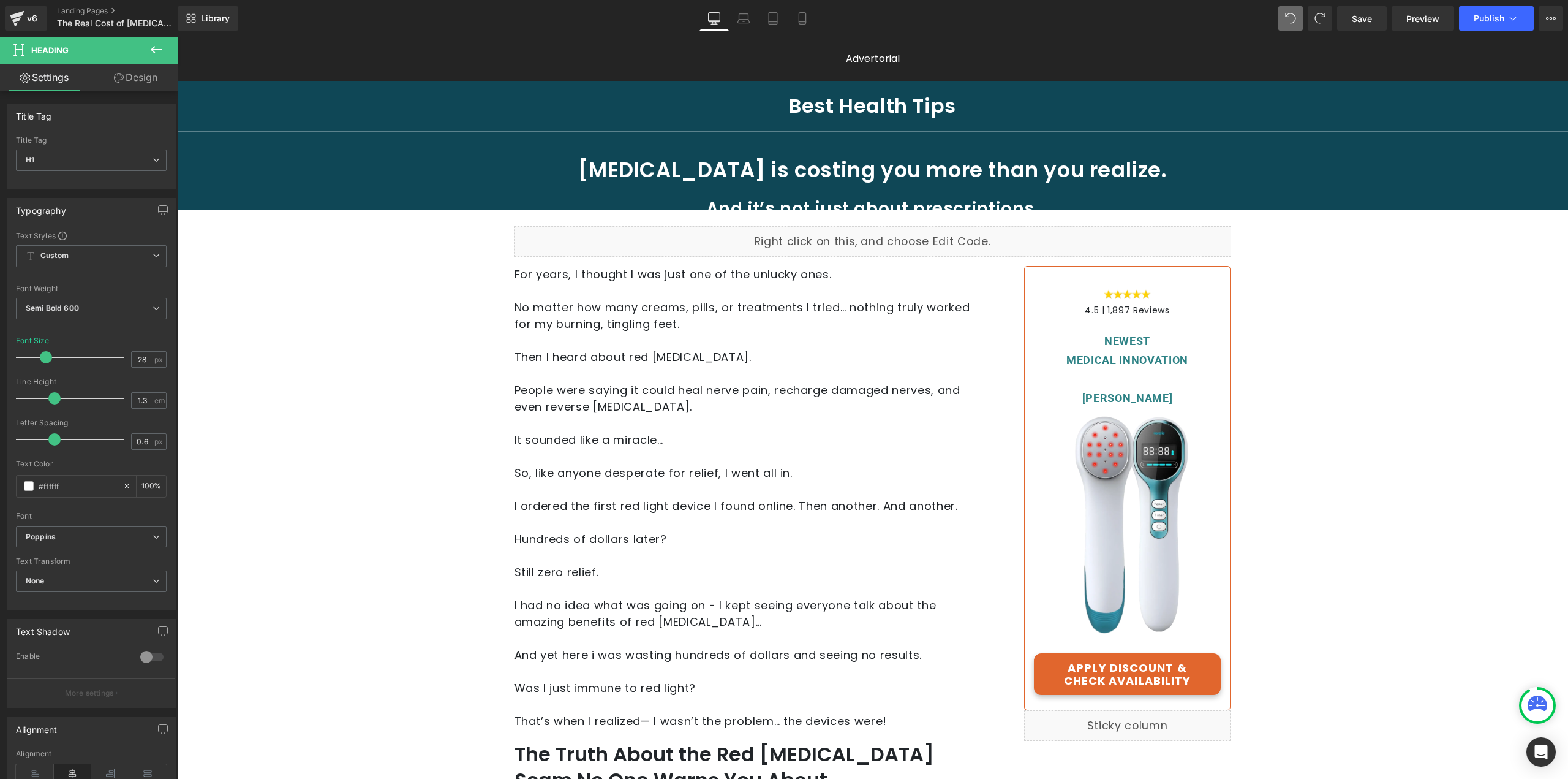
click at [141, 86] on link "Design" at bounding box center [136, 77] width 89 height 27
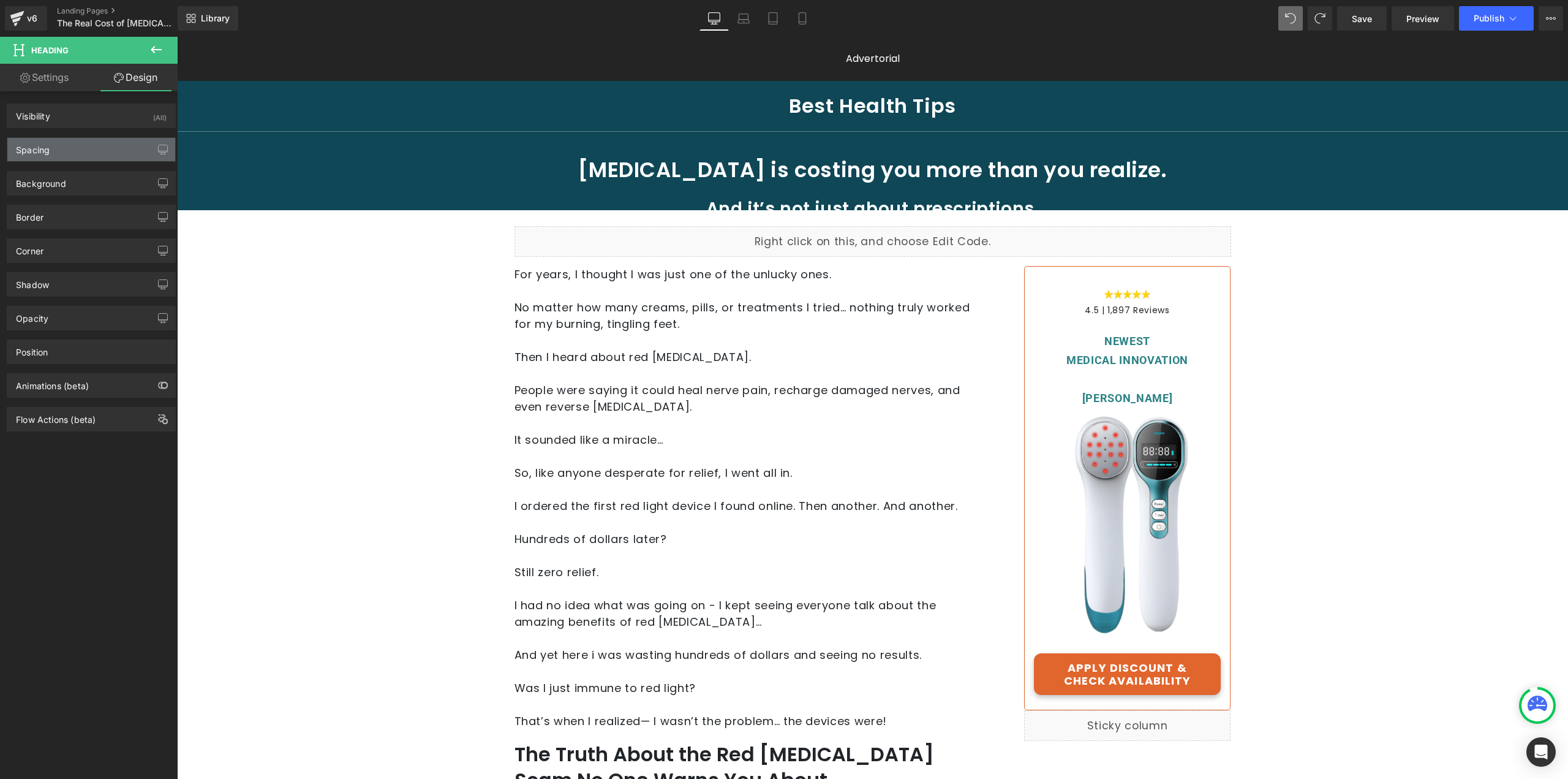
click at [105, 154] on div "Spacing" at bounding box center [91, 149] width 168 height 23
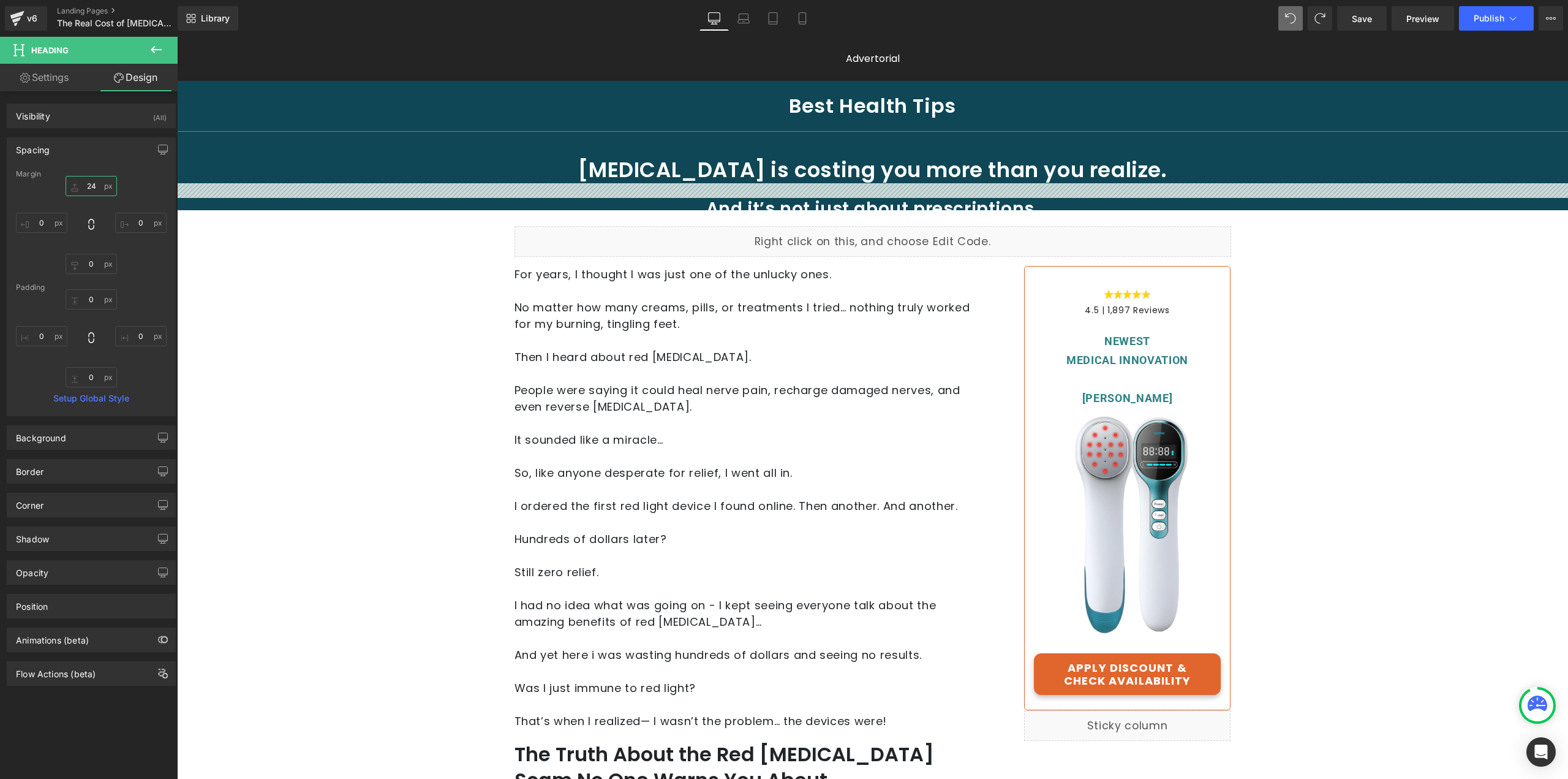
click at [94, 188] on input "24" at bounding box center [91, 186] width 51 height 20
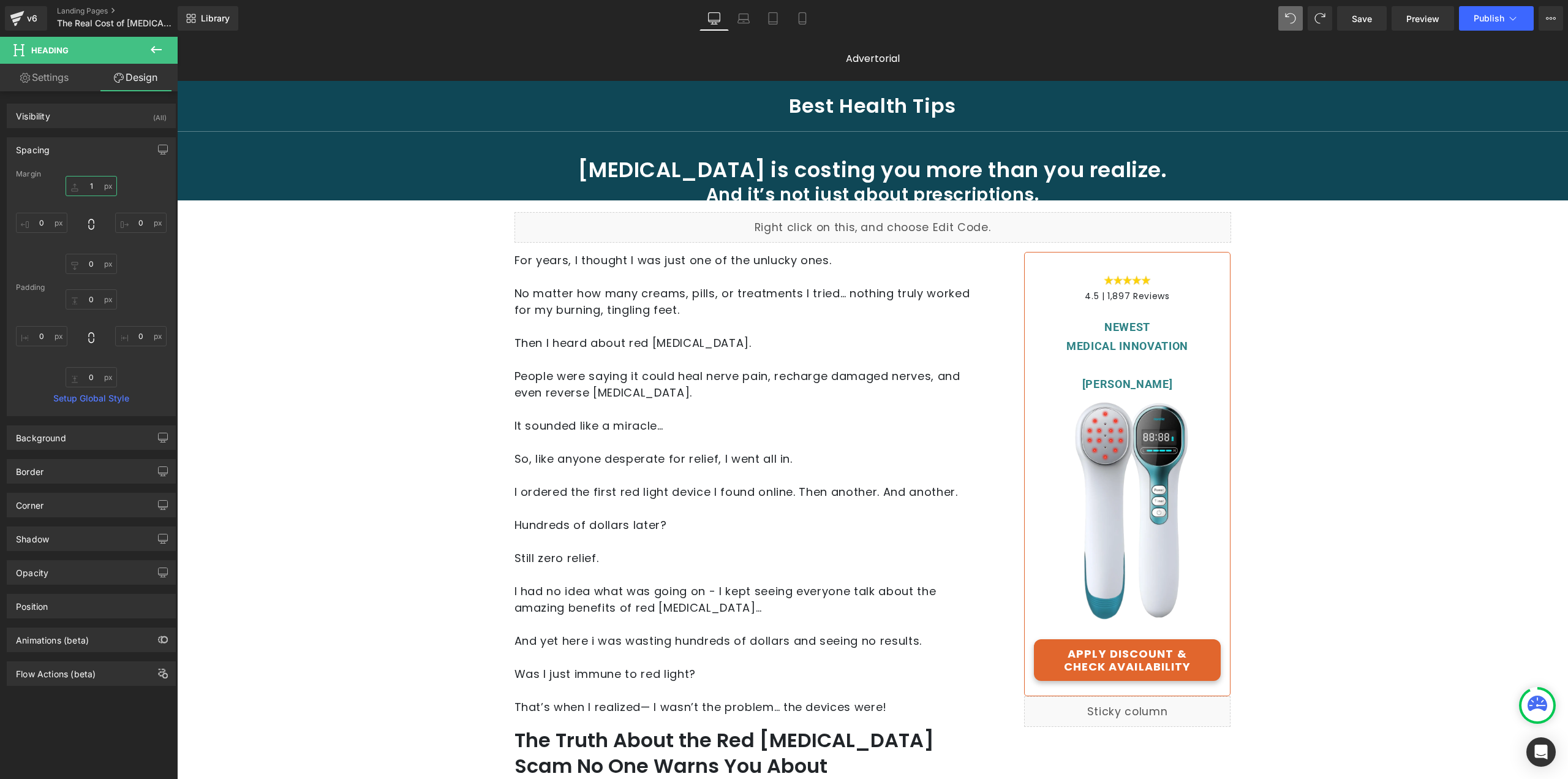
type input "16"
